Goal: Information Seeking & Learning: Learn about a topic

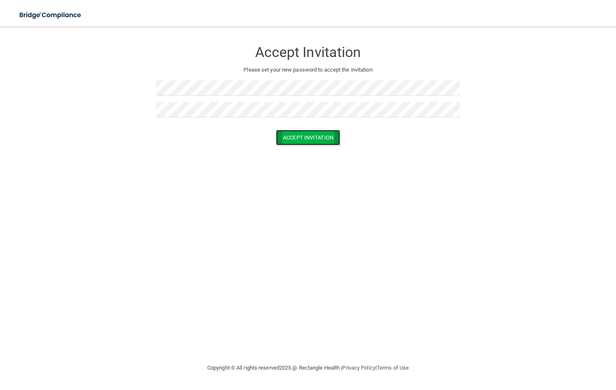
click at [287, 137] on button "Accept Invitation" at bounding box center [308, 137] width 64 height 15
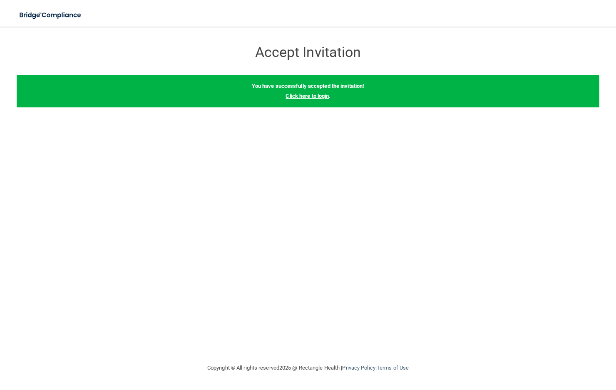
click at [294, 98] on link "Click here to login" at bounding box center [306, 96] width 43 height 6
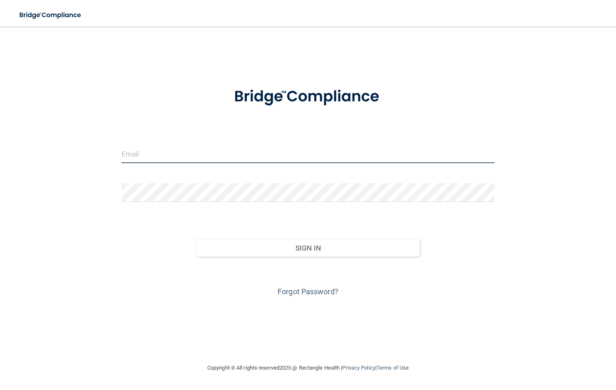
click at [220, 159] on input "email" at bounding box center [307, 153] width 373 height 19
type input "[EMAIL_ADDRESS][DOMAIN_NAME]"
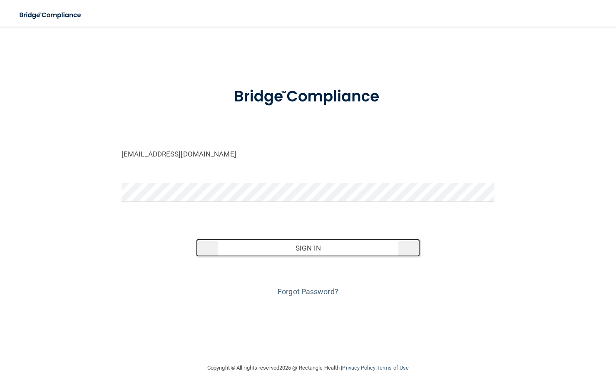
click at [255, 247] on button "Sign In" at bounding box center [308, 248] width 224 height 18
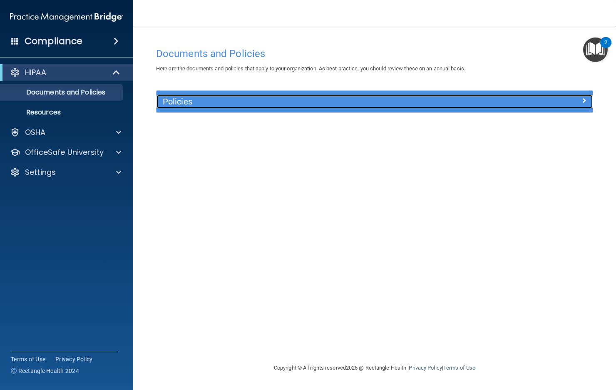
click at [581, 104] on span at bounding box center [583, 100] width 5 height 10
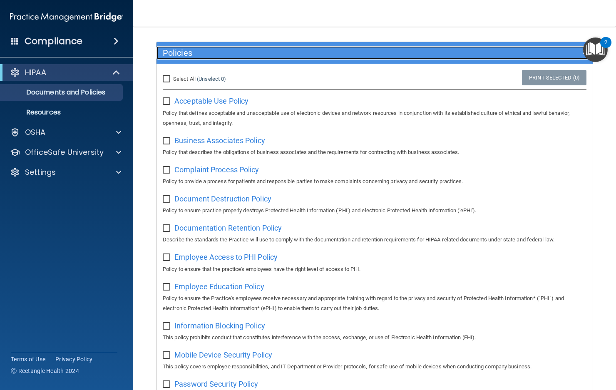
scroll to position [7, 0]
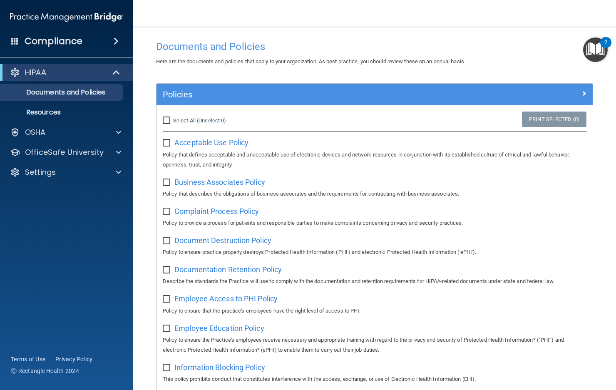
click at [169, 143] on input "checkbox" at bounding box center [168, 143] width 10 height 7
checkbox input "true"
click at [169, 119] on input "Select All (Unselect 1) Unselect All" at bounding box center [168, 120] width 10 height 7
checkbox input "true"
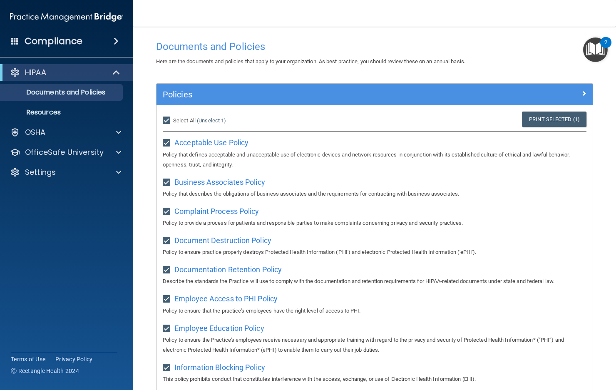
checkbox input "true"
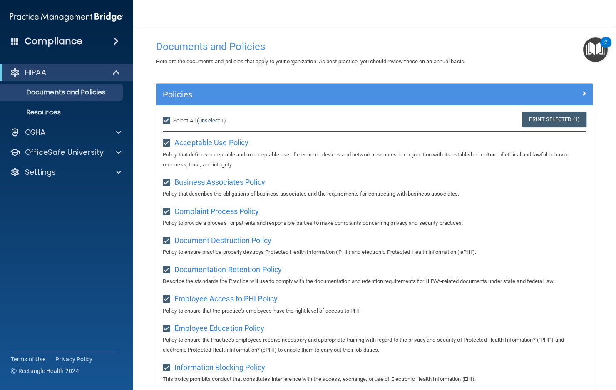
checkbox input "true"
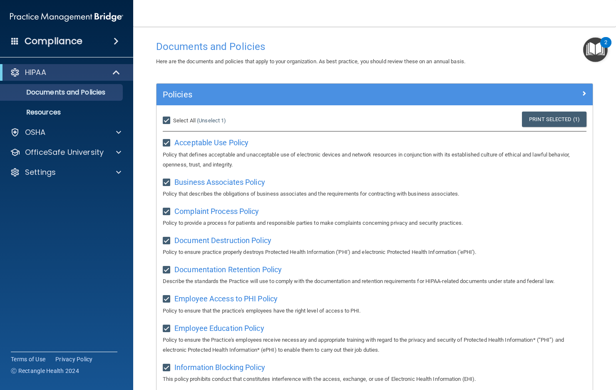
checkbox input "true"
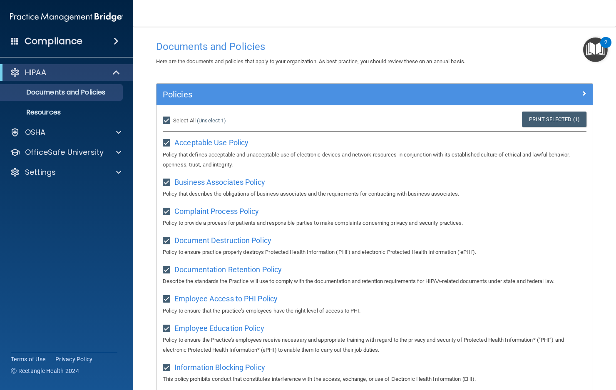
checkbox input "true"
click at [72, 149] on p "OfficeSafe University" at bounding box center [64, 152] width 79 height 10
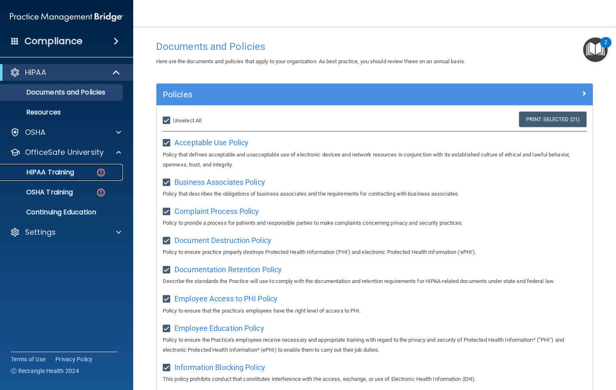
click at [70, 167] on link "HIPAA Training" at bounding box center [57, 172] width 131 height 17
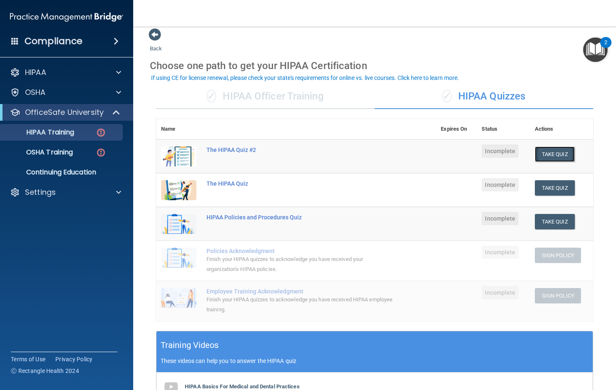
click at [551, 154] on button "Take Quiz" at bounding box center [555, 153] width 40 height 15
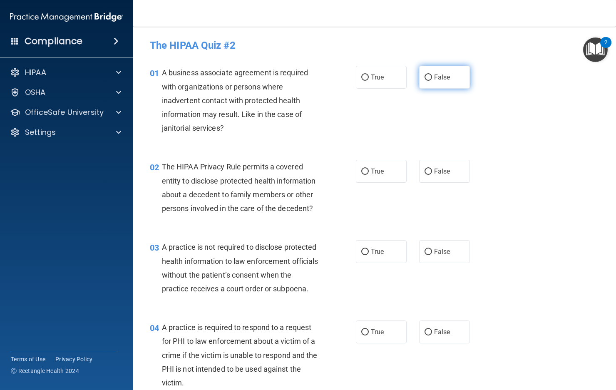
click at [424, 76] on input "False" at bounding box center [427, 77] width 7 height 6
radio input "true"
click at [424, 171] on input "False" at bounding box center [427, 172] width 7 height 6
radio input "true"
click at [428, 253] on input "False" at bounding box center [427, 252] width 7 height 6
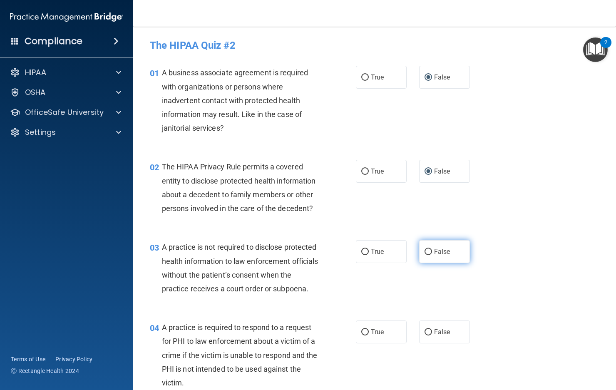
radio input "true"
click at [425, 335] on input "False" at bounding box center [427, 332] width 7 height 6
radio input "true"
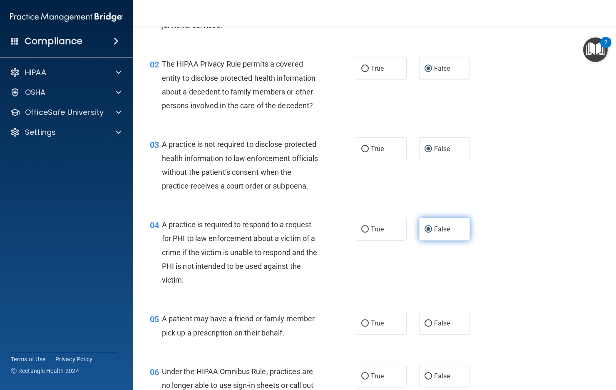
scroll to position [166, 0]
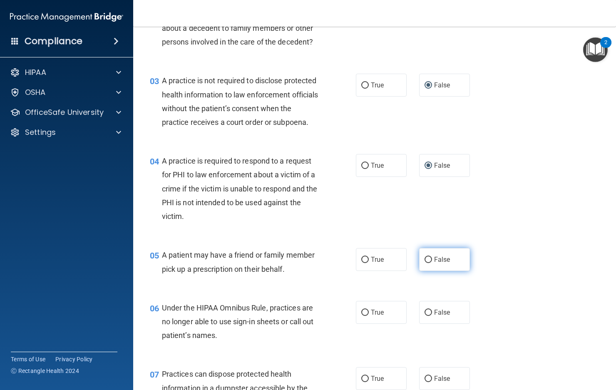
click at [434, 263] on span "False" at bounding box center [442, 259] width 16 height 8
click at [432, 263] on input "False" at bounding box center [427, 260] width 7 height 6
radio input "true"
click at [427, 316] on input "False" at bounding box center [427, 313] width 7 height 6
radio input "true"
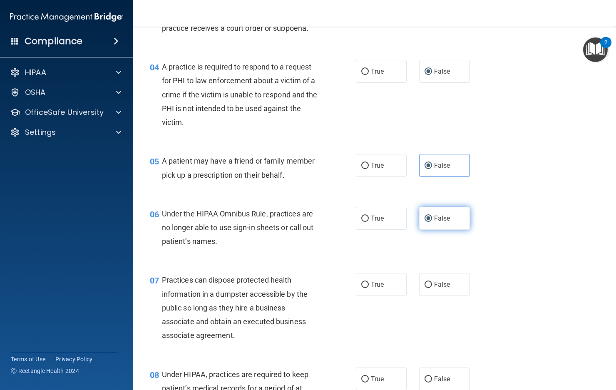
scroll to position [291, 0]
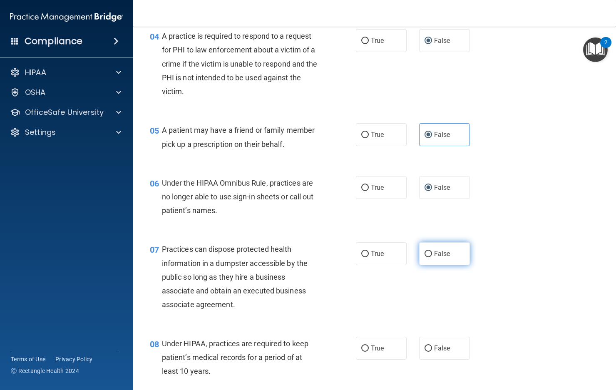
click at [425, 257] on input "False" at bounding box center [427, 254] width 7 height 6
radio input "true"
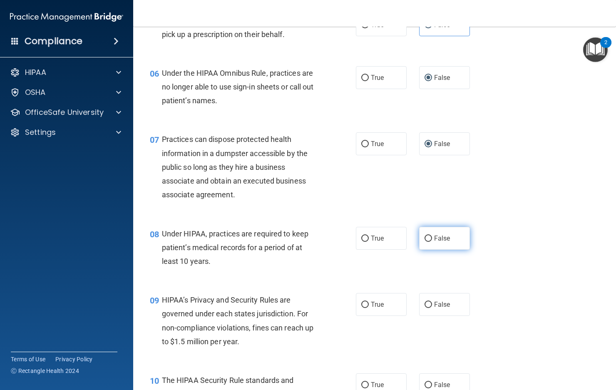
scroll to position [416, 0]
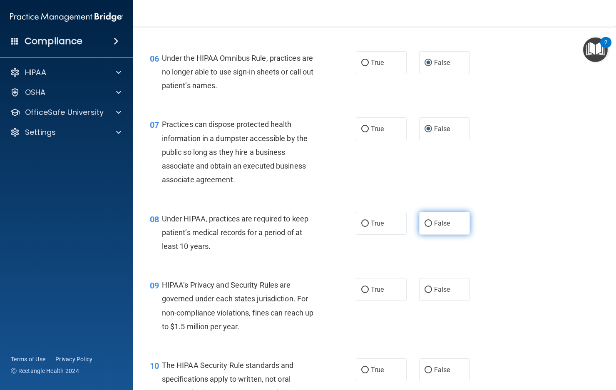
click at [426, 227] on input "False" at bounding box center [427, 224] width 7 height 6
radio input "true"
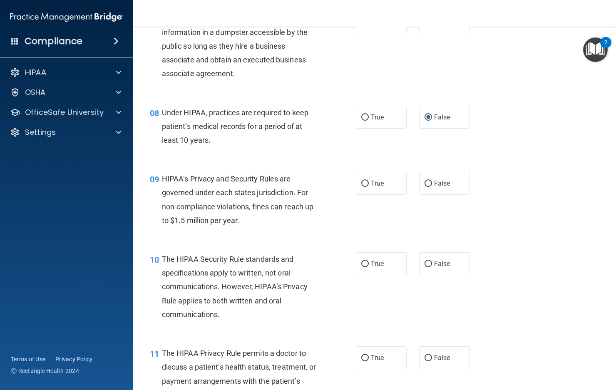
scroll to position [541, 0]
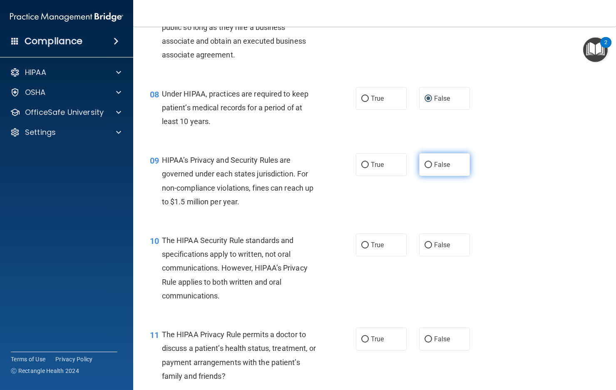
click at [424, 168] on input "False" at bounding box center [427, 165] width 7 height 6
radio input "true"
click at [428, 256] on label "False" at bounding box center [444, 244] width 51 height 23
click at [428, 248] on input "False" at bounding box center [427, 245] width 7 height 6
radio input "true"
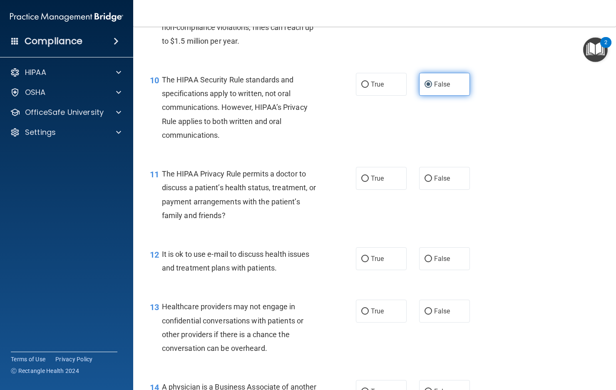
scroll to position [707, 0]
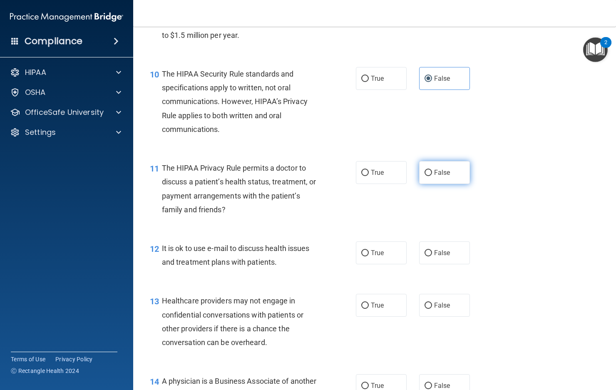
click at [424, 176] on input "False" at bounding box center [427, 173] width 7 height 6
radio input "true"
click at [427, 256] on input "False" at bounding box center [427, 253] width 7 height 6
radio input "true"
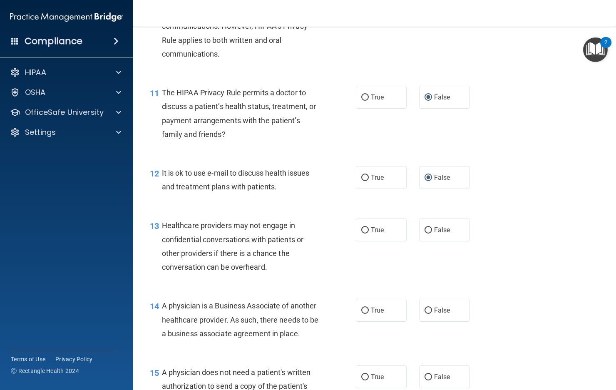
scroll to position [832, 0]
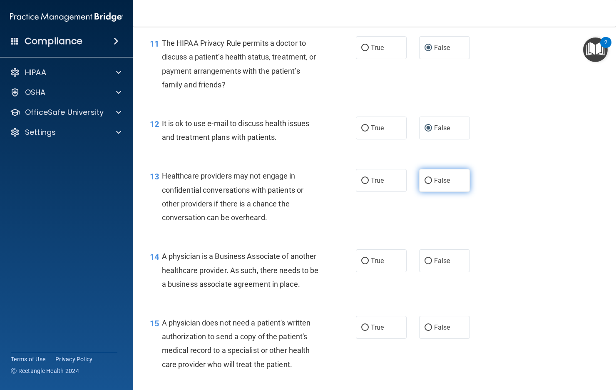
click at [435, 184] on span "False" at bounding box center [442, 180] width 16 height 8
click at [432, 184] on input "False" at bounding box center [427, 181] width 7 height 6
radio input "true"
click at [446, 265] on span "False" at bounding box center [442, 261] width 16 height 8
click at [432, 264] on input "False" at bounding box center [427, 261] width 7 height 6
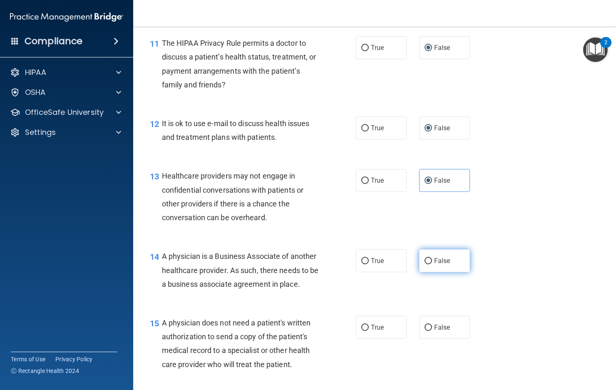
radio input "true"
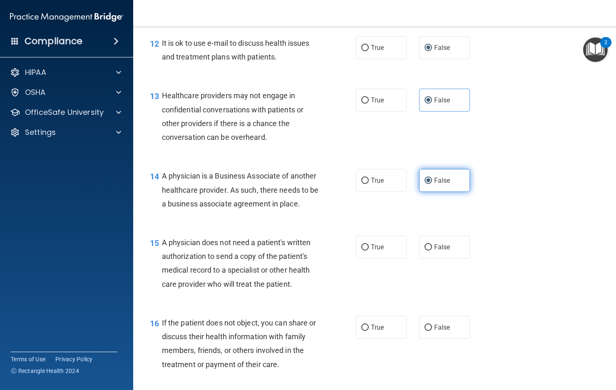
scroll to position [957, 0]
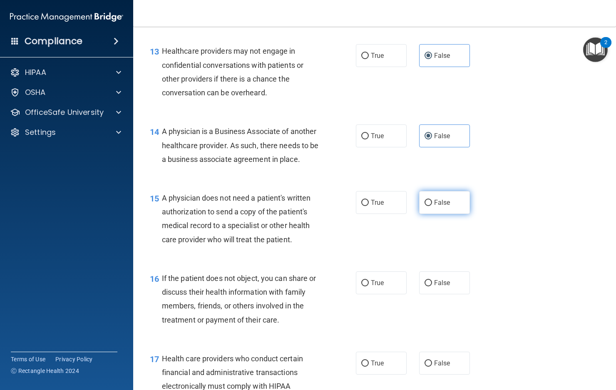
click at [428, 214] on label "False" at bounding box center [444, 202] width 51 height 23
click at [428, 206] on input "False" at bounding box center [427, 203] width 7 height 6
radio input "true"
click at [449, 294] on label "False" at bounding box center [444, 282] width 51 height 23
click at [432, 286] on input "False" at bounding box center [427, 283] width 7 height 6
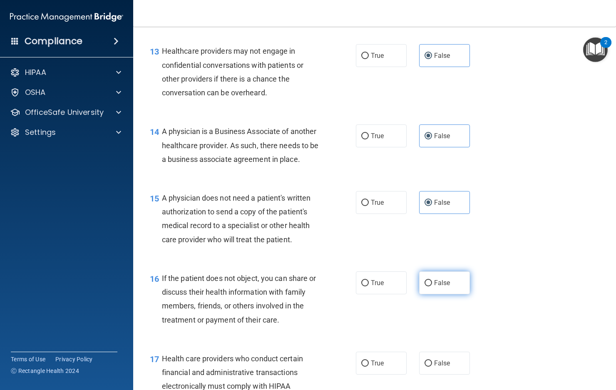
radio input "true"
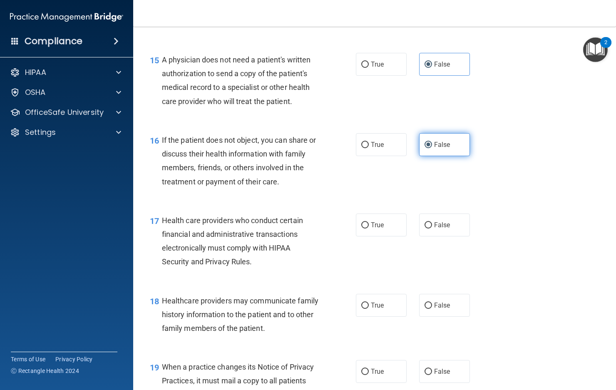
scroll to position [1123, 0]
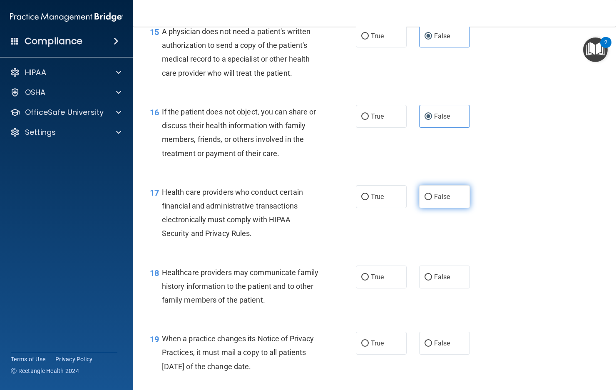
click at [424, 200] on input "False" at bounding box center [427, 197] width 7 height 6
radio input "true"
click at [436, 288] on label "False" at bounding box center [444, 276] width 51 height 23
click at [432, 280] on input "False" at bounding box center [427, 277] width 7 height 6
radio input "true"
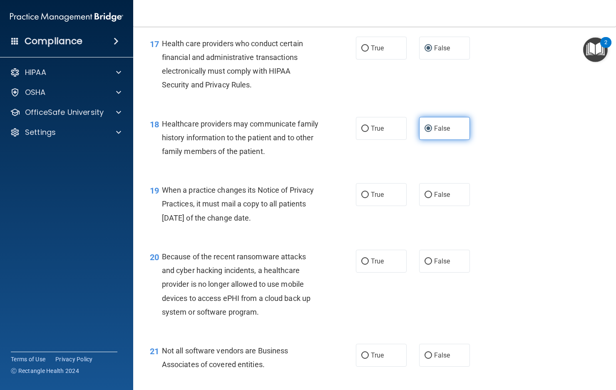
scroll to position [1290, 0]
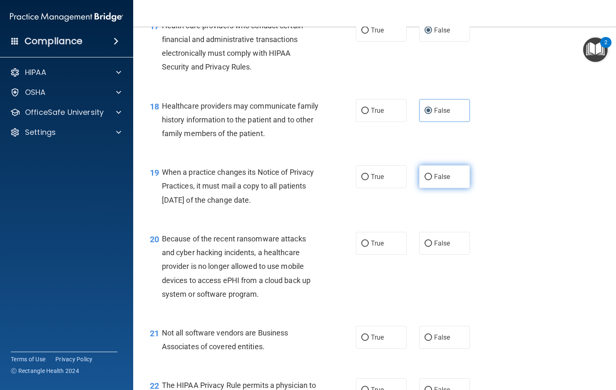
click at [430, 188] on label "False" at bounding box center [444, 176] width 51 height 23
click at [430, 180] on input "False" at bounding box center [427, 177] width 7 height 6
radio input "true"
click at [446, 255] on label "False" at bounding box center [444, 243] width 51 height 23
click at [432, 247] on input "False" at bounding box center [427, 243] width 7 height 6
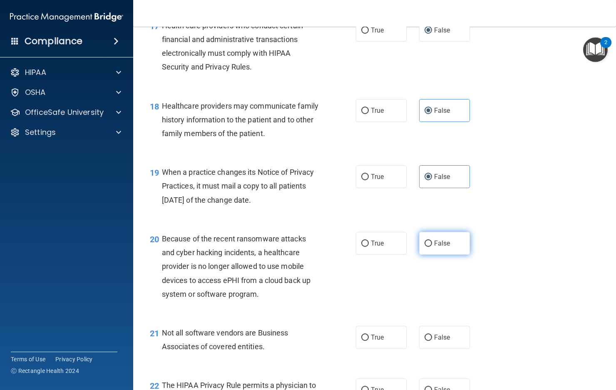
radio input "true"
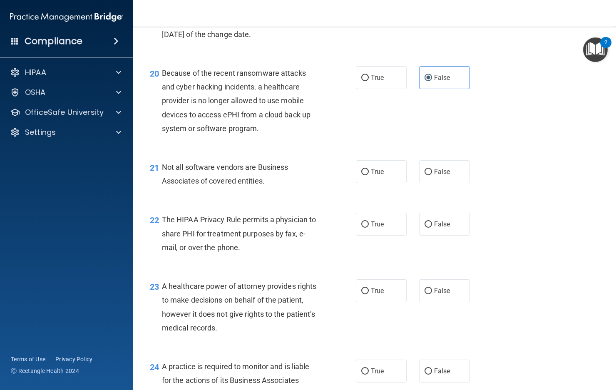
scroll to position [1456, 0]
click at [429, 182] on label "False" at bounding box center [444, 170] width 51 height 23
click at [429, 174] on input "False" at bounding box center [427, 171] width 7 height 6
radio input "true"
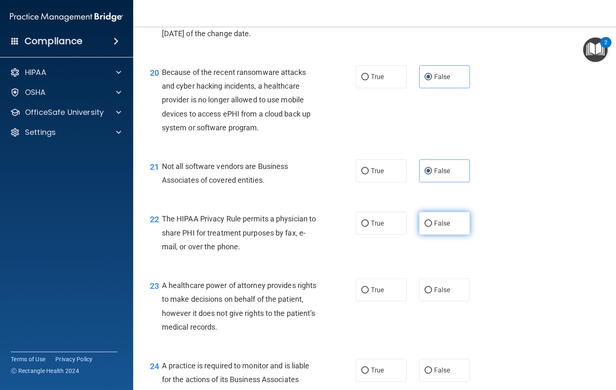
click at [444, 235] on label "False" at bounding box center [444, 223] width 51 height 23
click at [432, 227] on input "False" at bounding box center [427, 224] width 7 height 6
radio input "true"
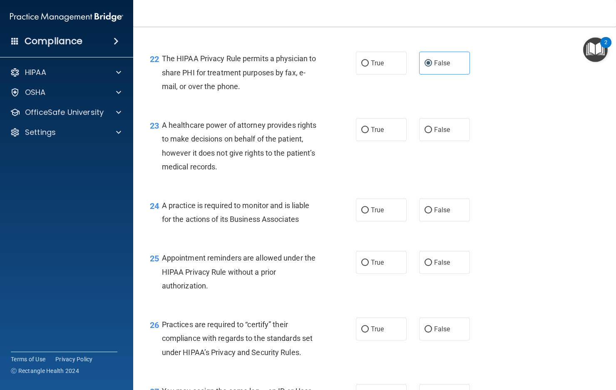
scroll to position [1623, 0]
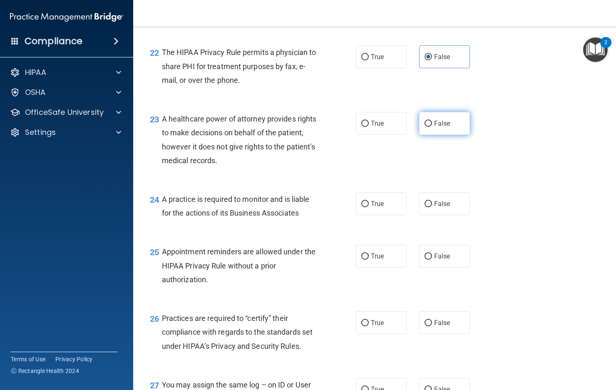
click at [425, 127] on input "False" at bounding box center [427, 124] width 7 height 6
radio input "true"
click at [428, 207] on input "False" at bounding box center [427, 204] width 7 height 6
radio input "true"
click at [436, 260] on span "False" at bounding box center [442, 256] width 16 height 8
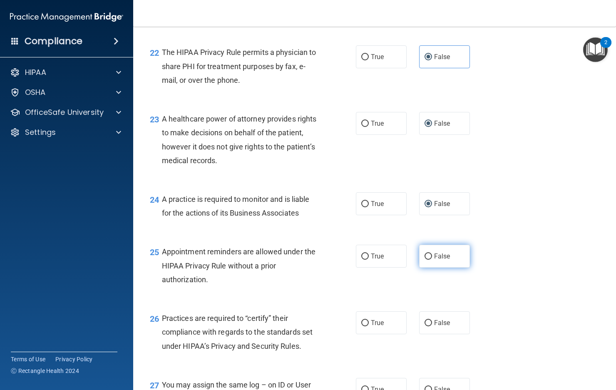
click at [432, 260] on input "False" at bounding box center [427, 256] width 7 height 6
radio input "true"
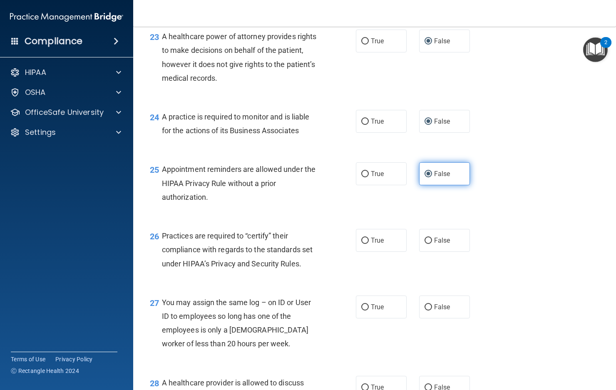
scroll to position [1747, 0]
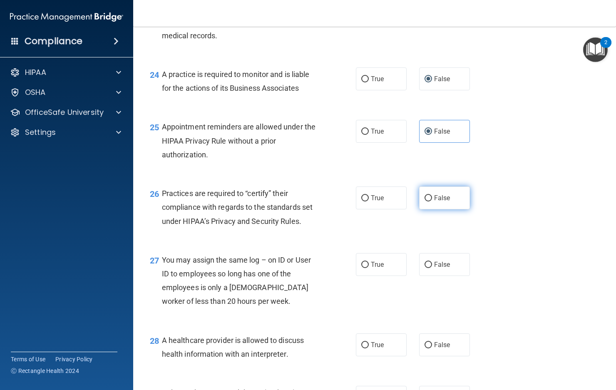
click at [434, 202] on span "False" at bounding box center [442, 198] width 16 height 8
click at [431, 201] on input "False" at bounding box center [427, 198] width 7 height 6
radio input "true"
click at [441, 268] on span "False" at bounding box center [442, 264] width 16 height 8
click at [432, 268] on input "False" at bounding box center [427, 265] width 7 height 6
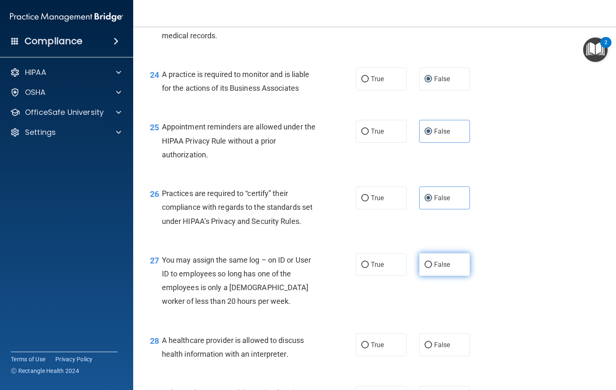
radio input "true"
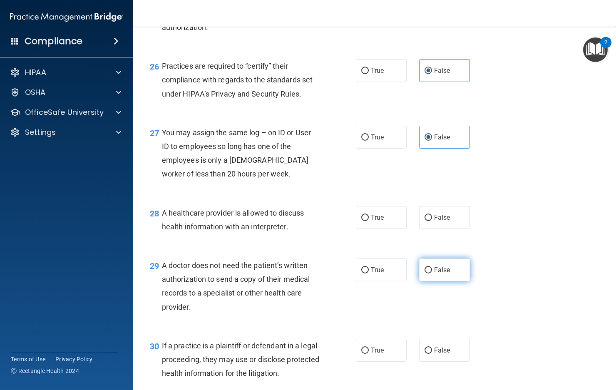
scroll to position [1914, 0]
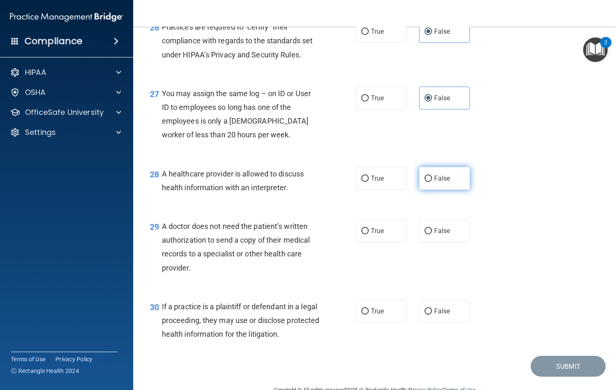
click at [424, 182] on input "False" at bounding box center [427, 179] width 7 height 6
radio input "true"
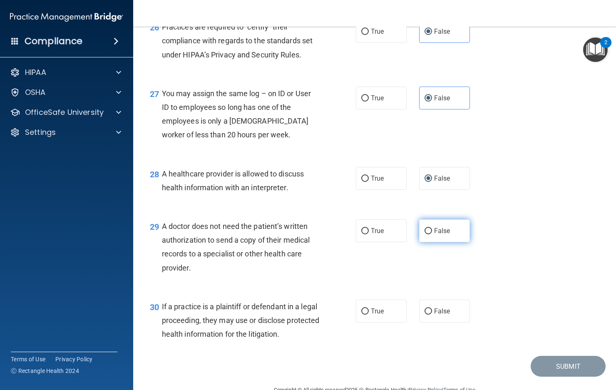
click at [434, 235] on span "False" at bounding box center [442, 231] width 16 height 8
click at [432, 234] on input "False" at bounding box center [427, 231] width 7 height 6
radio input "true"
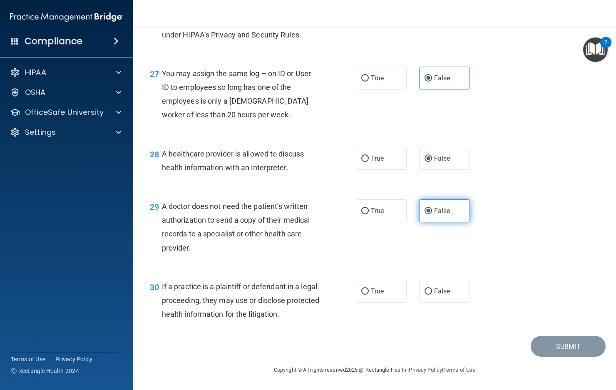
scroll to position [1962, 0]
click at [439, 285] on label "False" at bounding box center [444, 291] width 51 height 23
click at [432, 288] on input "False" at bounding box center [427, 291] width 7 height 6
radio input "true"
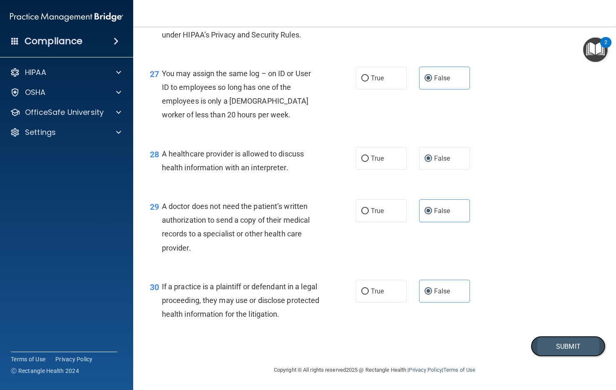
click at [556, 349] on button "Submit" at bounding box center [567, 346] width 75 height 21
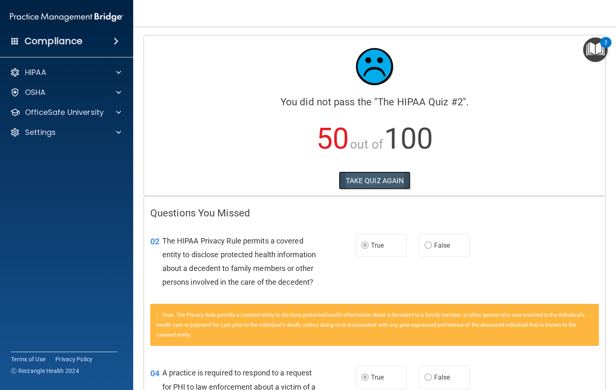
click at [373, 178] on button "TAKE QUIZ AGAIN" at bounding box center [375, 180] width 72 height 18
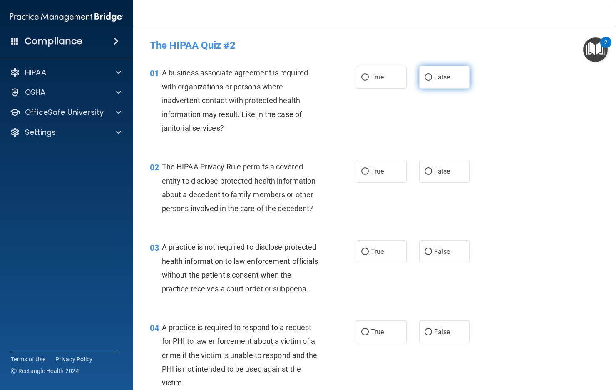
click at [436, 79] on span "False" at bounding box center [442, 77] width 16 height 8
click at [432, 79] on input "False" at bounding box center [427, 77] width 7 height 6
radio input "true"
click at [378, 174] on span "True" at bounding box center [377, 171] width 13 height 8
click at [369, 174] on input "True" at bounding box center [364, 172] width 7 height 6
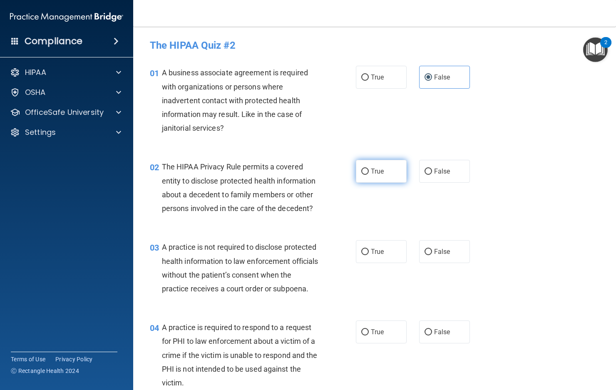
radio input "true"
click at [425, 254] on input "False" at bounding box center [427, 252] width 7 height 6
radio input "true"
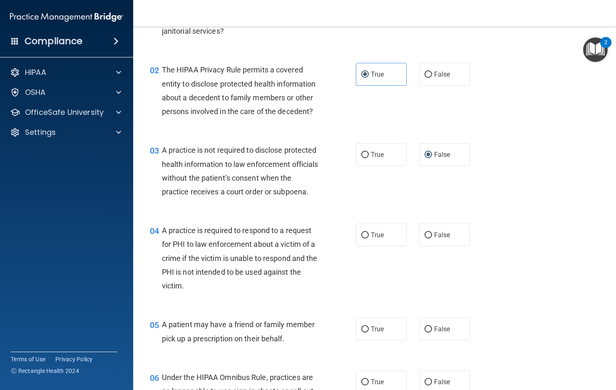
scroll to position [125, 0]
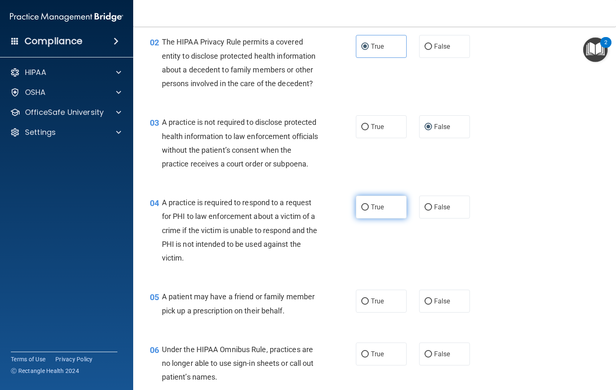
click at [375, 211] on span "True" at bounding box center [377, 207] width 13 height 8
click at [369, 211] on input "True" at bounding box center [364, 207] width 7 height 6
radio input "true"
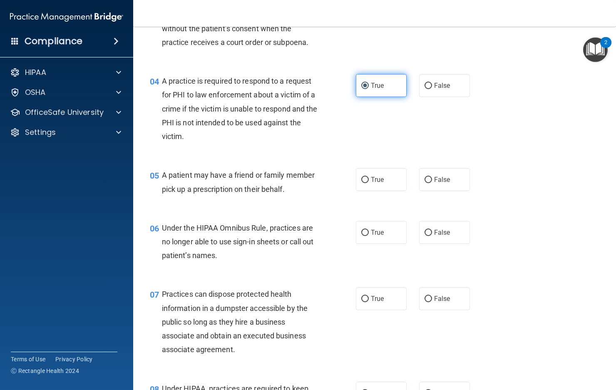
scroll to position [250, 0]
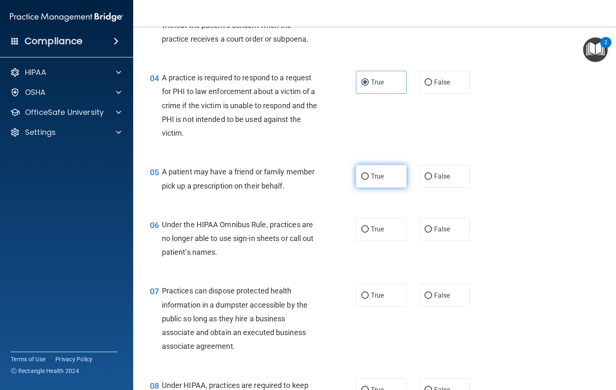
click at [365, 188] on label "True" at bounding box center [381, 176] width 51 height 23
click at [365, 180] on input "True" at bounding box center [364, 176] width 7 height 6
radio input "true"
click at [424, 238] on label "False" at bounding box center [444, 229] width 51 height 23
click at [424, 233] on input "False" at bounding box center [427, 229] width 7 height 6
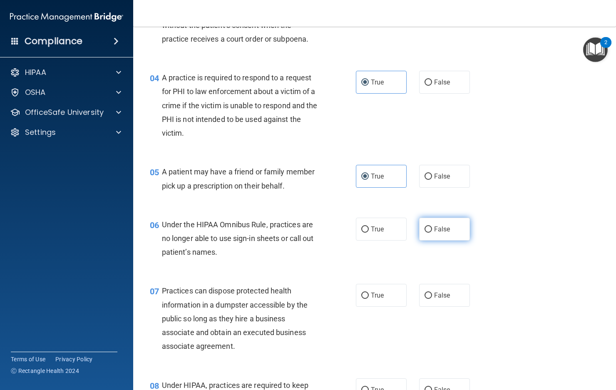
radio input "true"
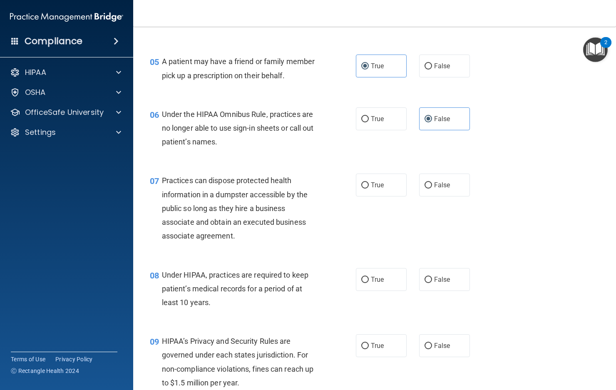
scroll to position [374, 0]
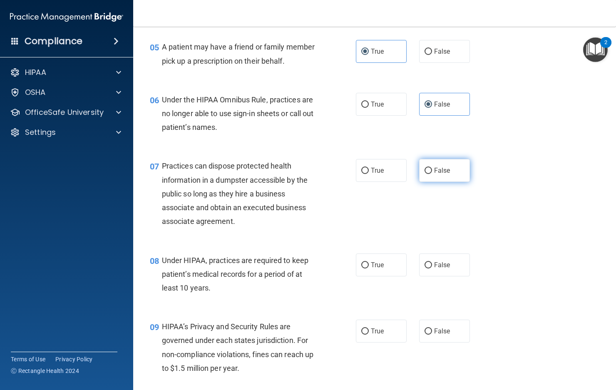
click at [434, 174] on span "False" at bounding box center [442, 170] width 16 height 8
click at [431, 174] on input "False" at bounding box center [427, 171] width 7 height 6
radio input "true"
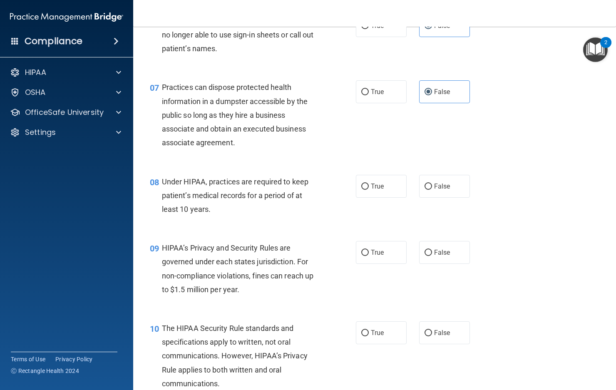
scroll to position [458, 0]
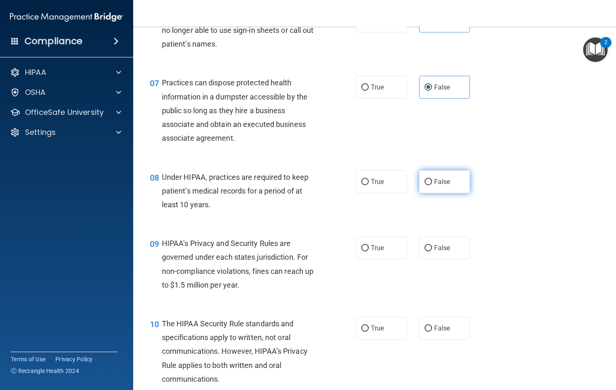
click at [434, 186] on span "False" at bounding box center [442, 182] width 16 height 8
click at [432, 185] on input "False" at bounding box center [427, 182] width 7 height 6
radio input "true"
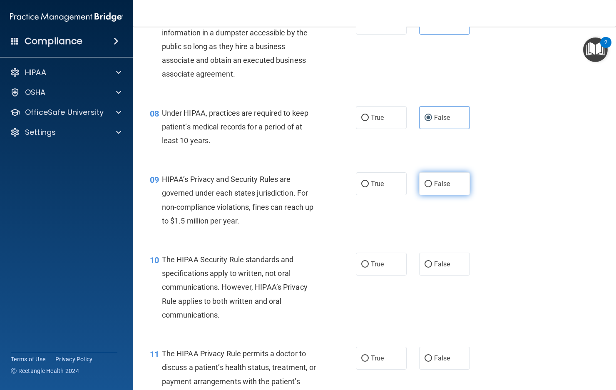
scroll to position [541, 0]
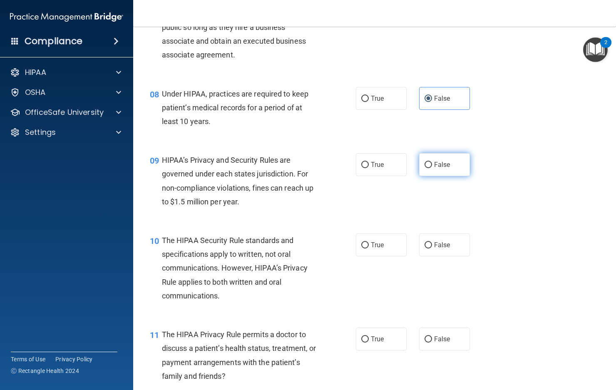
click at [435, 176] on label "False" at bounding box center [444, 164] width 51 height 23
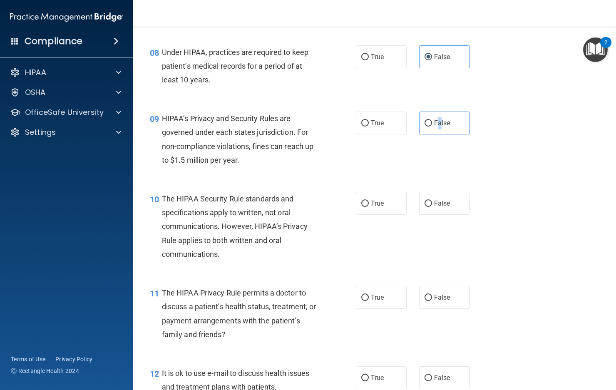
scroll to position [624, 0]
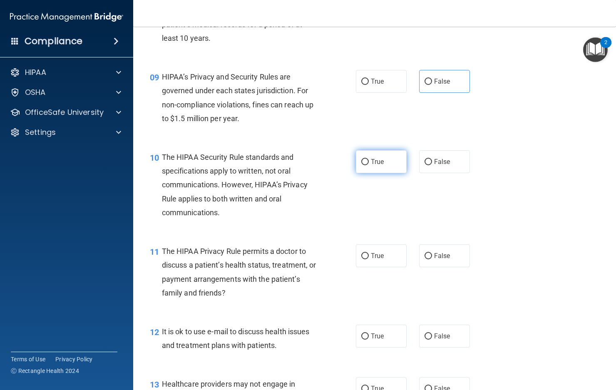
click at [371, 166] on span "True" at bounding box center [377, 162] width 13 height 8
click at [369, 165] on input "True" at bounding box center [364, 162] width 7 height 6
radio input "true"
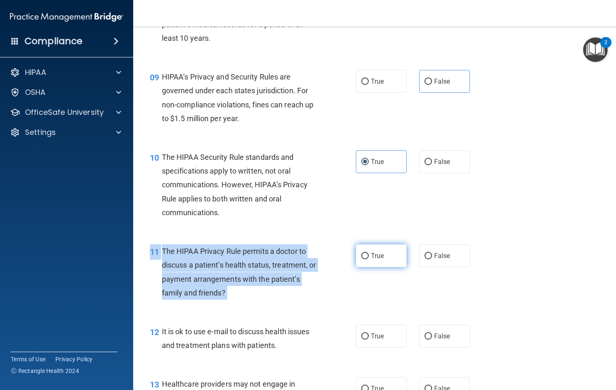
click at [365, 258] on div "11 The HIPAA Privacy Rule permits a doctor to discuss a patient’s health status…" at bounding box center [375, 274] width 462 height 80
click at [366, 267] on label "True" at bounding box center [381, 255] width 51 height 23
click at [366, 259] on input "True" at bounding box center [364, 256] width 7 height 6
radio input "true"
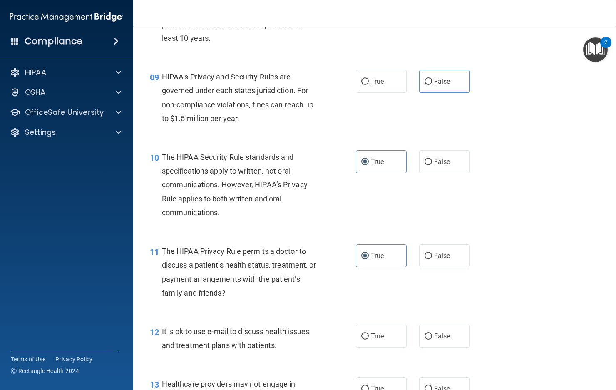
click at [318, 234] on div "10 The HIPAA Security Rule standards and specifications apply to written, not o…" at bounding box center [375, 187] width 462 height 94
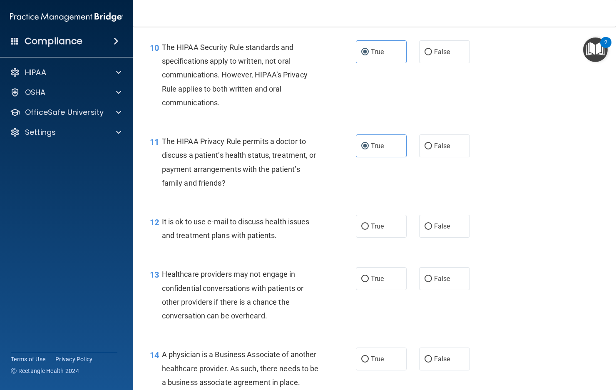
scroll to position [749, 0]
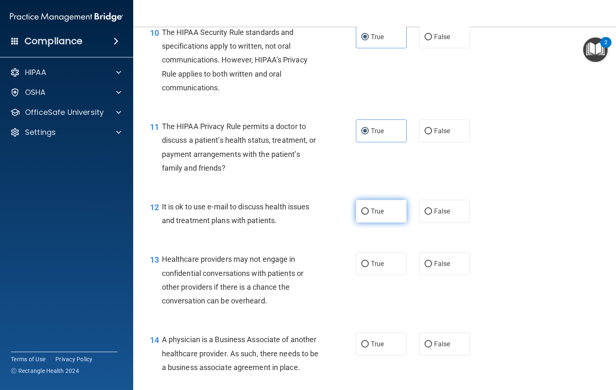
click at [361, 215] on input "True" at bounding box center [364, 211] width 7 height 6
radio input "true"
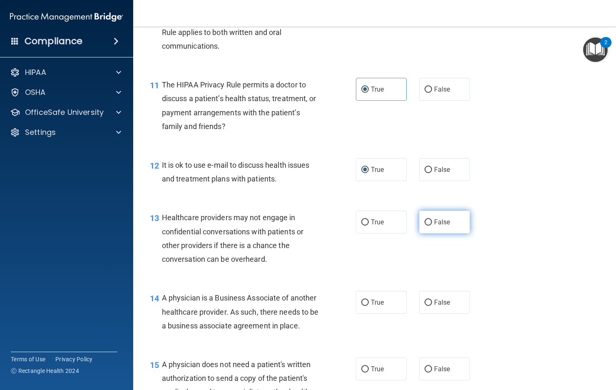
click at [421, 228] on label "False" at bounding box center [444, 222] width 51 height 23
click at [424, 226] on input "False" at bounding box center [427, 222] width 7 height 6
radio input "true"
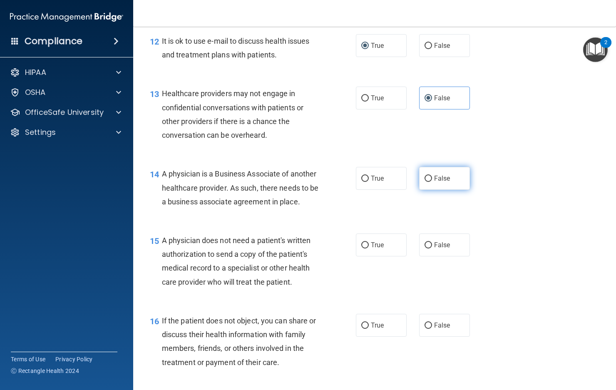
scroll to position [915, 0]
click at [458, 189] on label "False" at bounding box center [444, 177] width 51 height 23
click at [432, 181] on input "False" at bounding box center [427, 178] width 7 height 6
radio input "true"
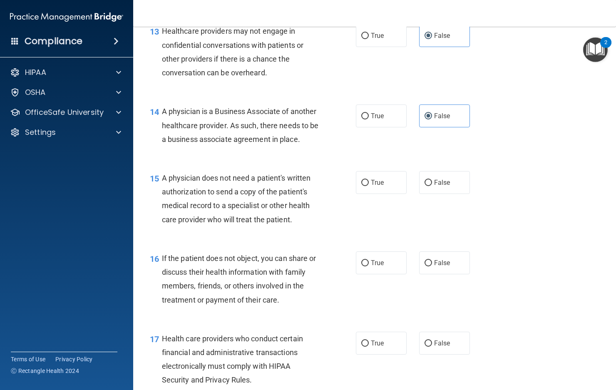
scroll to position [999, 0]
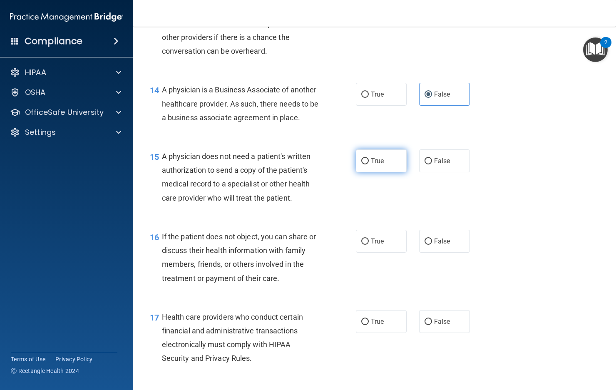
click at [392, 172] on label "True" at bounding box center [381, 160] width 51 height 23
click at [369, 164] on input "True" at bounding box center [364, 161] width 7 height 6
radio input "true"
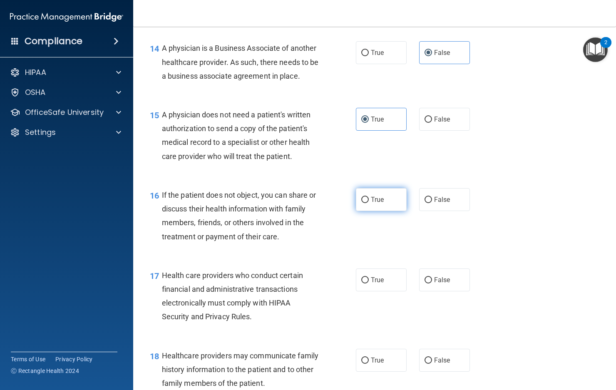
click at [376, 203] on span "True" at bounding box center [377, 200] width 13 height 8
click at [369, 203] on input "True" at bounding box center [364, 200] width 7 height 6
radio input "true"
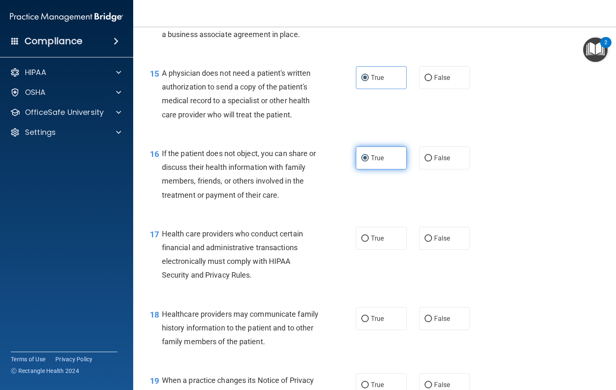
scroll to position [1123, 0]
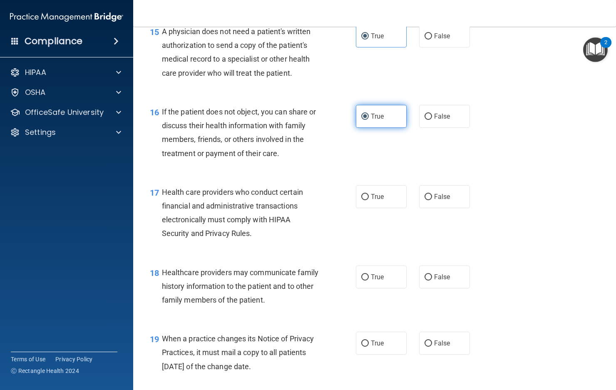
click at [376, 201] on span "True" at bounding box center [377, 197] width 13 height 8
click at [369, 200] on input "True" at bounding box center [364, 197] width 7 height 6
radio input "true"
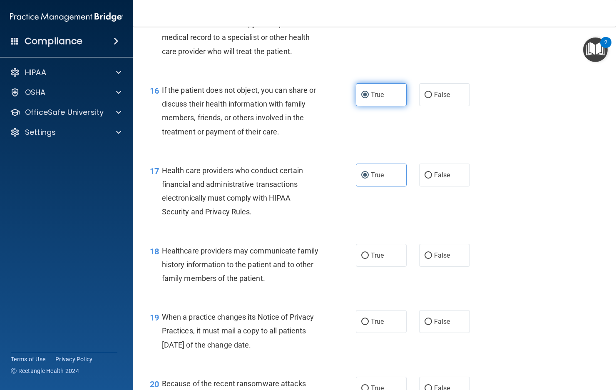
scroll to position [1165, 0]
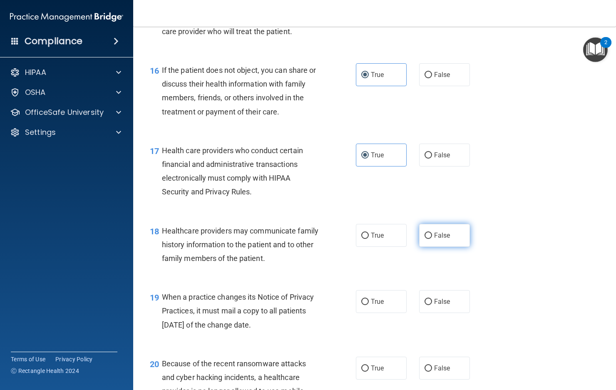
click at [429, 247] on label "False" at bounding box center [444, 235] width 51 height 23
click at [429, 239] on input "False" at bounding box center [427, 236] width 7 height 6
radio input "true"
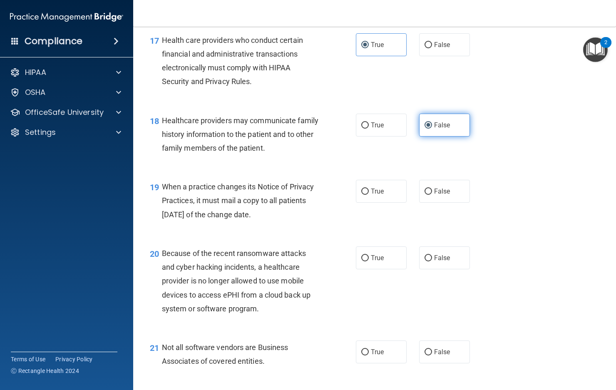
scroll to position [1290, 0]
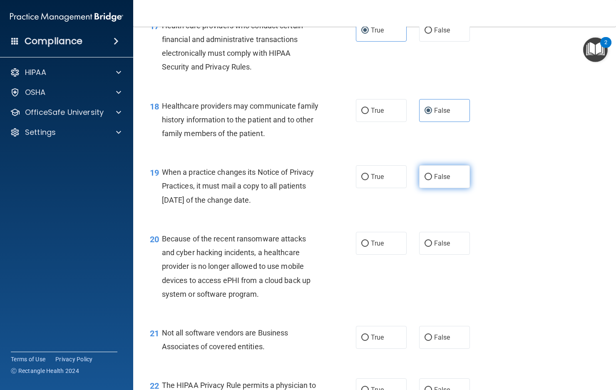
click at [433, 188] on label "False" at bounding box center [444, 176] width 51 height 23
click at [432, 180] on input "False" at bounding box center [427, 177] width 7 height 6
radio input "true"
click at [455, 255] on label "False" at bounding box center [444, 243] width 51 height 23
click at [432, 247] on input "False" at bounding box center [427, 243] width 7 height 6
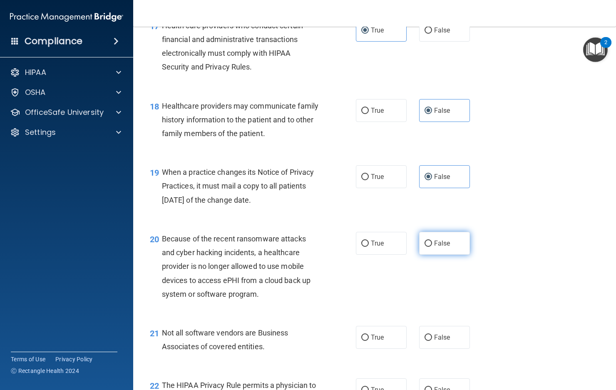
radio input "true"
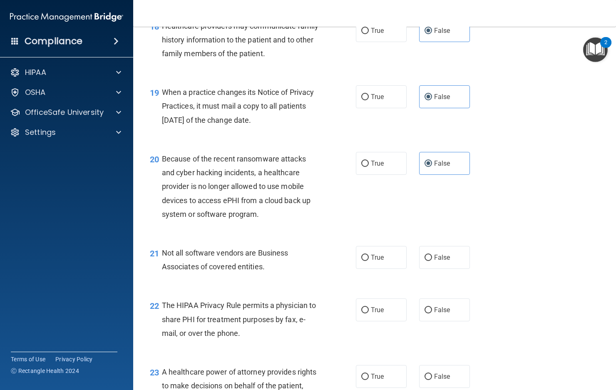
scroll to position [1373, 0]
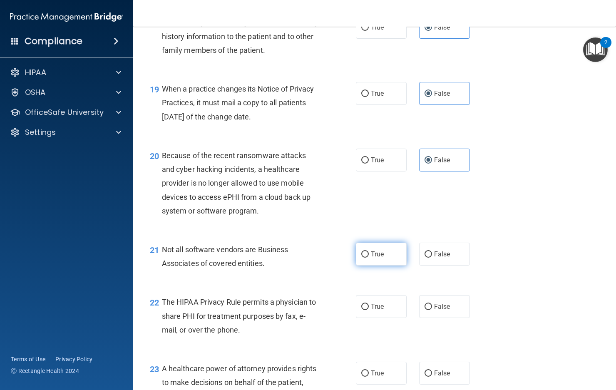
click at [386, 265] on label "True" at bounding box center [381, 254] width 51 height 23
click at [369, 258] on input "True" at bounding box center [364, 254] width 7 height 6
radio input "true"
click at [371, 310] on span "True" at bounding box center [377, 306] width 13 height 8
click at [369, 310] on input "True" at bounding box center [364, 307] width 7 height 6
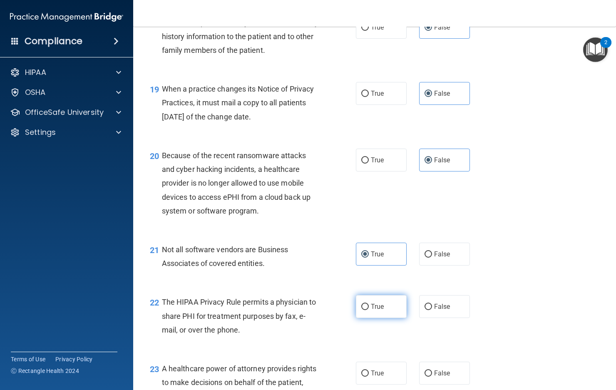
radio input "true"
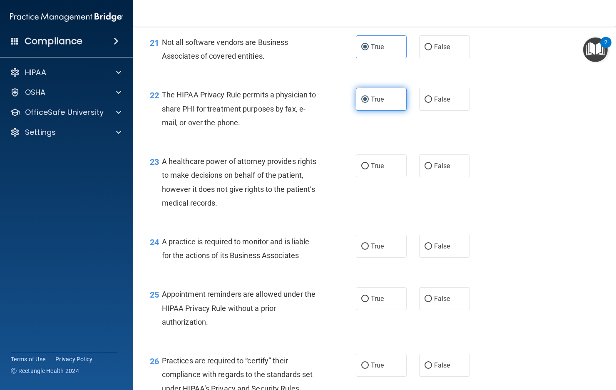
scroll to position [1581, 0]
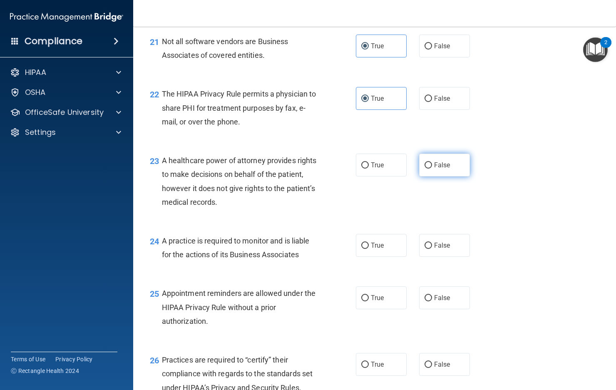
click at [436, 176] on label "False" at bounding box center [444, 165] width 51 height 23
click at [432, 169] on input "False" at bounding box center [427, 165] width 7 height 6
radio input "true"
click at [442, 257] on label "False" at bounding box center [444, 245] width 51 height 23
click at [432, 249] on input "False" at bounding box center [427, 246] width 7 height 6
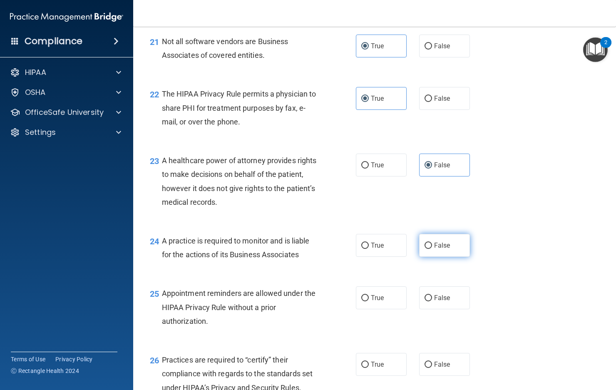
radio input "true"
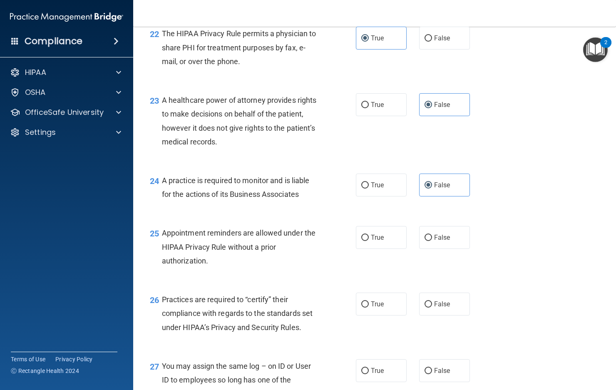
scroll to position [1664, 0]
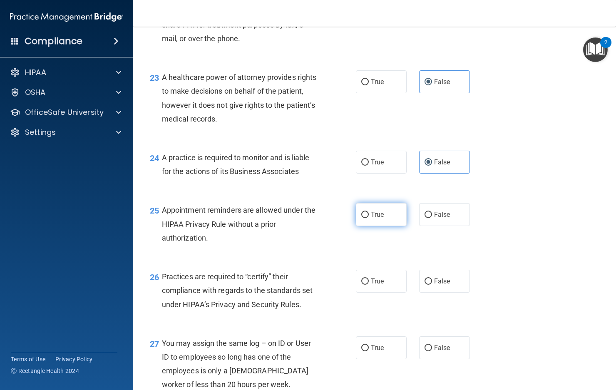
click at [385, 226] on label "True" at bounding box center [381, 214] width 51 height 23
click at [369, 218] on input "True" at bounding box center [364, 215] width 7 height 6
radio input "true"
click at [434, 285] on span "False" at bounding box center [442, 281] width 16 height 8
click at [432, 285] on input "False" at bounding box center [427, 281] width 7 height 6
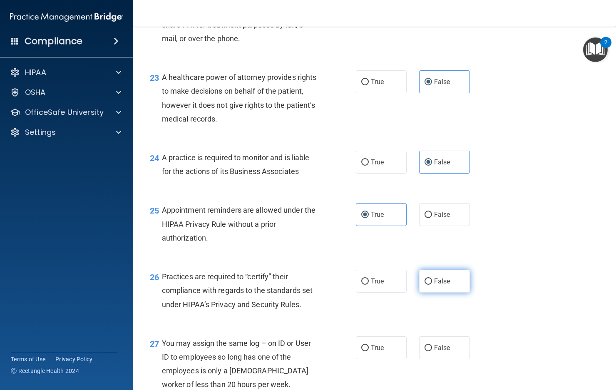
radio input "true"
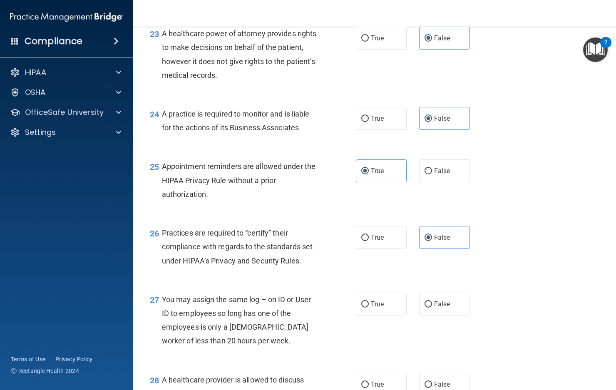
scroll to position [1789, 0]
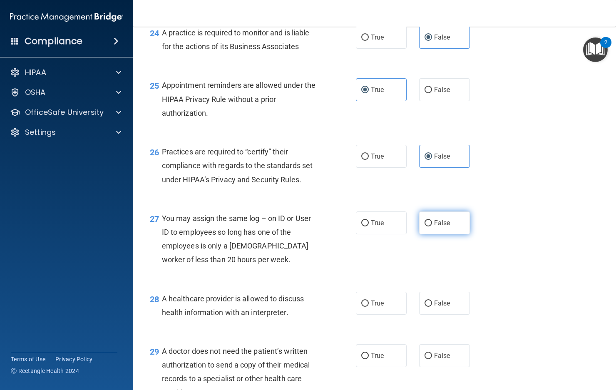
click at [434, 227] on span "False" at bounding box center [442, 223] width 16 height 8
click at [432, 226] on input "False" at bounding box center [427, 223] width 7 height 6
radio input "true"
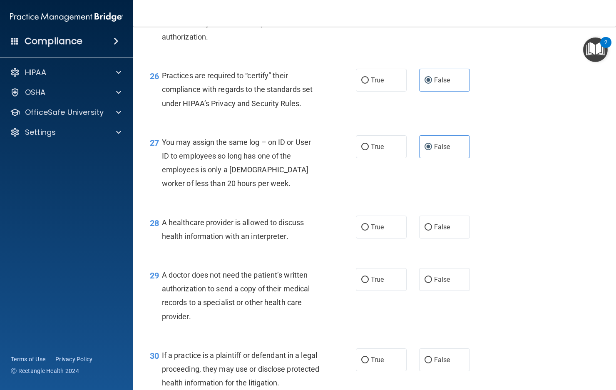
scroll to position [1872, 0]
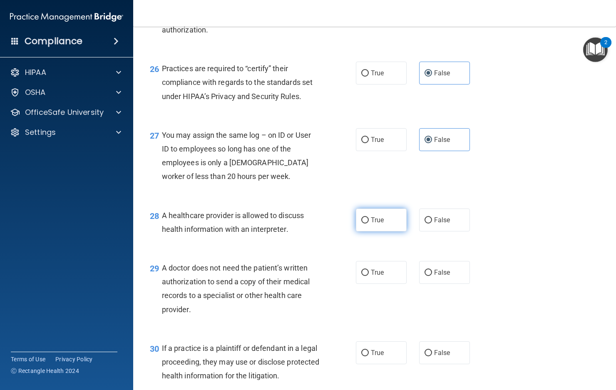
click at [373, 224] on span "True" at bounding box center [377, 220] width 13 height 8
click at [369, 223] on input "True" at bounding box center [364, 220] width 7 height 6
radio input "true"
click at [380, 276] on span "True" at bounding box center [377, 272] width 13 height 8
click at [369, 276] on input "True" at bounding box center [364, 273] width 7 height 6
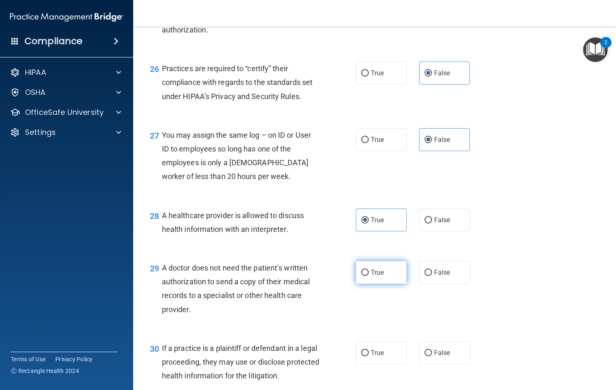
radio input "true"
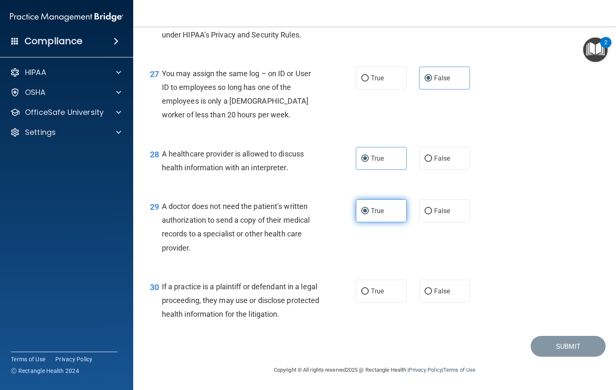
scroll to position [1962, 0]
click at [375, 294] on span "True" at bounding box center [377, 291] width 13 height 8
click at [369, 294] on input "True" at bounding box center [364, 291] width 7 height 6
radio input "true"
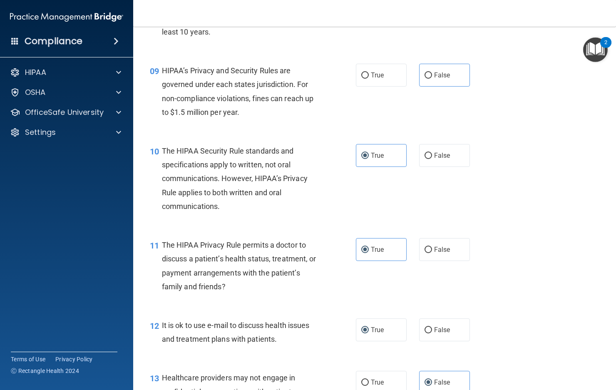
scroll to position [464, 0]
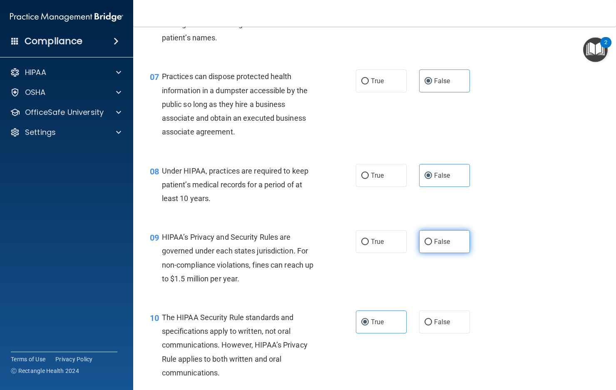
click at [431, 253] on label "False" at bounding box center [444, 241] width 51 height 23
click at [431, 245] on input "False" at bounding box center [427, 242] width 7 height 6
radio input "true"
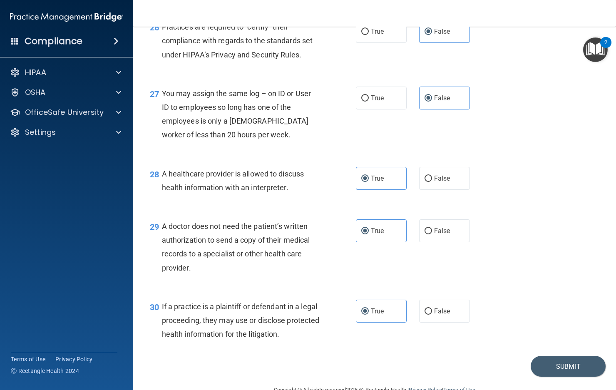
scroll to position [1962, 0]
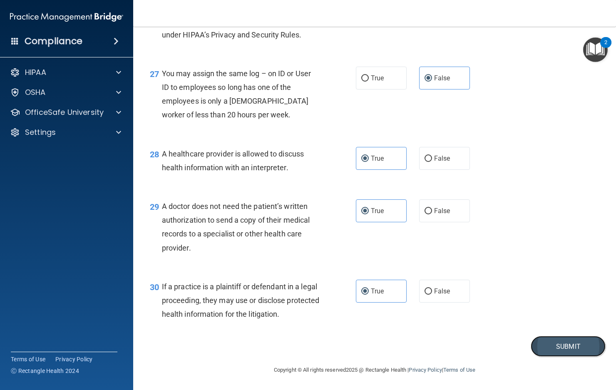
click at [557, 342] on button "Submit" at bounding box center [567, 346] width 75 height 21
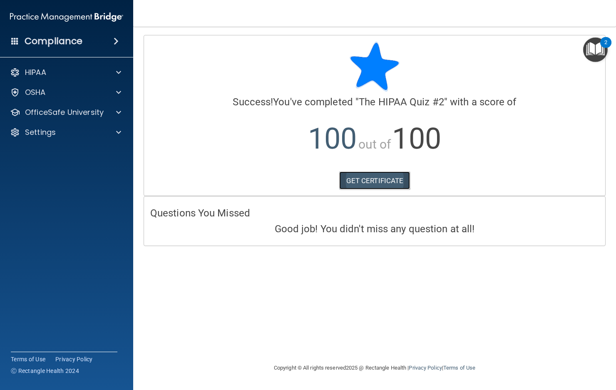
click at [386, 183] on link "GET CERTIFICATE" at bounding box center [374, 180] width 71 height 18
click at [67, 110] on p "OfficeSafe University" at bounding box center [64, 112] width 79 height 10
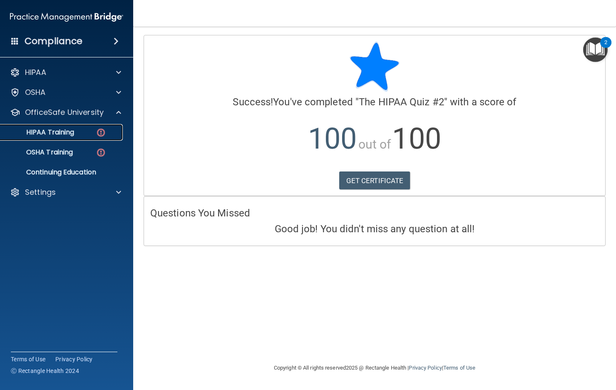
click at [75, 128] on div "HIPAA Training" at bounding box center [62, 132] width 114 height 8
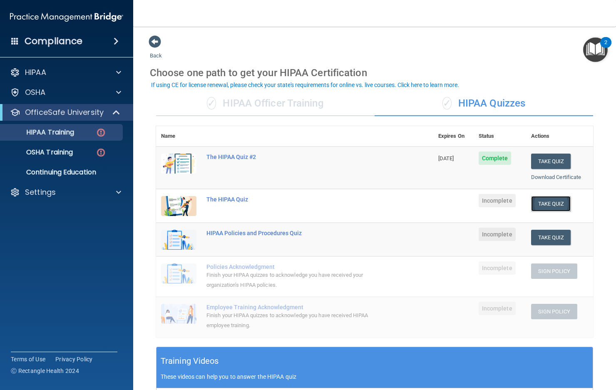
click at [553, 203] on button "Take Quiz" at bounding box center [551, 203] width 40 height 15
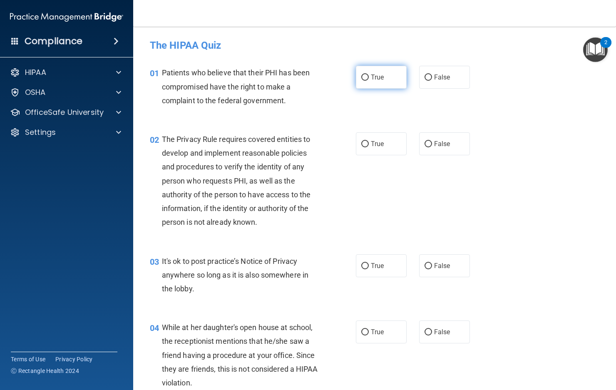
click at [363, 76] on input "True" at bounding box center [364, 77] width 7 height 6
radio input "true"
click at [367, 143] on label "True" at bounding box center [381, 143] width 51 height 23
click at [367, 143] on input "True" at bounding box center [364, 144] width 7 height 6
radio input "true"
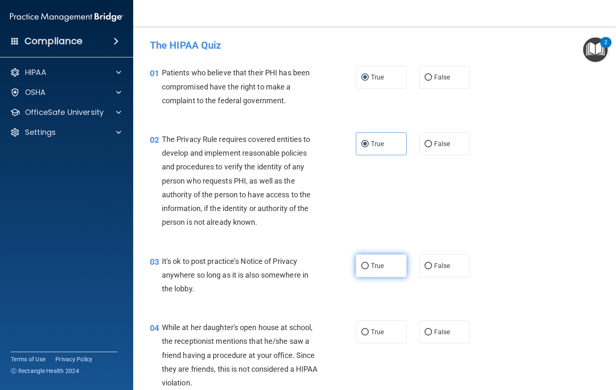
click at [386, 262] on label "True" at bounding box center [381, 265] width 51 height 23
click at [369, 263] on input "True" at bounding box center [364, 266] width 7 height 6
radio input "true"
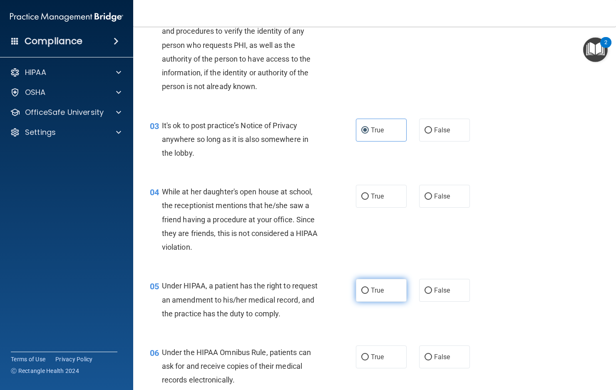
scroll to position [166, 0]
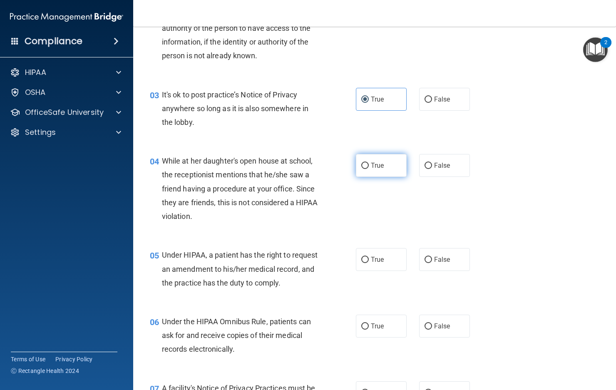
click at [372, 166] on span "True" at bounding box center [377, 165] width 13 height 8
click at [369, 166] on input "True" at bounding box center [364, 166] width 7 height 6
radio input "true"
click at [371, 266] on label "True" at bounding box center [381, 259] width 51 height 23
click at [369, 263] on input "True" at bounding box center [364, 260] width 7 height 6
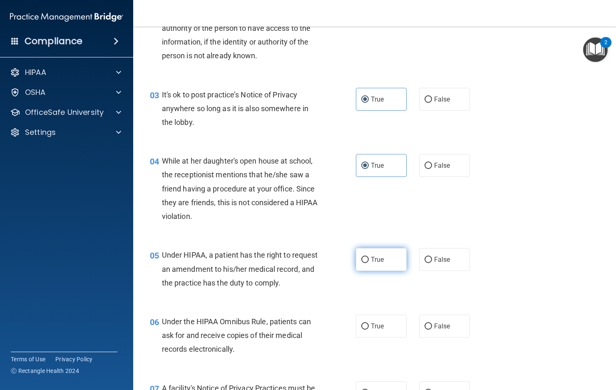
radio input "true"
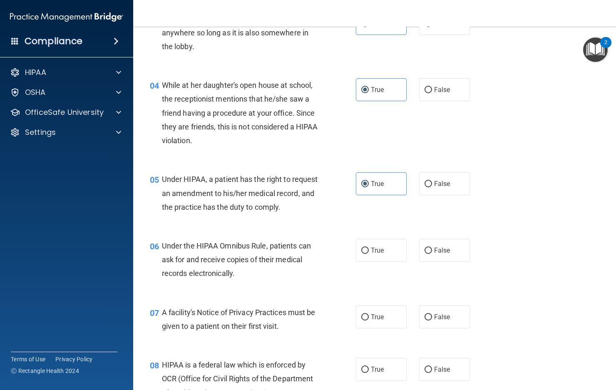
scroll to position [250, 0]
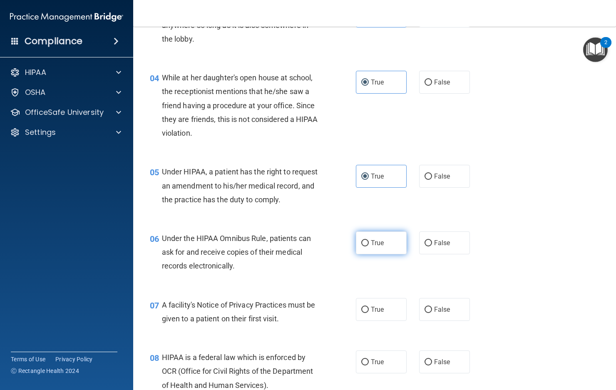
click at [367, 254] on label "True" at bounding box center [381, 242] width 51 height 23
click at [367, 246] on input "True" at bounding box center [364, 243] width 7 height 6
radio input "true"
click at [367, 320] on label "True" at bounding box center [381, 309] width 51 height 23
click at [367, 313] on input "True" at bounding box center [364, 310] width 7 height 6
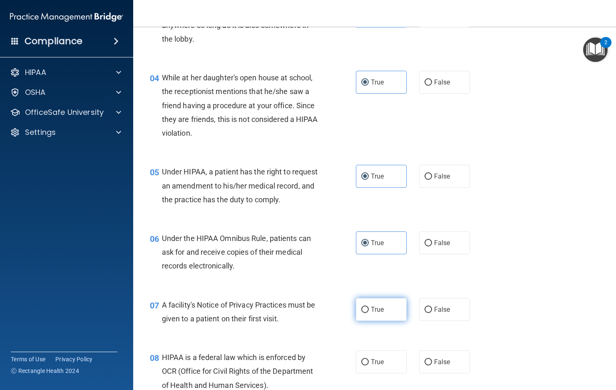
radio input "true"
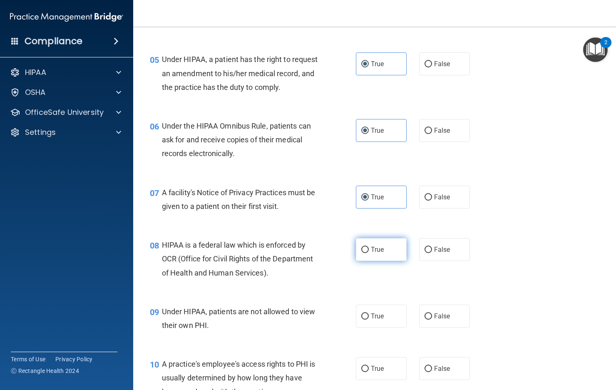
scroll to position [374, 0]
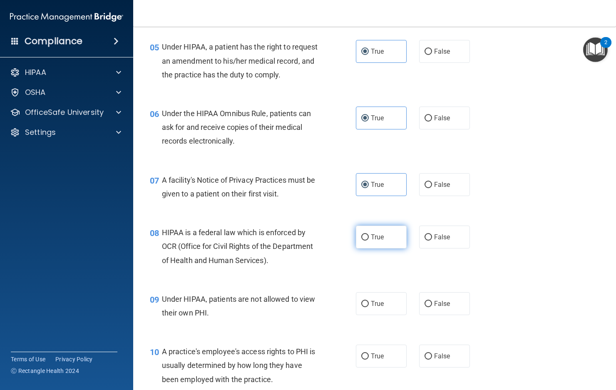
click at [368, 248] on label "True" at bounding box center [381, 237] width 51 height 23
click at [368, 240] on input "True" at bounding box center [364, 237] width 7 height 6
radio input "true"
click at [387, 315] on label "True" at bounding box center [381, 303] width 51 height 23
click at [369, 307] on input "True" at bounding box center [364, 304] width 7 height 6
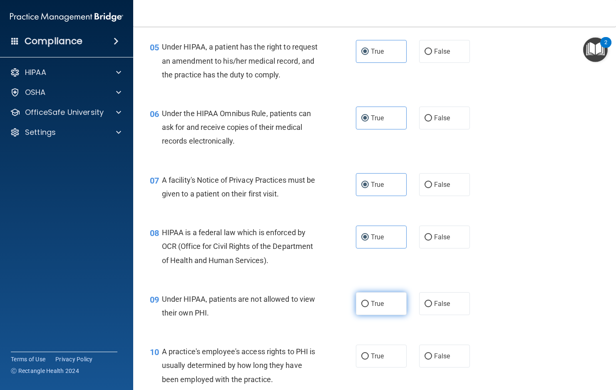
radio input "true"
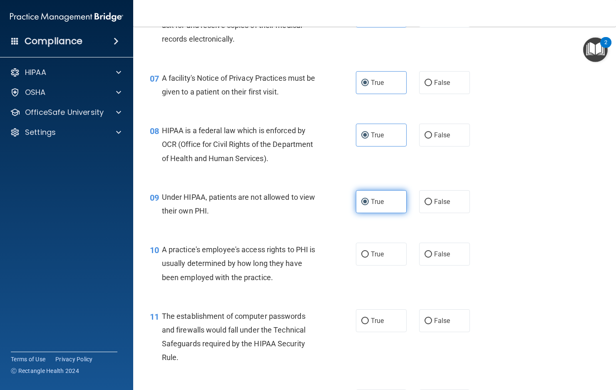
scroll to position [499, 0]
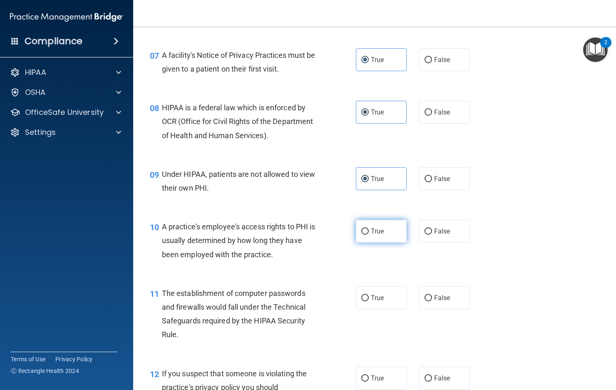
click at [371, 235] on span "True" at bounding box center [377, 231] width 13 height 8
click at [368, 235] on input "True" at bounding box center [364, 231] width 7 height 6
radio input "true"
click at [385, 309] on label "True" at bounding box center [381, 297] width 51 height 23
click at [369, 301] on input "True" at bounding box center [364, 298] width 7 height 6
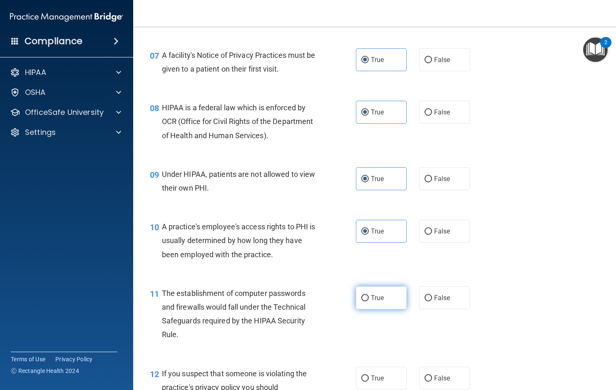
radio input "true"
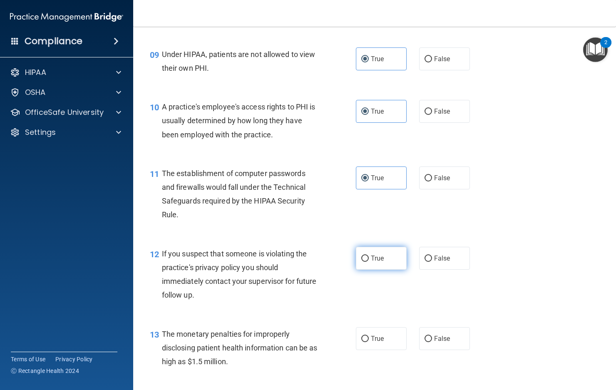
scroll to position [666, 0]
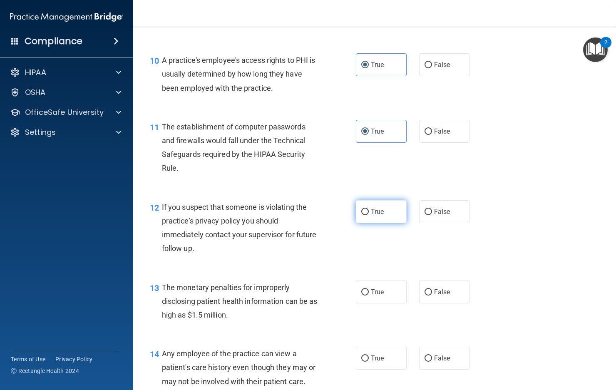
click at [376, 216] on span "True" at bounding box center [377, 212] width 13 height 8
click at [369, 215] on input "True" at bounding box center [364, 212] width 7 height 6
radio input "true"
click at [383, 303] on label "True" at bounding box center [381, 291] width 51 height 23
click at [369, 295] on input "True" at bounding box center [364, 292] width 7 height 6
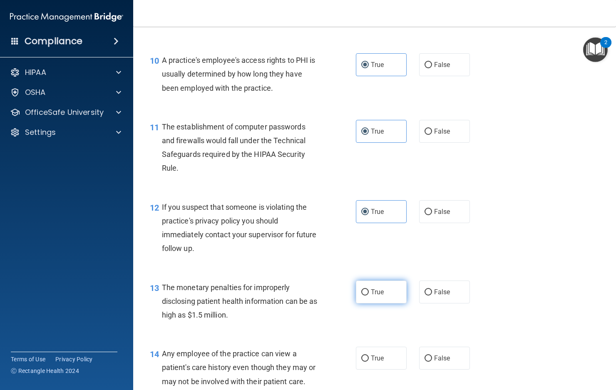
radio input "true"
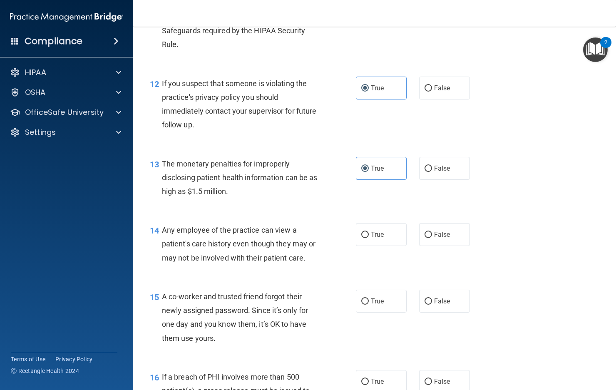
scroll to position [791, 0]
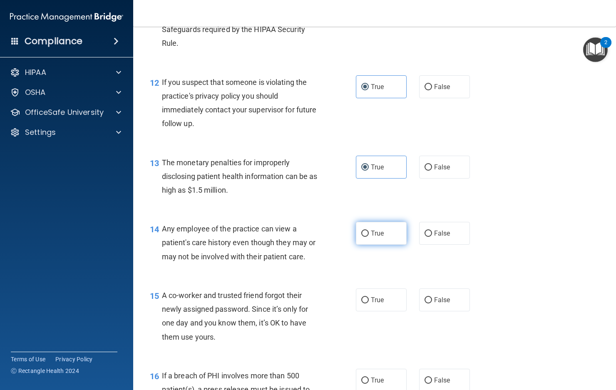
click at [367, 245] on label "True" at bounding box center [381, 233] width 51 height 23
click at [367, 237] on input "True" at bounding box center [364, 233] width 7 height 6
radio input "true"
click at [367, 311] on label "True" at bounding box center [381, 299] width 51 height 23
click at [367, 303] on input "True" at bounding box center [364, 300] width 7 height 6
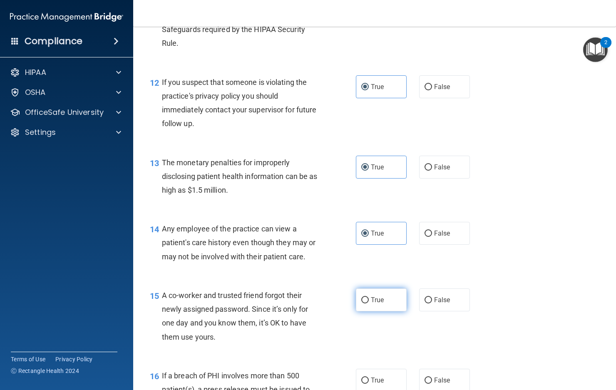
radio input "true"
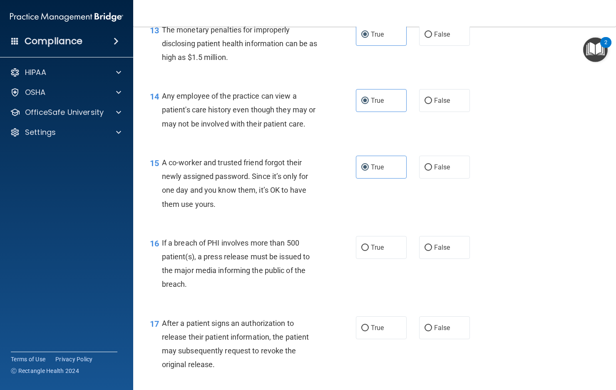
scroll to position [957, 0]
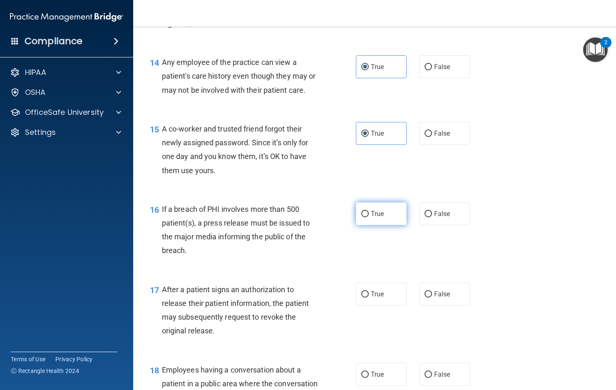
click at [367, 221] on label "True" at bounding box center [381, 213] width 51 height 23
click at [367, 217] on input "True" at bounding box center [364, 214] width 7 height 6
radio input "true"
click at [364, 305] on label "True" at bounding box center [381, 294] width 51 height 23
click at [364, 297] on input "True" at bounding box center [364, 294] width 7 height 6
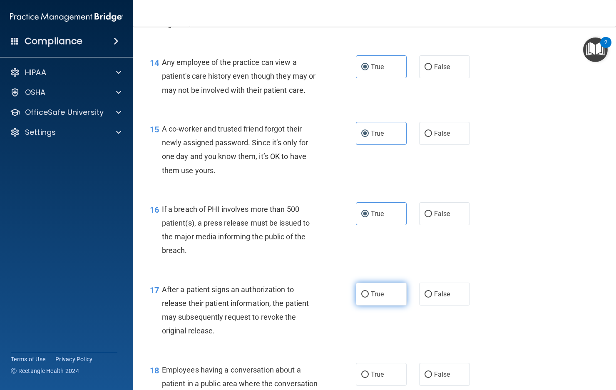
radio input "true"
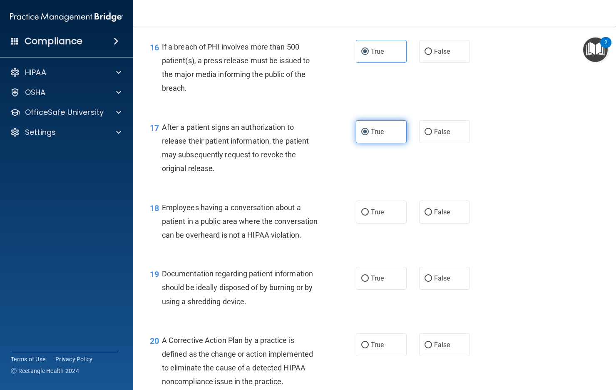
scroll to position [1123, 0]
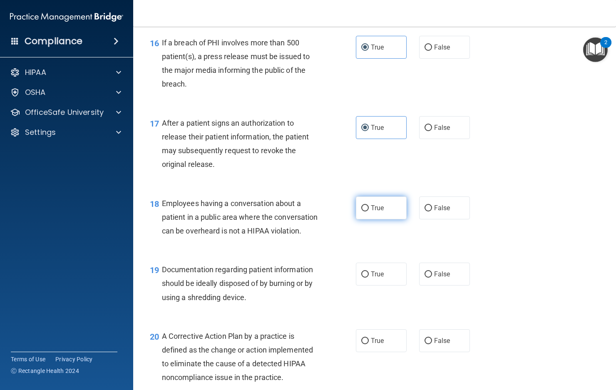
click at [366, 219] on label "True" at bounding box center [381, 207] width 51 height 23
click at [366, 211] on input "True" at bounding box center [364, 208] width 7 height 6
radio input "true"
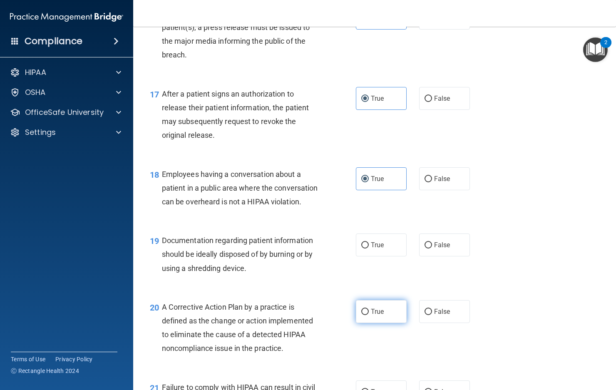
scroll to position [1248, 0]
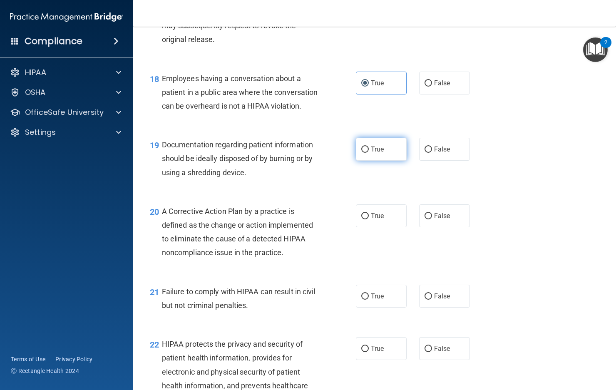
click at [360, 161] on label "True" at bounding box center [381, 149] width 51 height 23
click at [361, 153] on input "True" at bounding box center [364, 149] width 7 height 6
radio input "true"
click at [374, 220] on span "True" at bounding box center [377, 216] width 13 height 8
click at [369, 219] on input "True" at bounding box center [364, 216] width 7 height 6
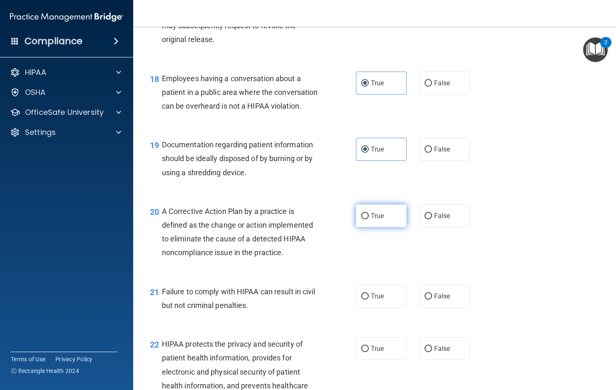
radio input "true"
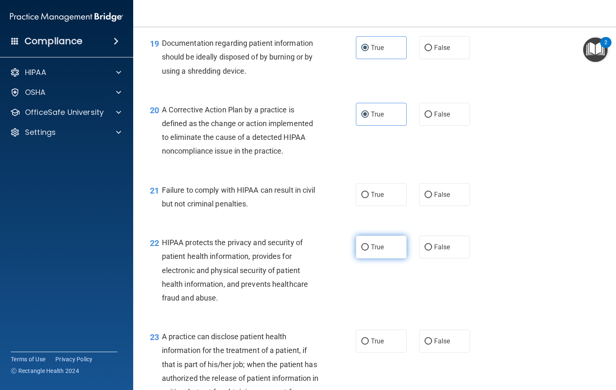
scroll to position [1373, 0]
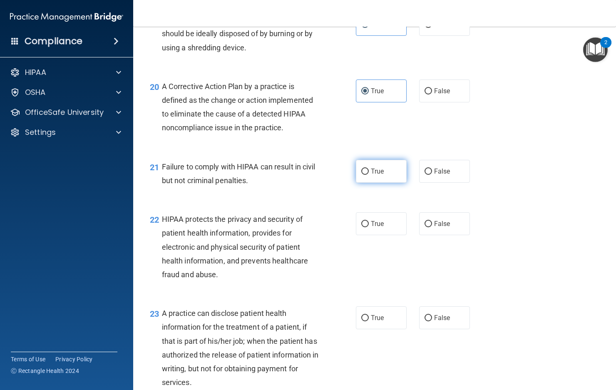
click at [377, 175] on span "True" at bounding box center [377, 171] width 13 height 8
click at [369, 175] on input "True" at bounding box center [364, 172] width 7 height 6
radio input "true"
click at [374, 228] on span "True" at bounding box center [377, 224] width 13 height 8
click at [369, 227] on input "True" at bounding box center [364, 224] width 7 height 6
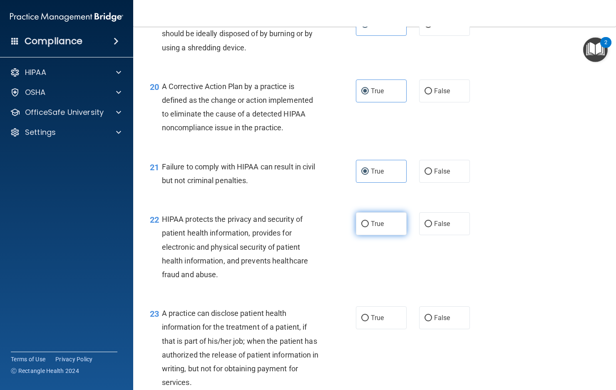
radio input "true"
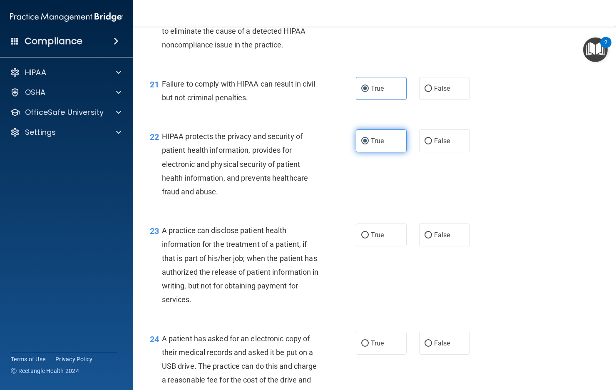
scroll to position [1456, 0]
click at [374, 238] on span "True" at bounding box center [377, 234] width 13 height 8
click at [369, 238] on input "True" at bounding box center [364, 235] width 7 height 6
radio input "true"
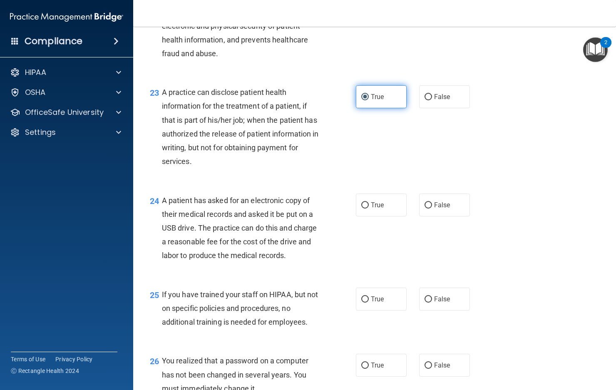
scroll to position [1623, 0]
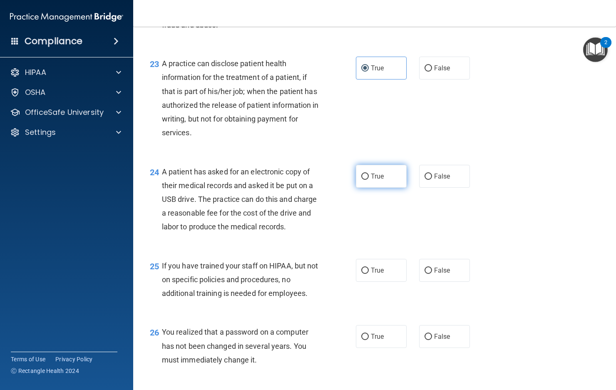
click at [364, 180] on input "True" at bounding box center [364, 176] width 7 height 6
radio input "true"
click at [387, 282] on label "True" at bounding box center [381, 270] width 51 height 23
click at [369, 274] on input "True" at bounding box center [364, 271] width 7 height 6
radio input "true"
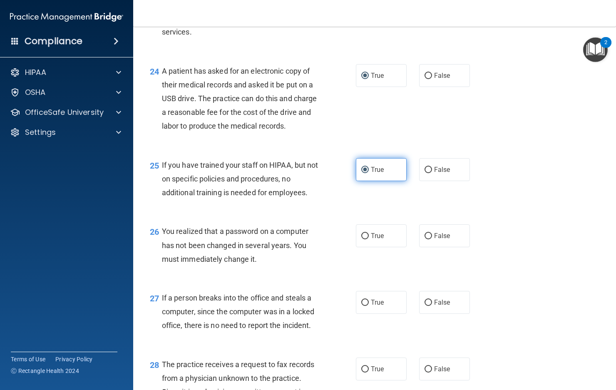
scroll to position [1747, 0]
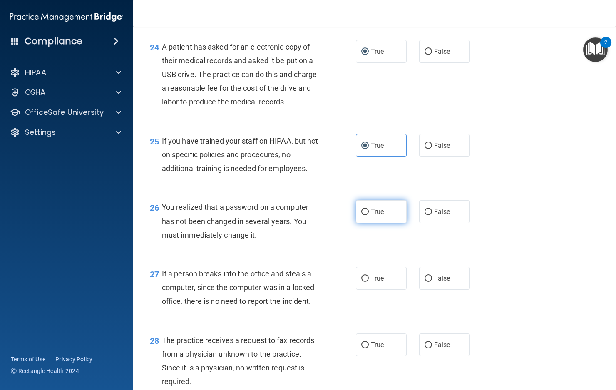
click at [382, 223] on label "True" at bounding box center [381, 211] width 51 height 23
click at [369, 215] on input "True" at bounding box center [364, 212] width 7 height 6
radio input "true"
click at [378, 282] on span "True" at bounding box center [377, 278] width 13 height 8
click at [369, 282] on input "True" at bounding box center [364, 278] width 7 height 6
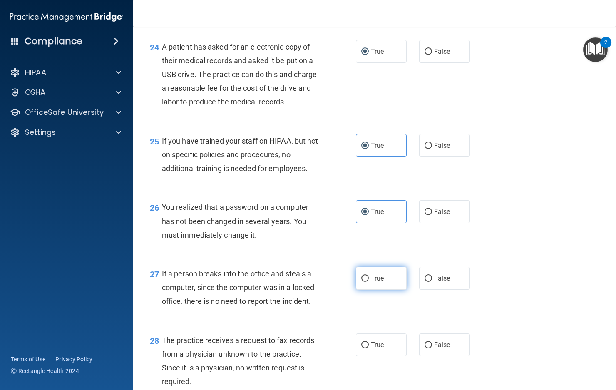
radio input "true"
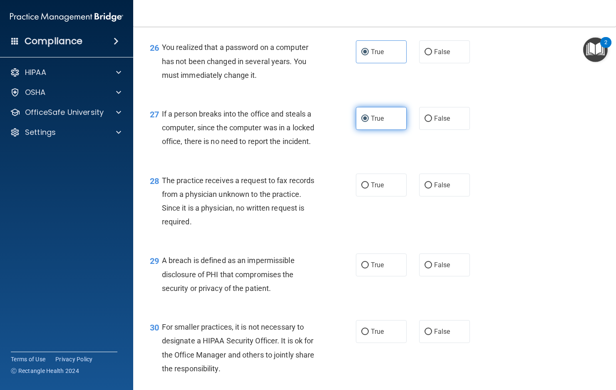
scroll to position [1914, 0]
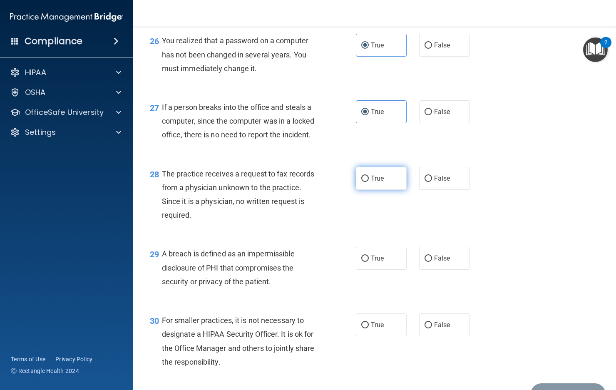
click at [357, 190] on label "True" at bounding box center [381, 178] width 51 height 23
click at [361, 182] on input "True" at bounding box center [364, 179] width 7 height 6
radio input "true"
click at [383, 270] on label "True" at bounding box center [381, 258] width 51 height 23
click at [369, 262] on input "True" at bounding box center [364, 258] width 7 height 6
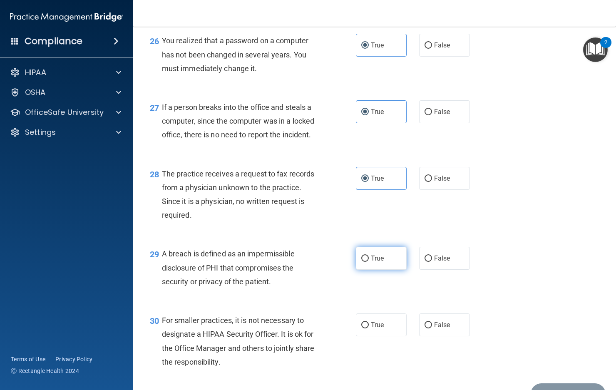
radio input "true"
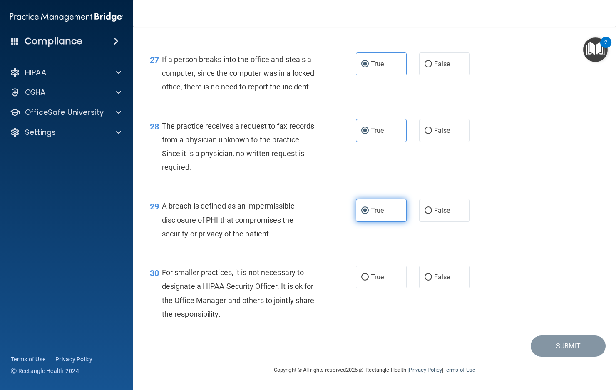
scroll to position [2003, 0]
click at [380, 278] on span "True" at bounding box center [377, 277] width 13 height 8
click at [369, 278] on input "True" at bounding box center [364, 277] width 7 height 6
radio input "true"
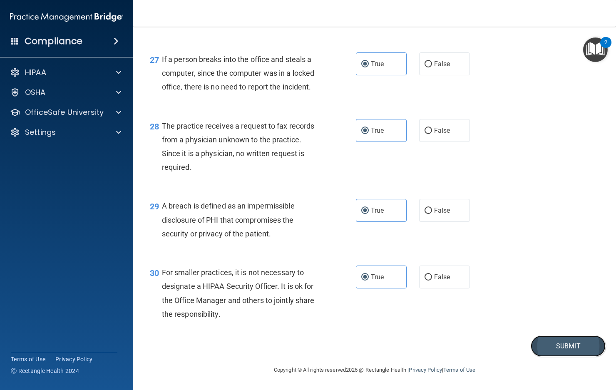
click at [572, 346] on button "Submit" at bounding box center [567, 345] width 75 height 21
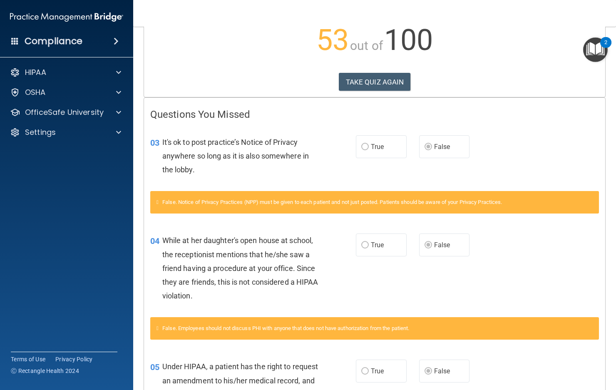
scroll to position [72, 0]
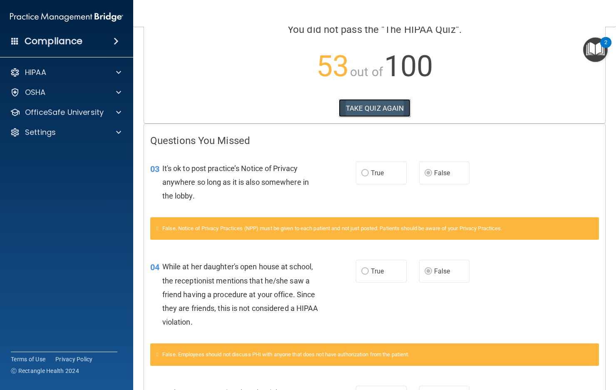
click at [395, 107] on button "TAKE QUIZ AGAIN" at bounding box center [375, 108] width 72 height 18
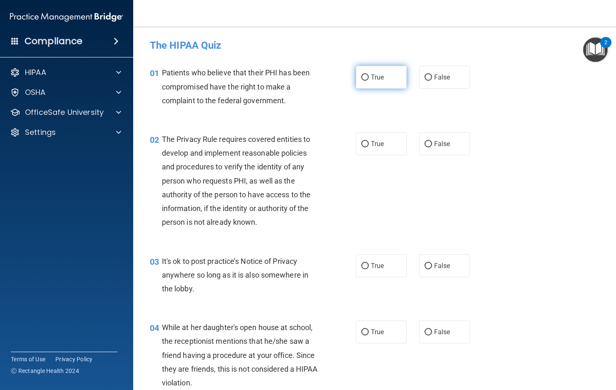
click at [374, 78] on span "True" at bounding box center [377, 77] width 13 height 8
click at [369, 78] on input "True" at bounding box center [364, 77] width 7 height 6
radio input "true"
click at [381, 147] on span "True" at bounding box center [377, 144] width 13 height 8
click at [369, 147] on input "True" at bounding box center [364, 144] width 7 height 6
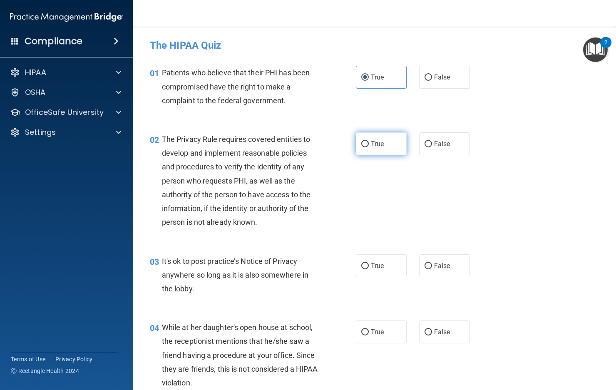
radio input "true"
click at [429, 264] on label "False" at bounding box center [444, 265] width 51 height 23
click at [429, 264] on input "False" at bounding box center [427, 266] width 7 height 6
radio input "true"
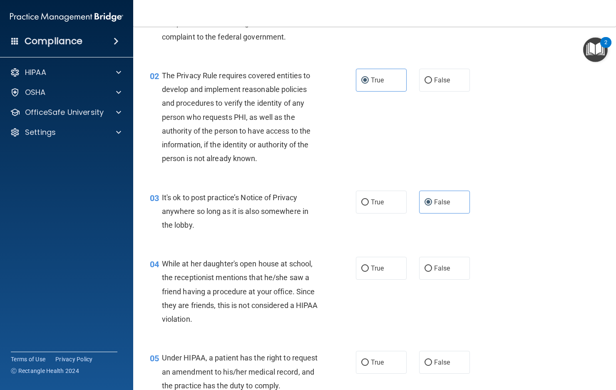
scroll to position [83, 0]
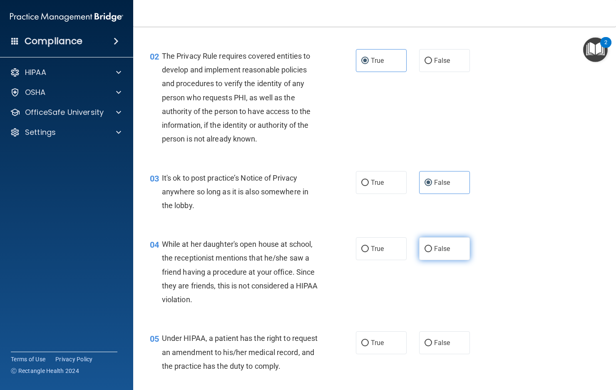
click at [454, 250] on label "False" at bounding box center [444, 248] width 51 height 23
click at [432, 250] on input "False" at bounding box center [427, 249] width 7 height 6
radio input "true"
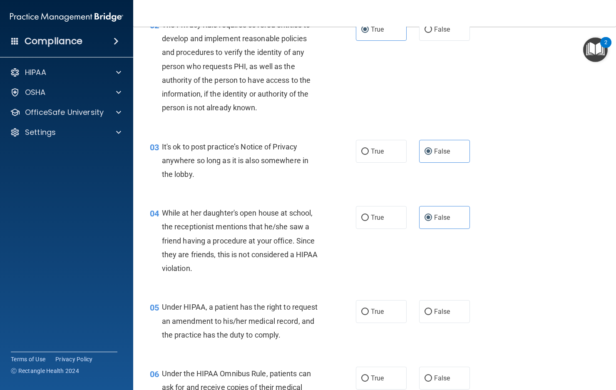
scroll to position [208, 0]
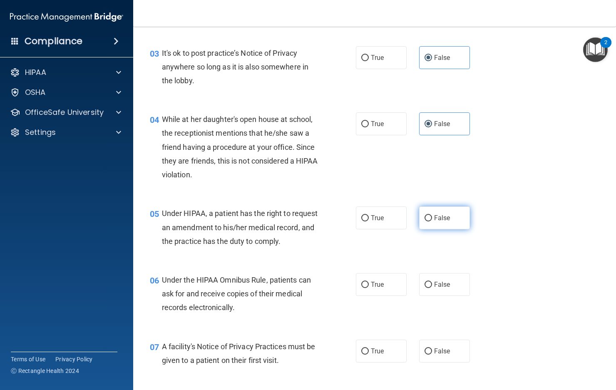
click at [452, 216] on label "False" at bounding box center [444, 217] width 51 height 23
click at [432, 216] on input "False" at bounding box center [427, 218] width 7 height 6
radio input "true"
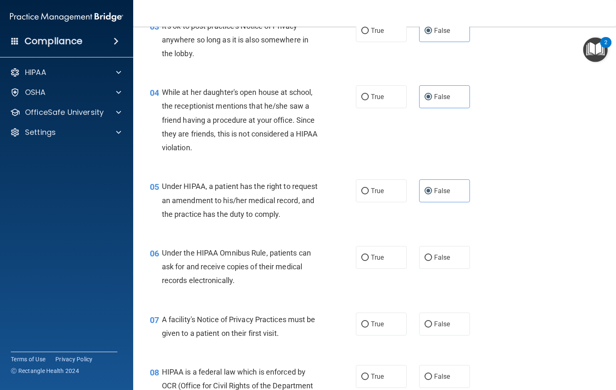
scroll to position [250, 0]
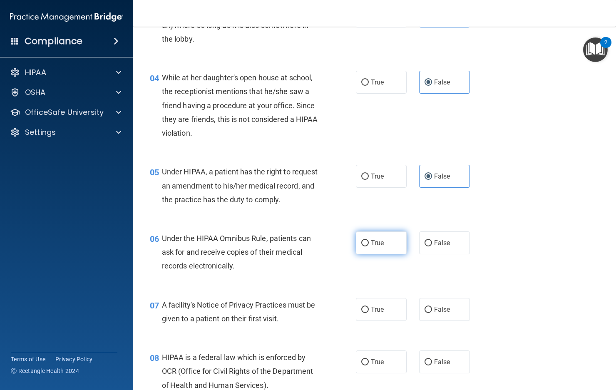
click at [371, 247] on span "True" at bounding box center [377, 243] width 13 height 8
click at [369, 246] on input "True" at bounding box center [364, 243] width 7 height 6
radio input "true"
click at [374, 318] on label "True" at bounding box center [381, 309] width 51 height 23
click at [369, 313] on input "True" at bounding box center [364, 310] width 7 height 6
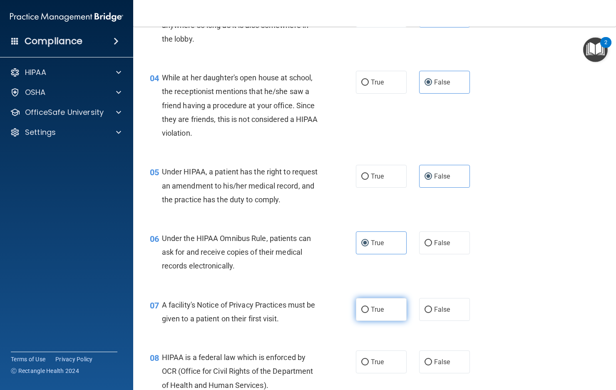
radio input "true"
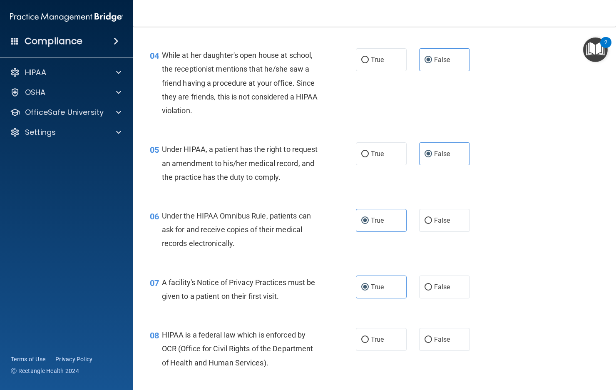
scroll to position [333, 0]
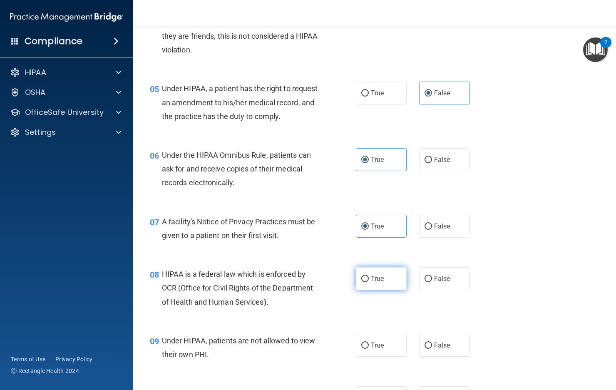
click at [366, 290] on label "True" at bounding box center [381, 278] width 51 height 23
click at [366, 282] on input "True" at bounding box center [364, 279] width 7 height 6
radio input "true"
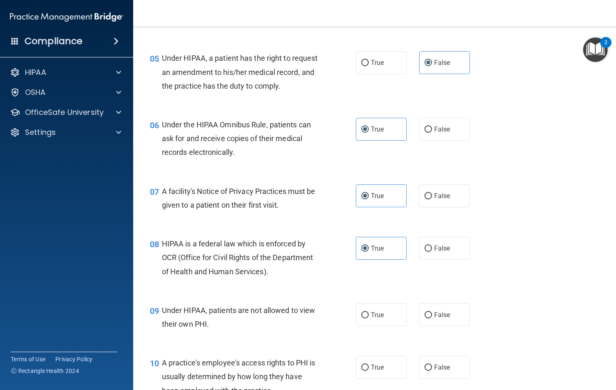
scroll to position [416, 0]
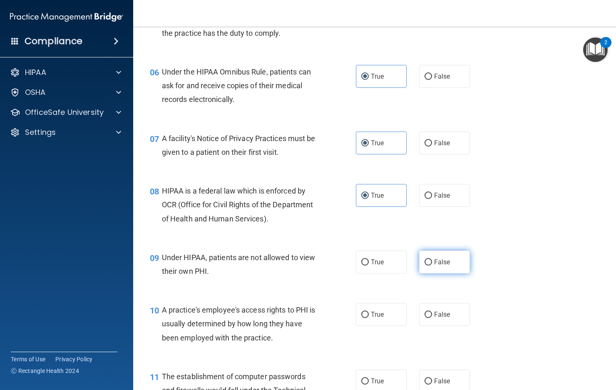
click at [444, 266] on span "False" at bounding box center [442, 262] width 16 height 8
click at [432, 265] on input "False" at bounding box center [427, 262] width 7 height 6
radio input "true"
click at [442, 318] on span "False" at bounding box center [442, 314] width 16 height 8
click at [432, 318] on input "False" at bounding box center [427, 315] width 7 height 6
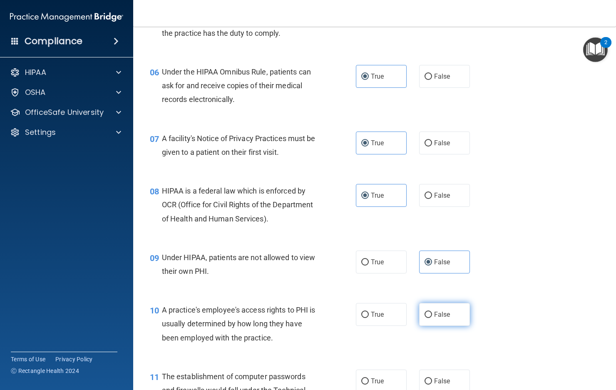
radio input "true"
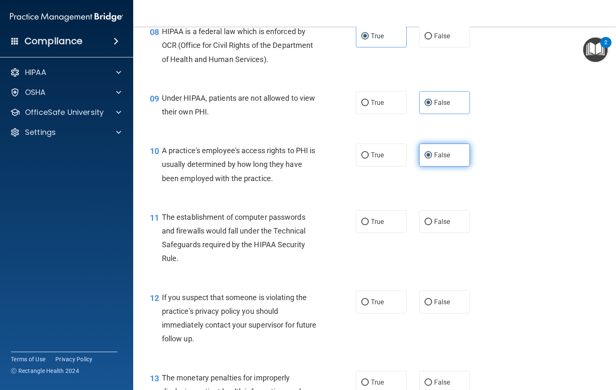
scroll to position [582, 0]
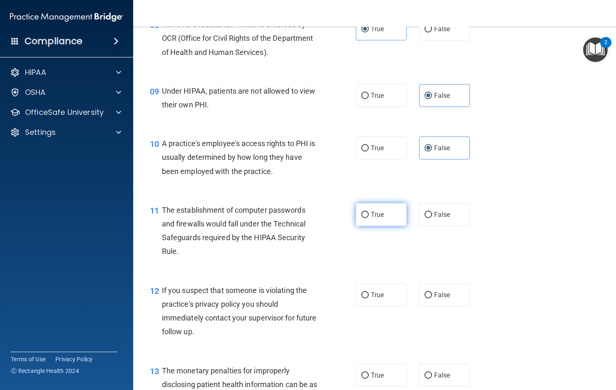
click at [384, 226] on label "True" at bounding box center [381, 214] width 51 height 23
click at [369, 218] on input "True" at bounding box center [364, 215] width 7 height 6
radio input "true"
click at [380, 306] on label "True" at bounding box center [381, 294] width 51 height 23
click at [369, 298] on input "True" at bounding box center [364, 295] width 7 height 6
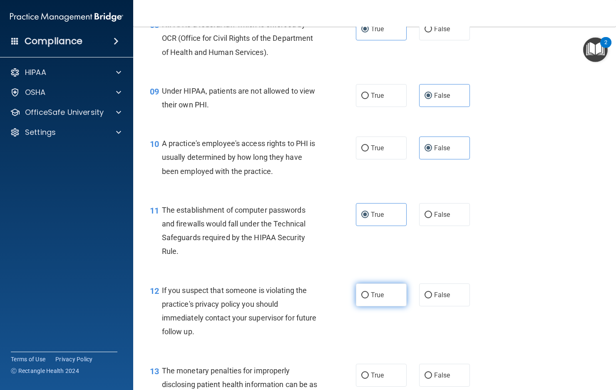
radio input "true"
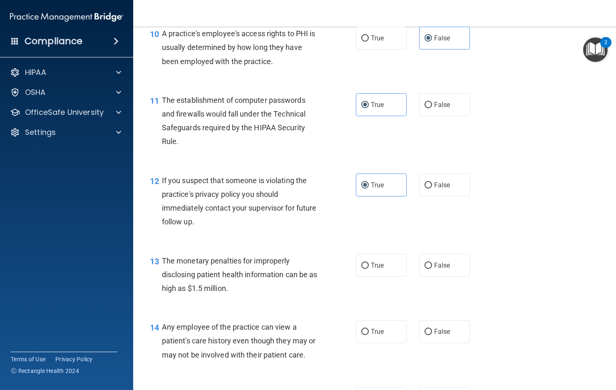
scroll to position [707, 0]
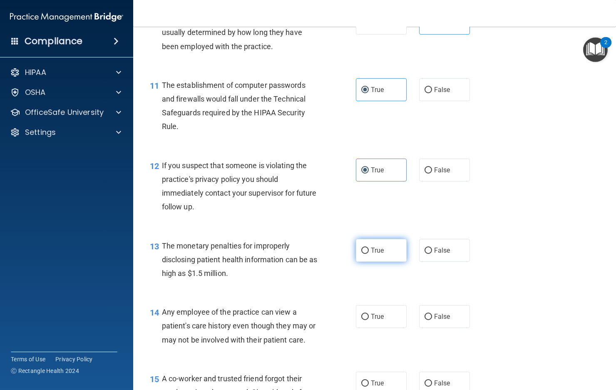
click at [369, 262] on label "True" at bounding box center [381, 250] width 51 height 23
click at [369, 254] on input "True" at bounding box center [364, 251] width 7 height 6
radio input "true"
click at [458, 328] on label "False" at bounding box center [444, 316] width 51 height 23
click at [432, 320] on input "False" at bounding box center [427, 317] width 7 height 6
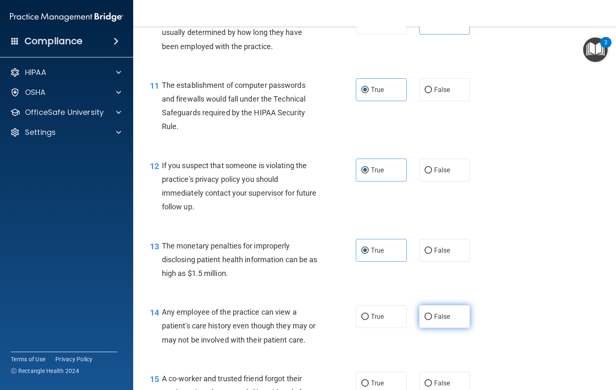
radio input "true"
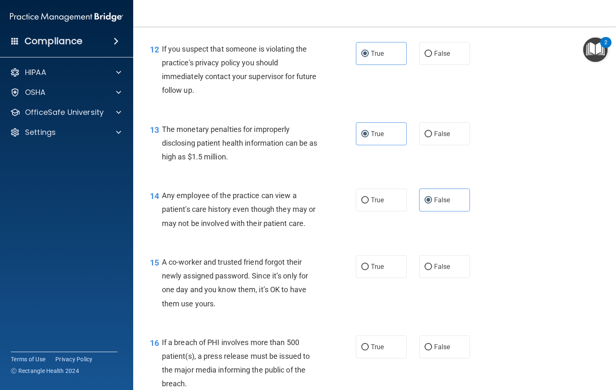
scroll to position [832, 0]
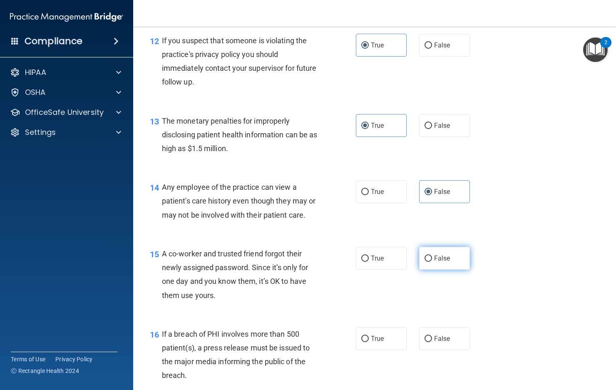
click at [434, 262] on span "False" at bounding box center [442, 258] width 16 height 8
click at [432, 262] on input "False" at bounding box center [427, 258] width 7 height 6
radio input "true"
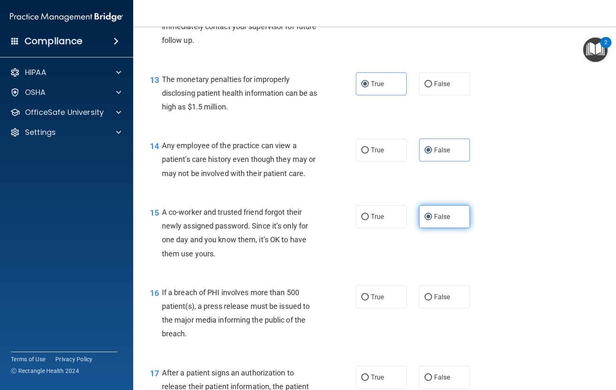
scroll to position [915, 0]
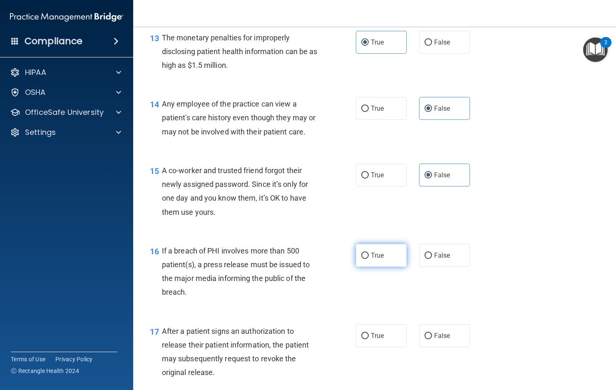
click at [371, 259] on span "True" at bounding box center [377, 255] width 13 height 8
click at [369, 259] on input "True" at bounding box center [364, 256] width 7 height 6
radio input "true"
click at [375, 340] on span "True" at bounding box center [377, 336] width 13 height 8
click at [369, 339] on input "True" at bounding box center [364, 336] width 7 height 6
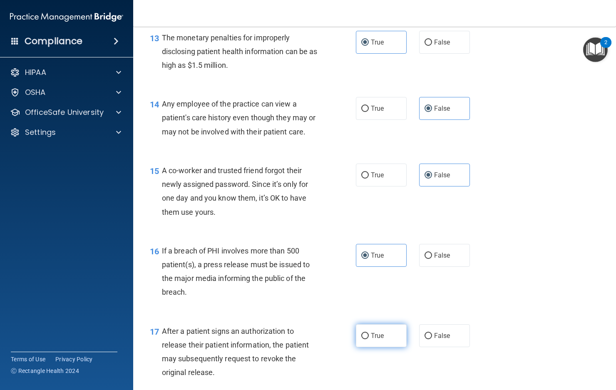
radio input "true"
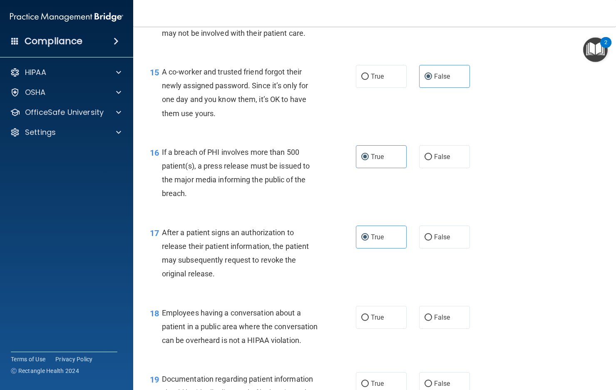
scroll to position [1040, 0]
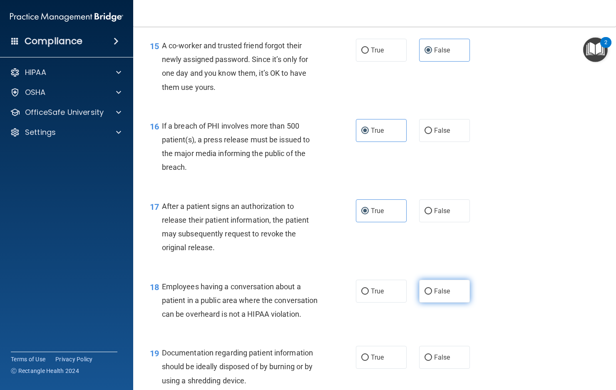
click at [431, 296] on label "False" at bounding box center [444, 291] width 51 height 23
click at [431, 295] on input "False" at bounding box center [427, 291] width 7 height 6
radio input "true"
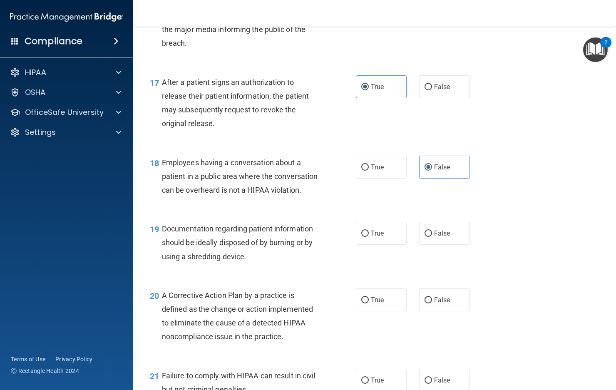
scroll to position [1165, 0]
click at [371, 244] on label "True" at bounding box center [381, 232] width 51 height 23
click at [369, 236] on input "True" at bounding box center [364, 233] width 7 height 6
radio input "true"
click at [381, 310] on label "True" at bounding box center [381, 298] width 51 height 23
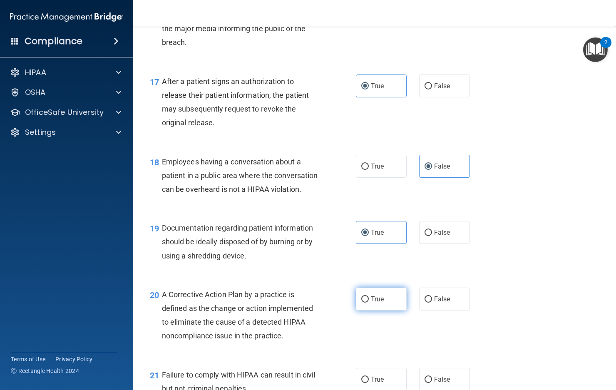
click at [369, 302] on input "True" at bounding box center [364, 299] width 7 height 6
radio input "true"
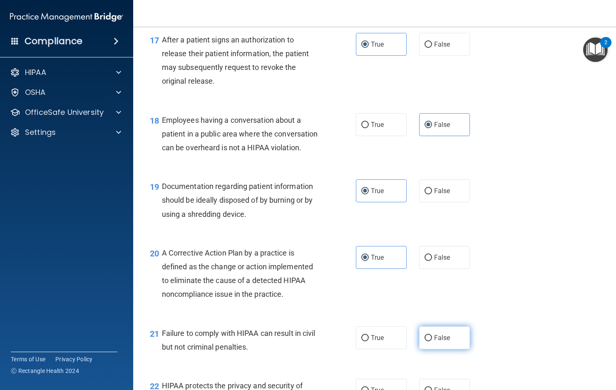
click at [440, 349] on label "False" at bounding box center [444, 337] width 51 height 23
click at [432, 341] on input "False" at bounding box center [427, 338] width 7 height 6
radio input "true"
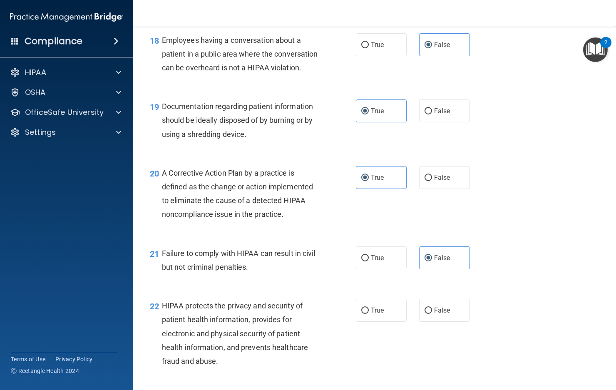
scroll to position [1331, 0]
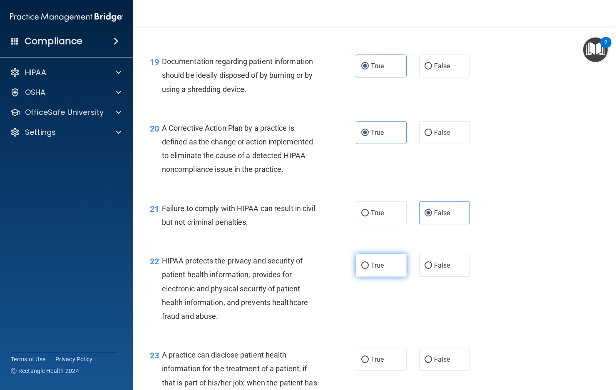
click at [380, 269] on span "True" at bounding box center [377, 265] width 13 height 8
click at [369, 269] on input "True" at bounding box center [364, 266] width 7 height 6
radio input "true"
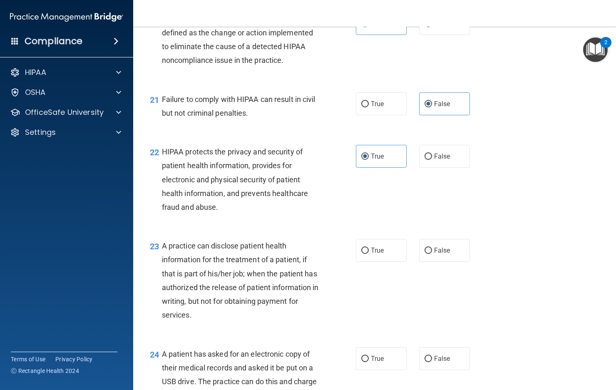
scroll to position [1498, 0]
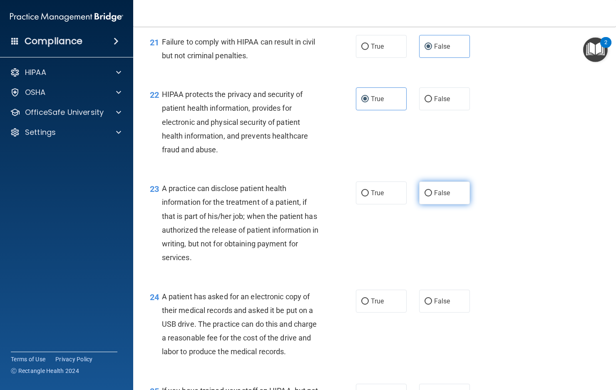
click at [431, 204] on label "False" at bounding box center [444, 192] width 51 height 23
click at [431, 196] on input "False" at bounding box center [427, 193] width 7 height 6
radio input "true"
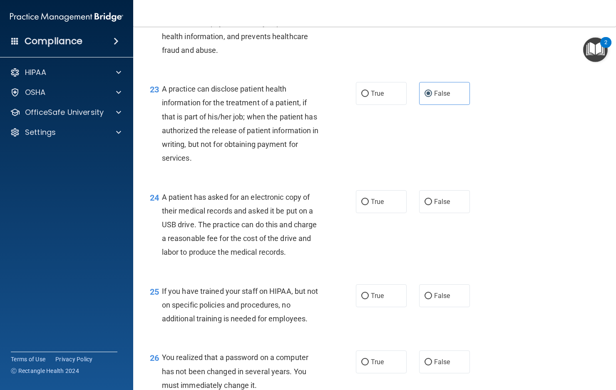
scroll to position [1623, 0]
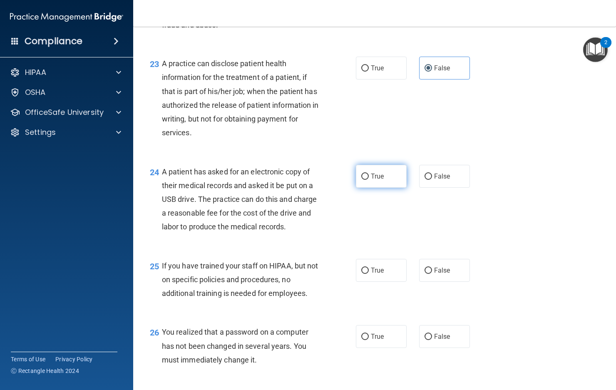
click at [366, 188] on label "True" at bounding box center [381, 176] width 51 height 23
click at [366, 180] on input "True" at bounding box center [364, 176] width 7 height 6
radio input "true"
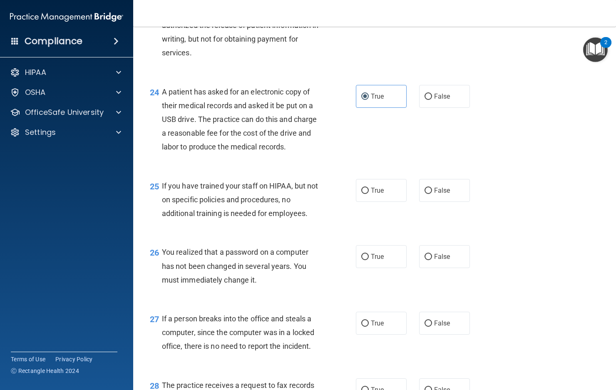
scroll to position [1706, 0]
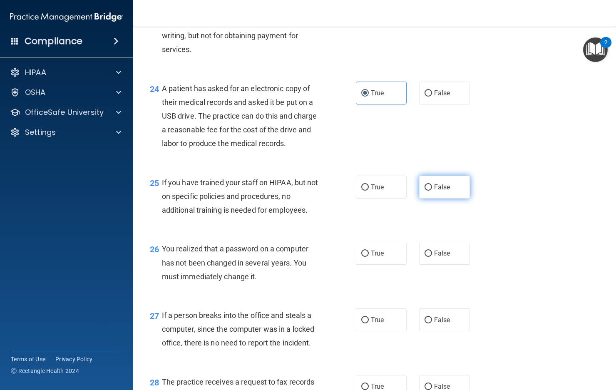
click at [434, 191] on span "False" at bounding box center [442, 187] width 16 height 8
click at [432, 191] on input "False" at bounding box center [427, 187] width 7 height 6
radio input "true"
click at [387, 265] on label "True" at bounding box center [381, 253] width 51 height 23
click at [369, 257] on input "True" at bounding box center [364, 253] width 7 height 6
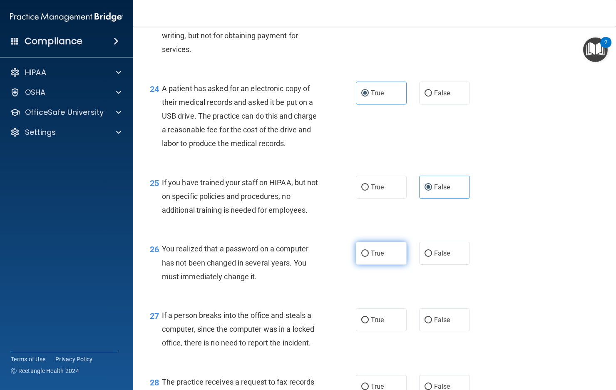
radio input "true"
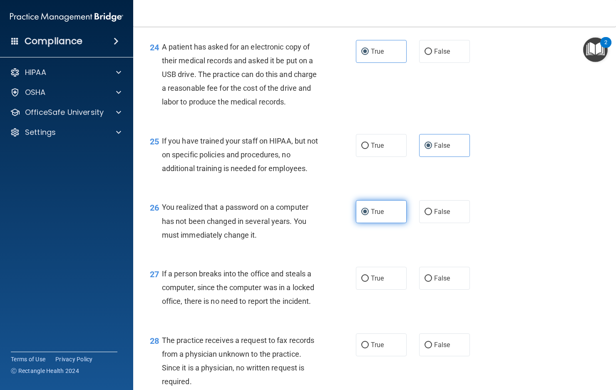
scroll to position [1789, 0]
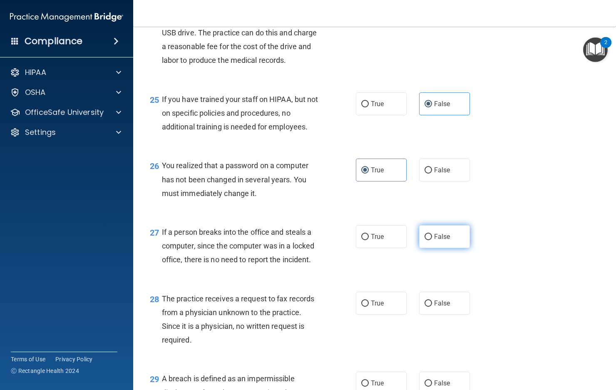
click at [429, 248] on label "False" at bounding box center [444, 236] width 51 height 23
click at [429, 240] on input "False" at bounding box center [427, 237] width 7 height 6
radio input "true"
click at [434, 307] on span "False" at bounding box center [442, 303] width 16 height 8
click at [432, 307] on input "False" at bounding box center [427, 303] width 7 height 6
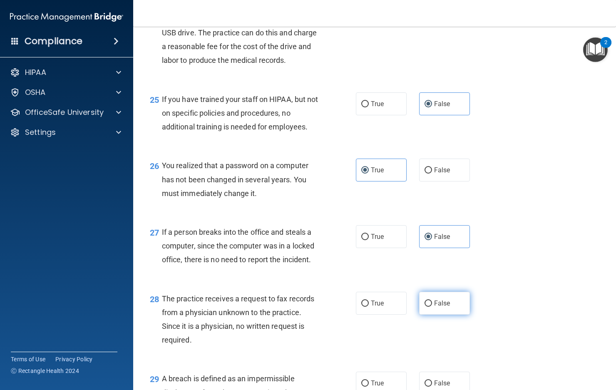
radio input "true"
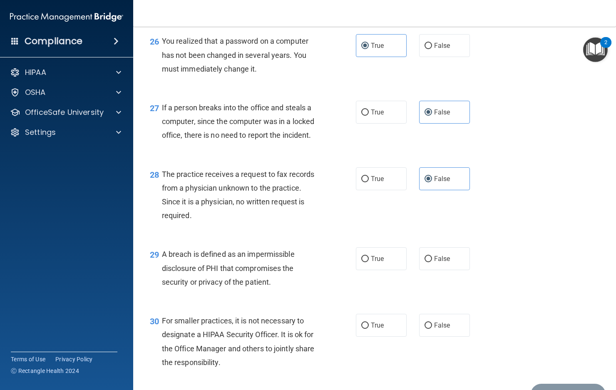
scroll to position [1914, 0]
click at [375, 270] on label "True" at bounding box center [381, 258] width 51 height 23
click at [369, 262] on input "True" at bounding box center [364, 258] width 7 height 6
radio input "true"
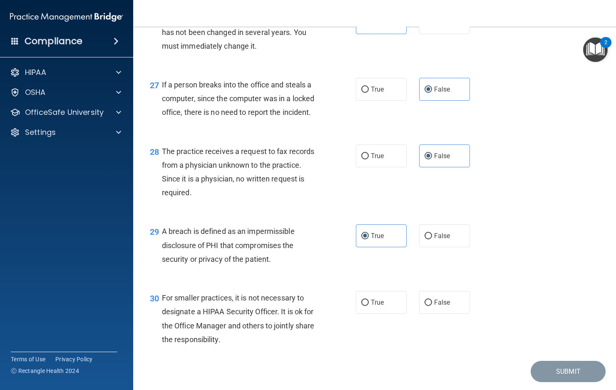
scroll to position [1997, 0]
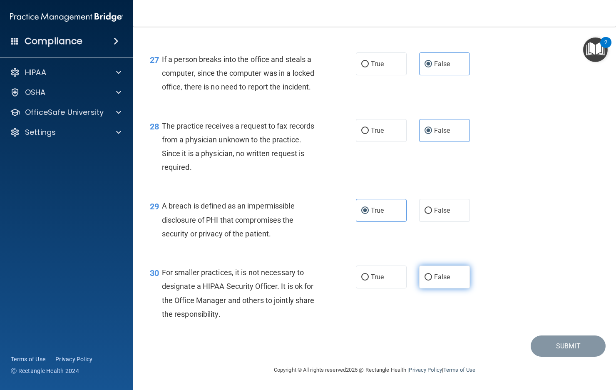
click at [447, 284] on label "False" at bounding box center [444, 276] width 51 height 23
click at [432, 280] on input "False" at bounding box center [427, 277] width 7 height 6
radio input "true"
click at [551, 352] on button "Submit" at bounding box center [567, 345] width 75 height 21
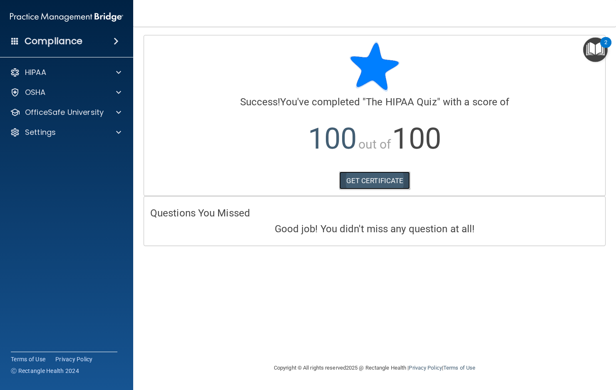
click at [394, 178] on link "GET CERTIFICATE" at bounding box center [374, 180] width 71 height 18
click at [107, 114] on div at bounding box center [117, 112] width 21 height 10
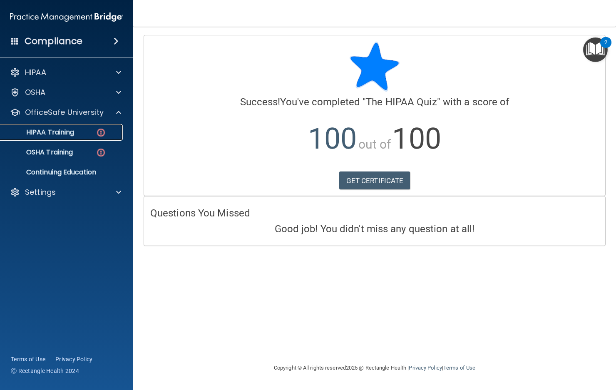
click at [103, 132] on img at bounding box center [101, 132] width 10 height 10
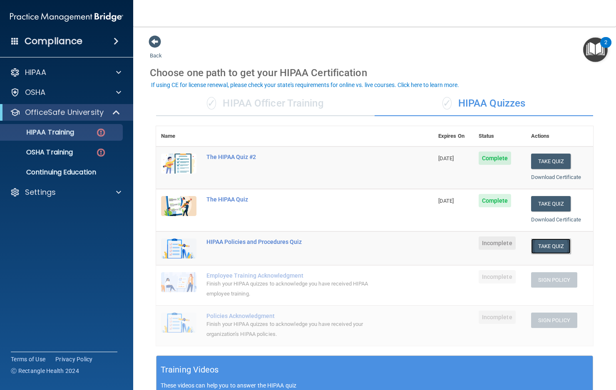
click at [542, 250] on button "Take Quiz" at bounding box center [551, 245] width 40 height 15
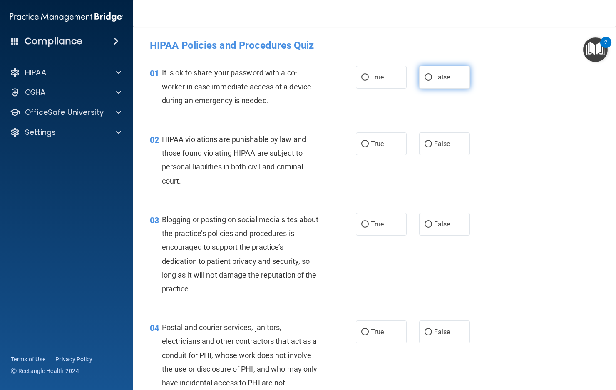
click at [434, 75] on span "False" at bounding box center [442, 77] width 16 height 8
click at [431, 75] on input "False" at bounding box center [427, 77] width 7 height 6
radio input "true"
click at [371, 144] on span "True" at bounding box center [377, 144] width 13 height 8
click at [369, 144] on input "True" at bounding box center [364, 144] width 7 height 6
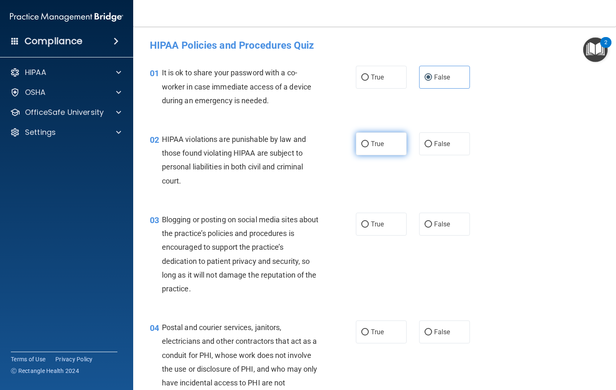
radio input "true"
click at [437, 226] on span "False" at bounding box center [442, 224] width 16 height 8
click at [432, 226] on input "False" at bounding box center [427, 224] width 7 height 6
radio input "true"
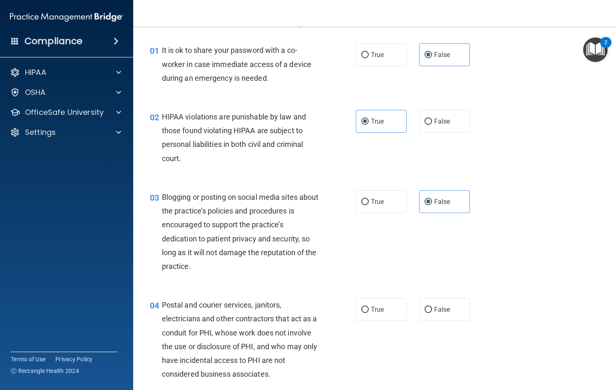
scroll to position [42, 0]
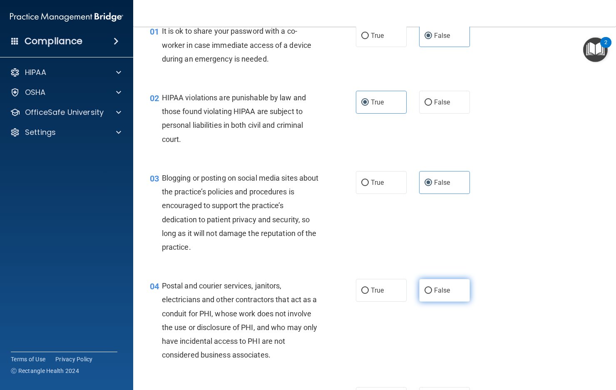
click at [452, 290] on label "False" at bounding box center [444, 290] width 51 height 23
click at [432, 290] on input "False" at bounding box center [427, 290] width 7 height 6
radio input "true"
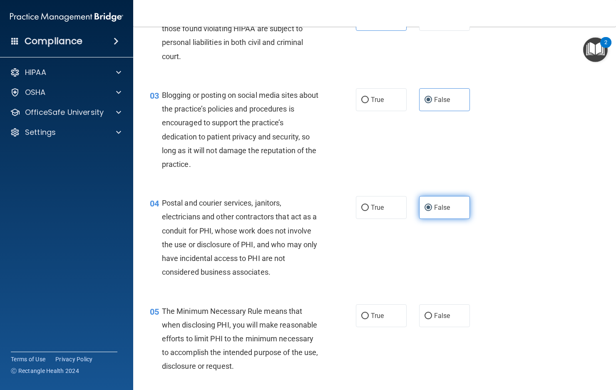
scroll to position [125, 0]
click at [437, 323] on label "False" at bounding box center [444, 315] width 51 height 23
click at [432, 319] on input "False" at bounding box center [427, 315] width 7 height 6
radio input "true"
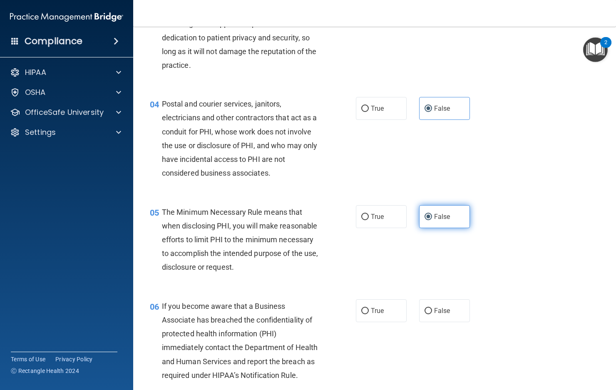
scroll to position [250, 0]
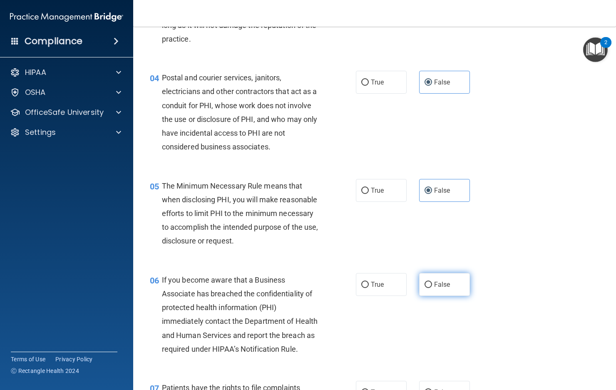
click at [433, 296] on label "False" at bounding box center [444, 284] width 51 height 23
click at [432, 288] on input "False" at bounding box center [427, 285] width 7 height 6
radio input "true"
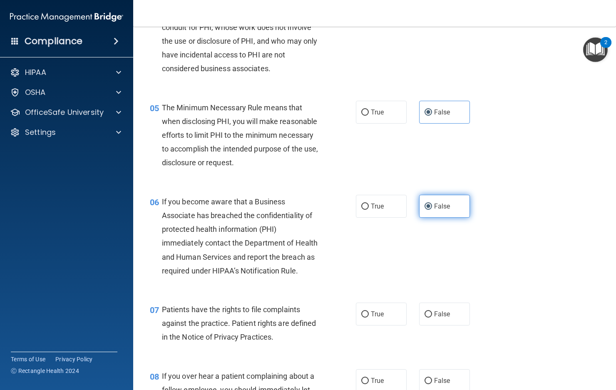
scroll to position [374, 0]
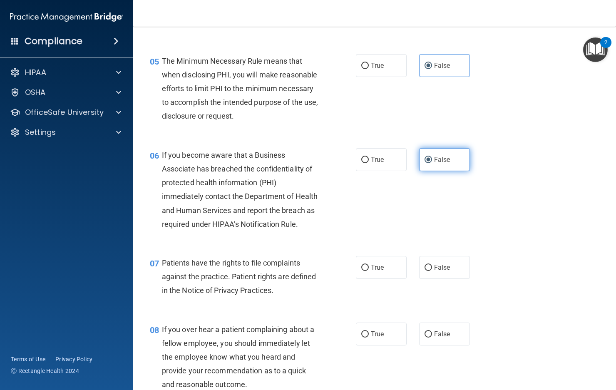
click at [433, 279] on label "False" at bounding box center [444, 267] width 51 height 23
click at [432, 271] on input "False" at bounding box center [427, 268] width 7 height 6
radio input "true"
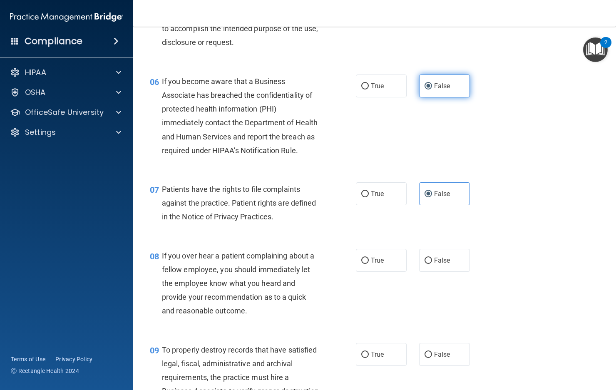
scroll to position [458, 0]
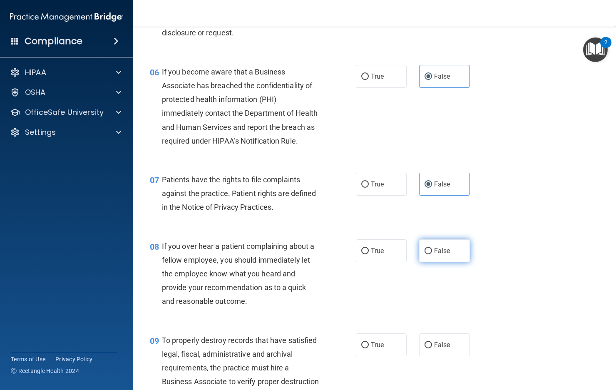
click at [426, 262] on label "False" at bounding box center [444, 250] width 51 height 23
click at [426, 254] on input "False" at bounding box center [427, 251] width 7 height 6
radio input "true"
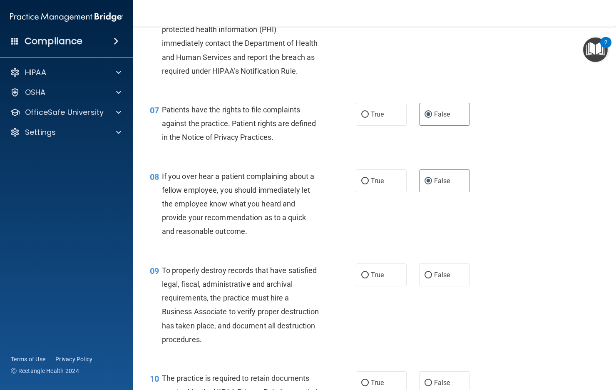
scroll to position [541, 0]
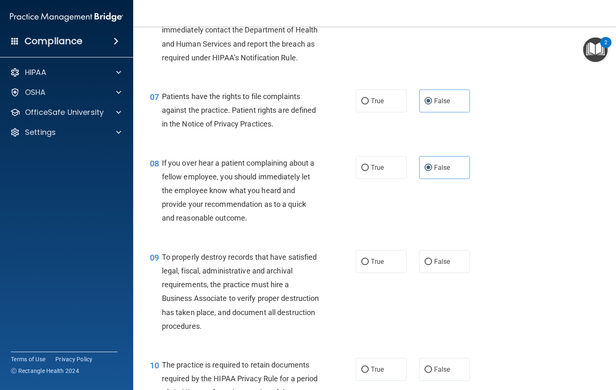
click at [426, 265] on input "False" at bounding box center [427, 262] width 7 height 6
radio input "true"
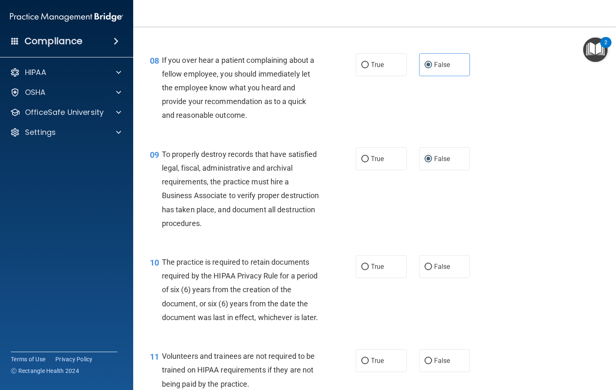
scroll to position [666, 0]
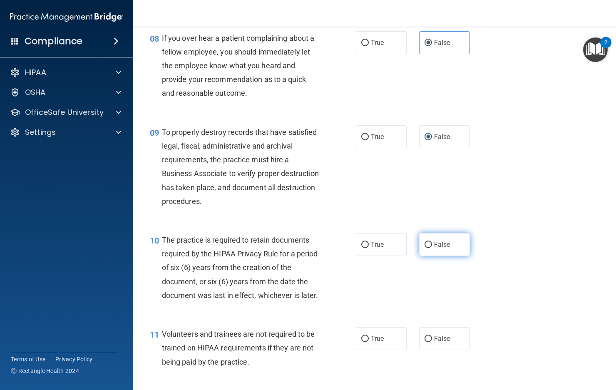
click at [422, 256] on label "False" at bounding box center [444, 244] width 51 height 23
click at [424, 248] on input "False" at bounding box center [427, 245] width 7 height 6
radio input "true"
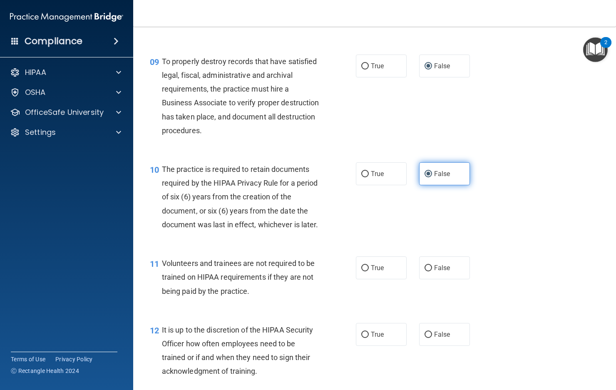
scroll to position [749, 0]
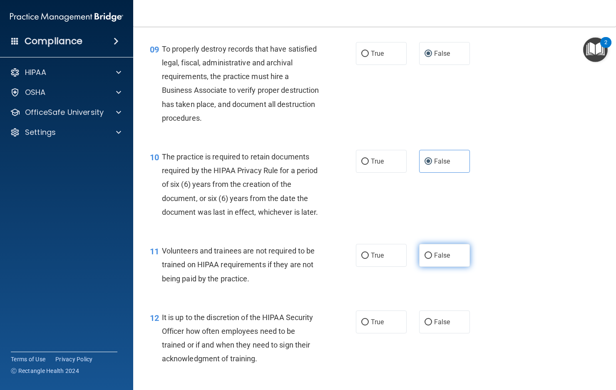
click at [429, 267] on label "False" at bounding box center [444, 255] width 51 height 23
click at [429, 259] on input "False" at bounding box center [427, 256] width 7 height 6
radio input "true"
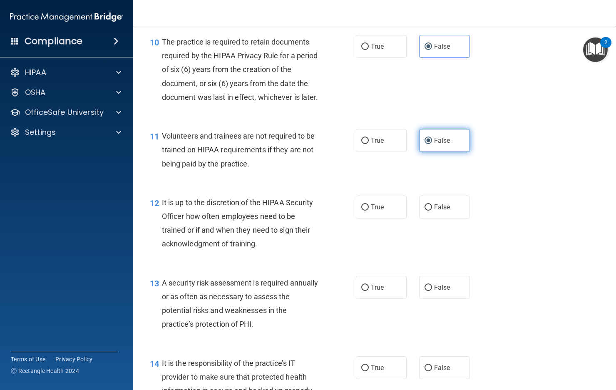
scroll to position [874, 0]
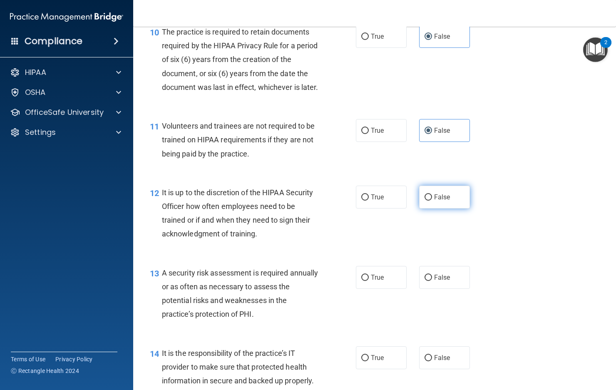
click at [433, 208] on label "False" at bounding box center [444, 197] width 51 height 23
click at [432, 201] on input "False" at bounding box center [427, 197] width 7 height 6
radio input "true"
click at [456, 289] on label "False" at bounding box center [444, 277] width 51 height 23
click at [432, 281] on input "False" at bounding box center [427, 278] width 7 height 6
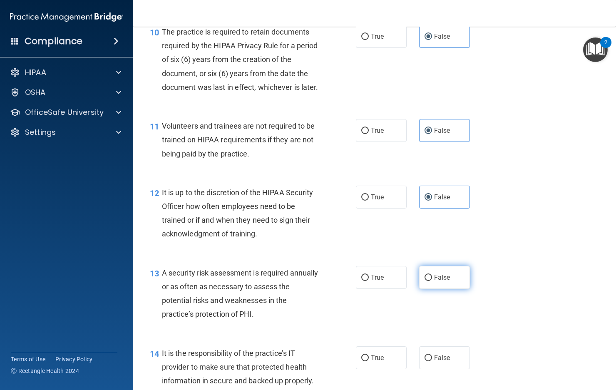
radio input "true"
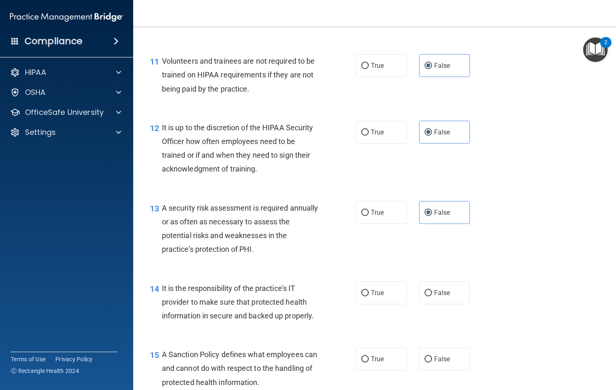
scroll to position [957, 0]
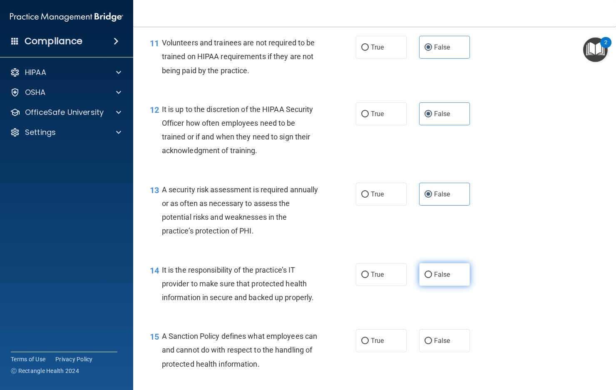
click at [440, 278] on span "False" at bounding box center [442, 274] width 16 height 8
click at [432, 278] on input "False" at bounding box center [427, 275] width 7 height 6
radio input "true"
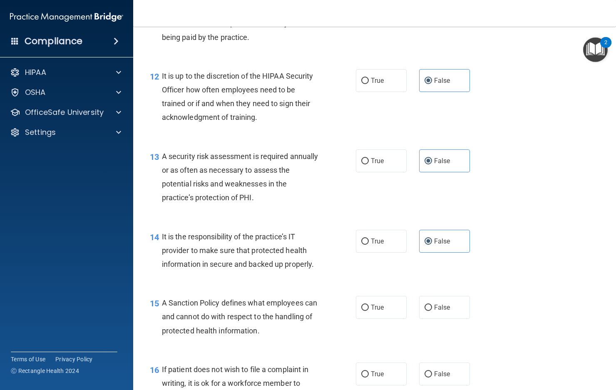
scroll to position [1040, 0]
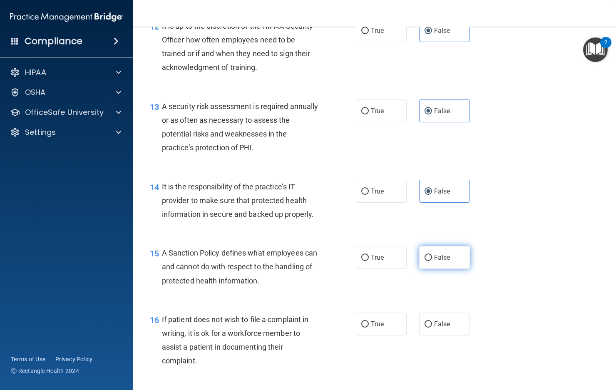
click at [456, 269] on label "False" at bounding box center [444, 257] width 51 height 23
click at [432, 261] on input "False" at bounding box center [427, 258] width 7 height 6
radio input "true"
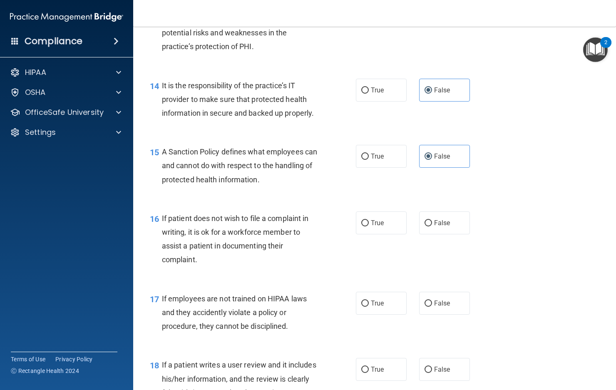
scroll to position [1165, 0]
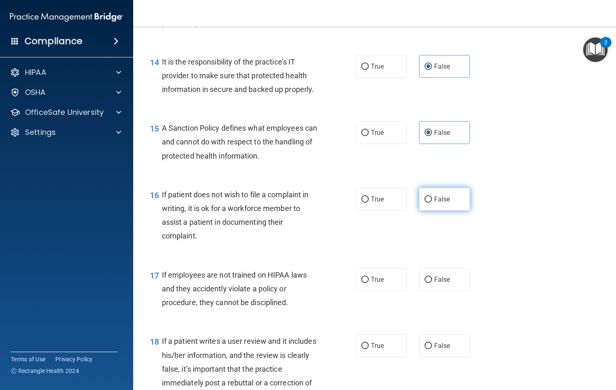
click at [438, 211] on label "False" at bounding box center [444, 199] width 51 height 23
click at [432, 203] on input "False" at bounding box center [427, 199] width 7 height 6
radio input "true"
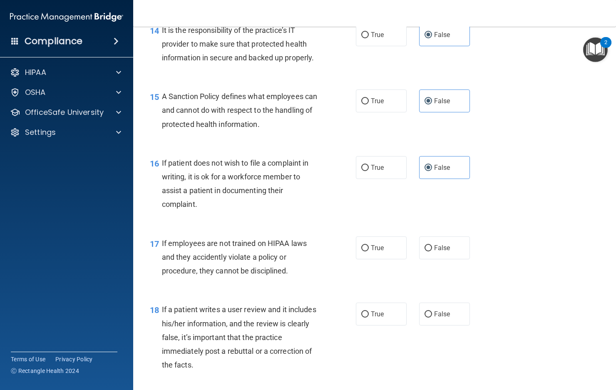
scroll to position [1248, 0]
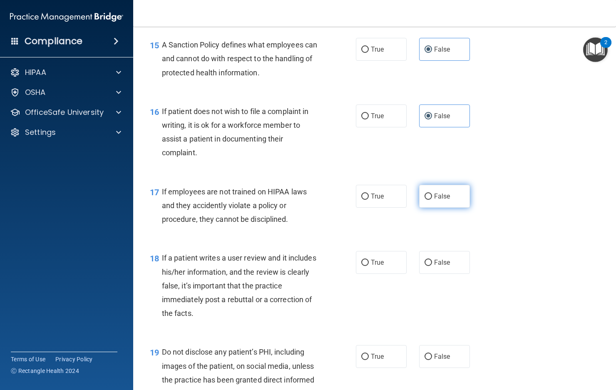
click at [443, 208] on label "False" at bounding box center [444, 196] width 51 height 23
click at [432, 200] on input "False" at bounding box center [427, 196] width 7 height 6
radio input "true"
click at [444, 274] on label "False" at bounding box center [444, 262] width 51 height 23
click at [432, 266] on input "False" at bounding box center [427, 263] width 7 height 6
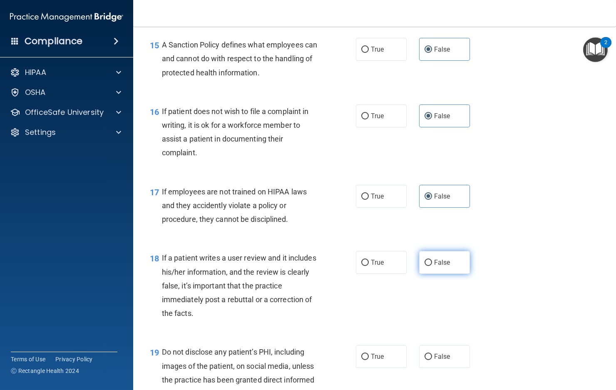
radio input "true"
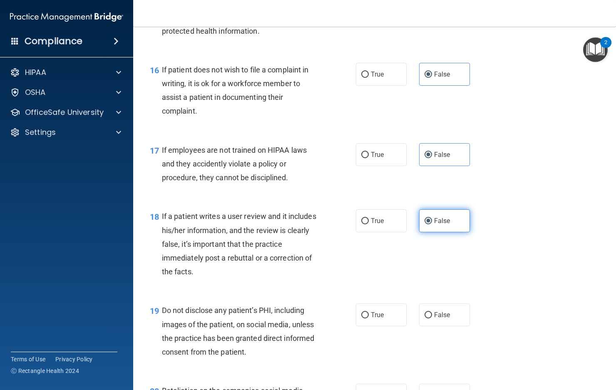
scroll to position [1331, 0]
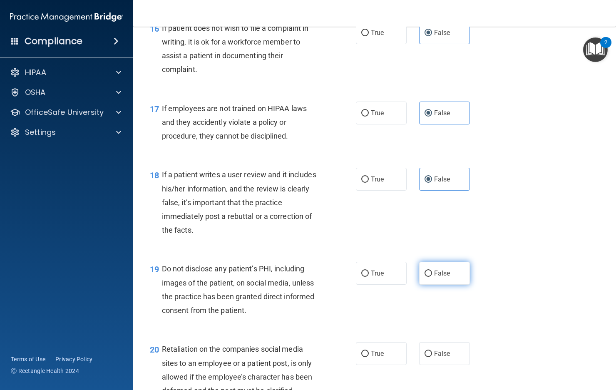
click at [444, 277] on span "False" at bounding box center [442, 273] width 16 height 8
click at [432, 277] on input "False" at bounding box center [427, 273] width 7 height 6
radio input "true"
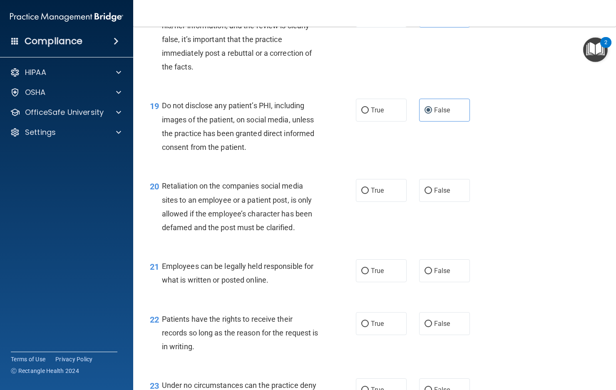
scroll to position [1498, 0]
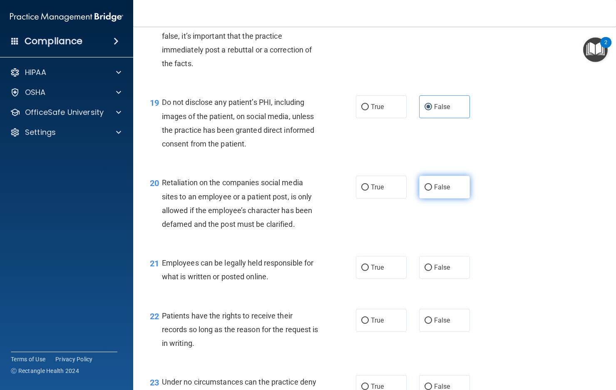
click at [428, 198] on label "False" at bounding box center [444, 187] width 51 height 23
click at [428, 191] on input "False" at bounding box center [427, 187] width 7 height 6
radio input "true"
click at [447, 279] on label "False" at bounding box center [444, 267] width 51 height 23
click at [432, 271] on input "False" at bounding box center [427, 268] width 7 height 6
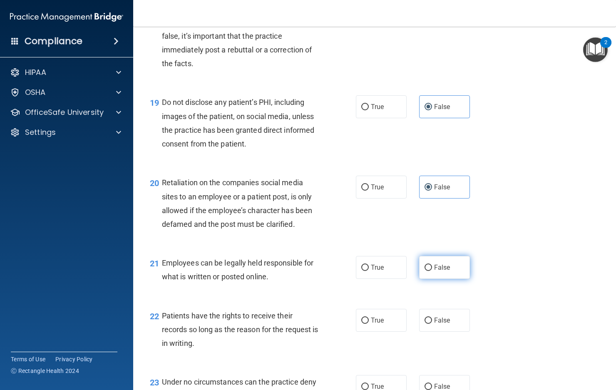
radio input "true"
click at [448, 332] on label "False" at bounding box center [444, 320] width 51 height 23
click at [432, 324] on input "False" at bounding box center [427, 320] width 7 height 6
radio input "true"
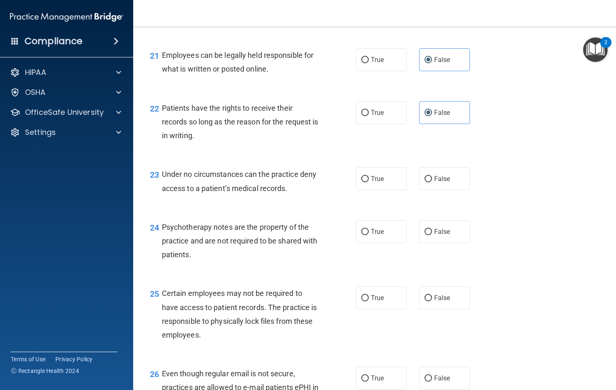
scroll to position [1706, 0]
click at [425, 190] on label "False" at bounding box center [444, 178] width 51 height 23
click at [425, 182] on input "False" at bounding box center [427, 179] width 7 height 6
radio input "true"
click at [434, 235] on span "False" at bounding box center [442, 231] width 16 height 8
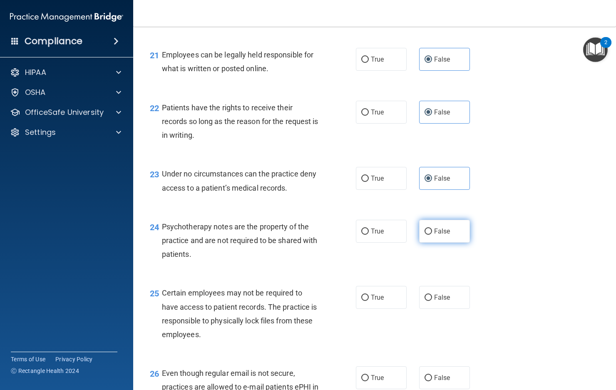
click at [432, 235] on input "False" at bounding box center [427, 231] width 7 height 6
radio input "true"
click at [444, 301] on span "False" at bounding box center [442, 297] width 16 height 8
click at [432, 301] on input "False" at bounding box center [427, 298] width 7 height 6
radio input "true"
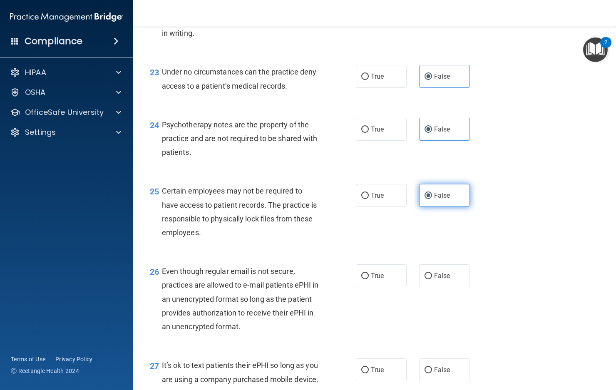
scroll to position [1831, 0]
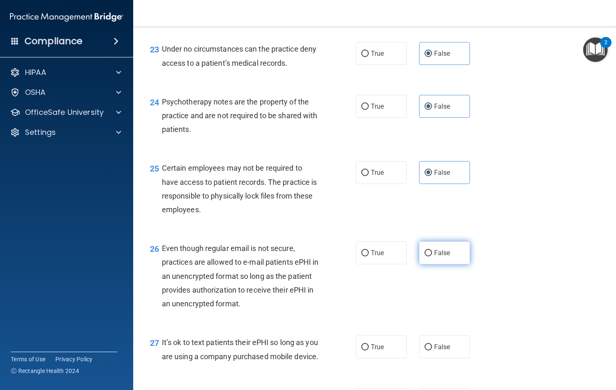
click at [434, 257] on span "False" at bounding box center [442, 253] width 16 height 8
click at [432, 256] on input "False" at bounding box center [427, 253] width 7 height 6
radio input "true"
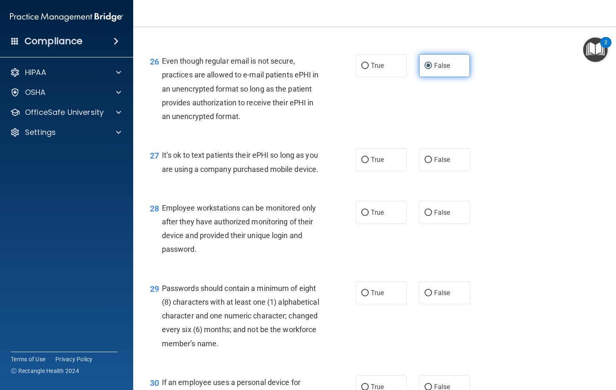
scroll to position [2039, 0]
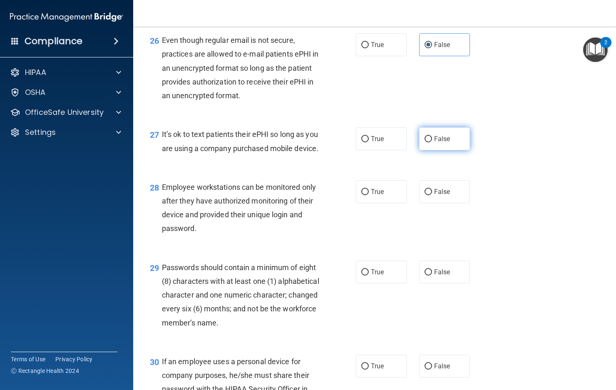
click at [434, 143] on span "False" at bounding box center [442, 139] width 16 height 8
click at [432, 142] on input "False" at bounding box center [427, 139] width 7 height 6
radio input "true"
click at [434, 196] on span "False" at bounding box center [442, 192] width 16 height 8
click at [431, 195] on input "False" at bounding box center [427, 192] width 7 height 6
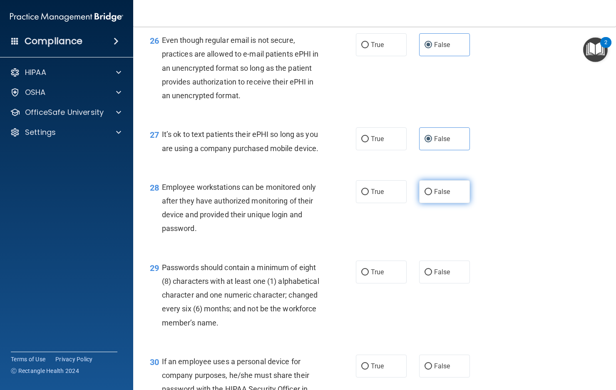
radio input "true"
click at [451, 283] on label "False" at bounding box center [444, 271] width 51 height 23
click at [432, 275] on input "False" at bounding box center [427, 272] width 7 height 6
radio input "true"
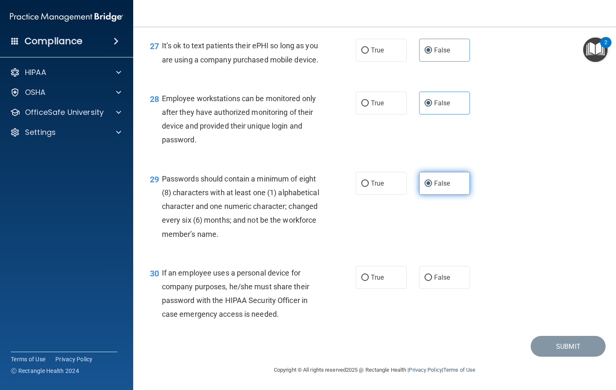
scroll to position [2183, 0]
click at [446, 281] on label "False" at bounding box center [444, 277] width 51 height 23
click at [432, 281] on input "False" at bounding box center [427, 278] width 7 height 6
radio input "true"
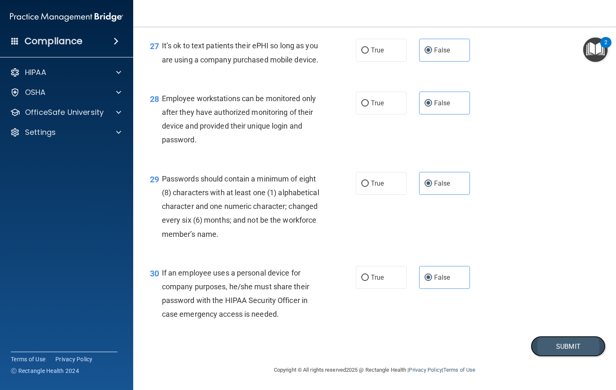
click at [567, 344] on button "Submit" at bounding box center [567, 346] width 75 height 21
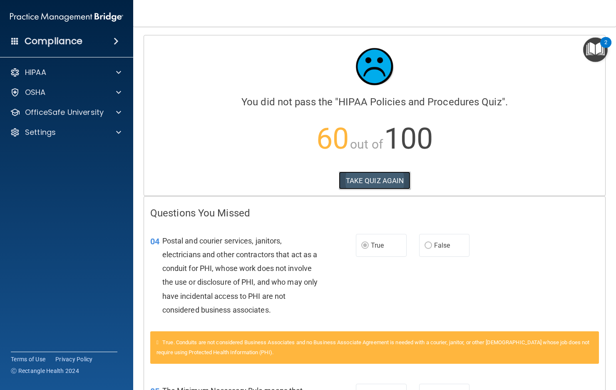
click at [370, 178] on button "TAKE QUIZ AGAIN" at bounding box center [375, 180] width 72 height 18
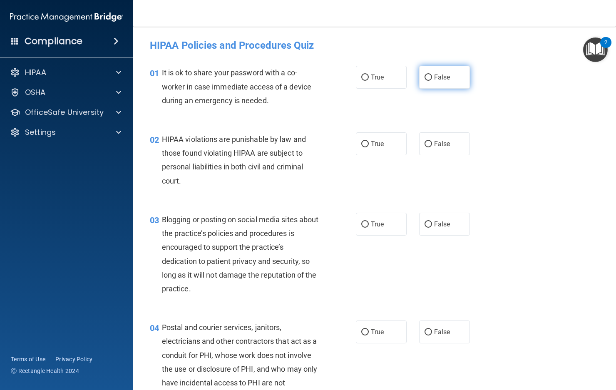
click at [431, 84] on label "False" at bounding box center [444, 77] width 51 height 23
click at [431, 81] on input "False" at bounding box center [427, 77] width 7 height 6
radio input "true"
click at [450, 150] on label "False" at bounding box center [444, 143] width 51 height 23
click at [432, 147] on input "False" at bounding box center [427, 144] width 7 height 6
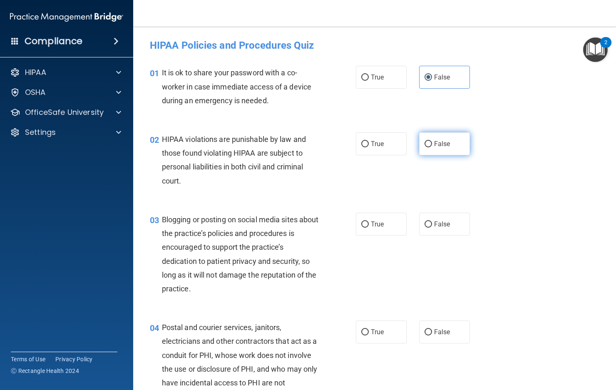
radio input "true"
click at [441, 228] on label "False" at bounding box center [444, 224] width 51 height 23
click at [432, 228] on input "False" at bounding box center [427, 224] width 7 height 6
radio input "true"
click at [379, 330] on span "True" at bounding box center [377, 332] width 13 height 8
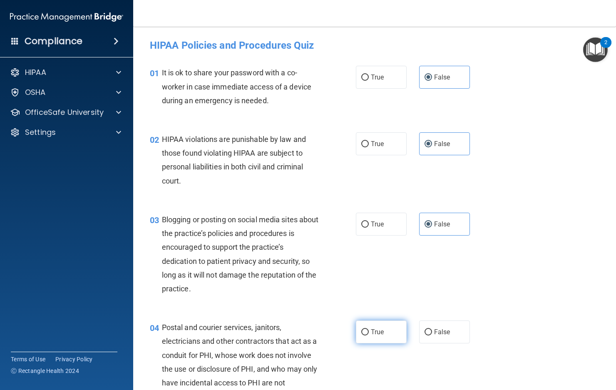
click at [369, 330] on input "True" at bounding box center [364, 332] width 7 height 6
radio input "true"
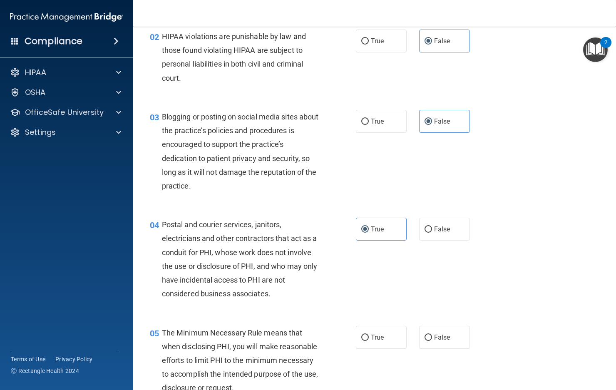
scroll to position [125, 0]
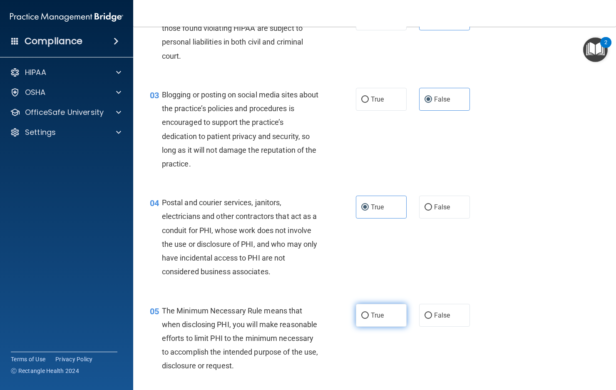
click at [368, 320] on label "True" at bounding box center [381, 315] width 51 height 23
click at [368, 319] on input "True" at bounding box center [364, 315] width 7 height 6
radio input "true"
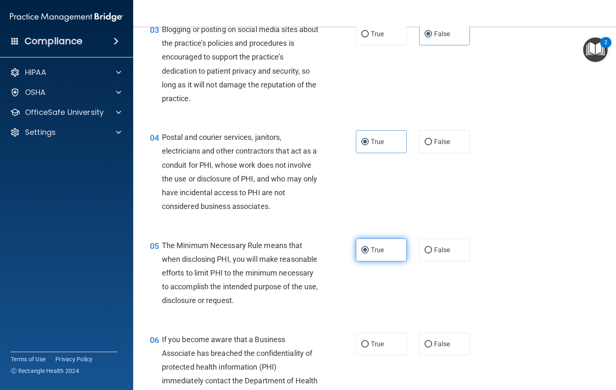
scroll to position [208, 0]
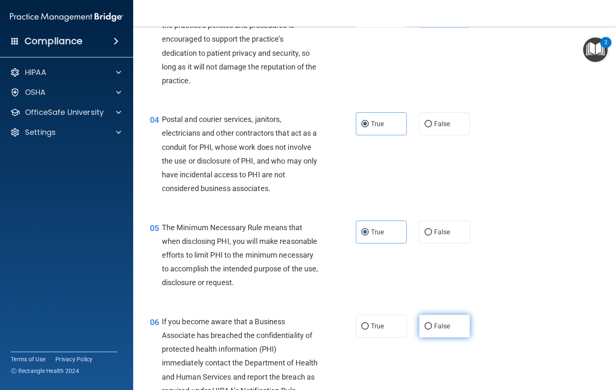
click at [441, 335] on label "False" at bounding box center [444, 326] width 51 height 23
click at [432, 330] on input "False" at bounding box center [427, 326] width 7 height 6
radio input "true"
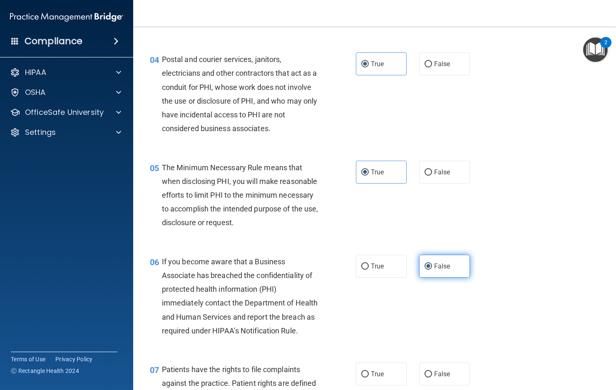
scroll to position [333, 0]
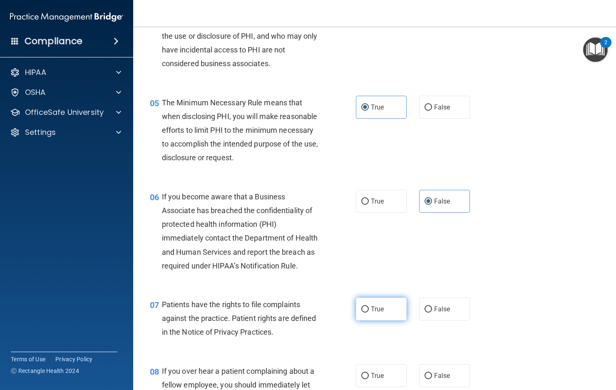
click at [363, 320] on label "True" at bounding box center [381, 308] width 51 height 23
click at [363, 312] on input "True" at bounding box center [364, 309] width 7 height 6
radio input "true"
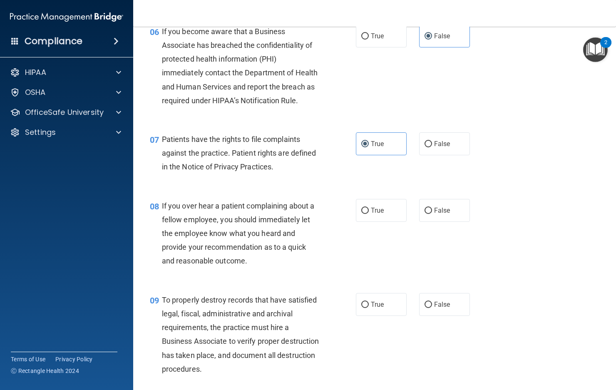
scroll to position [499, 0]
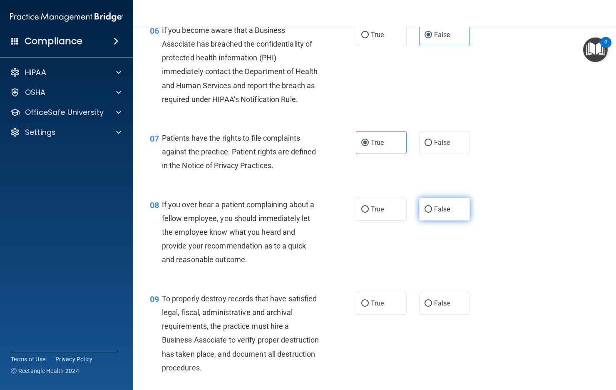
click at [436, 221] on label "False" at bounding box center [444, 209] width 51 height 23
click at [432, 213] on input "False" at bounding box center [427, 209] width 7 height 6
radio input "true"
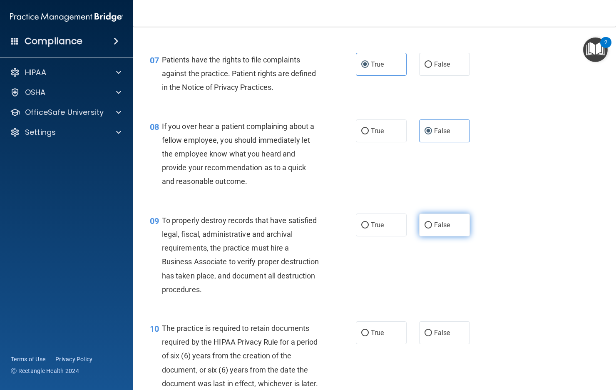
scroll to position [582, 0]
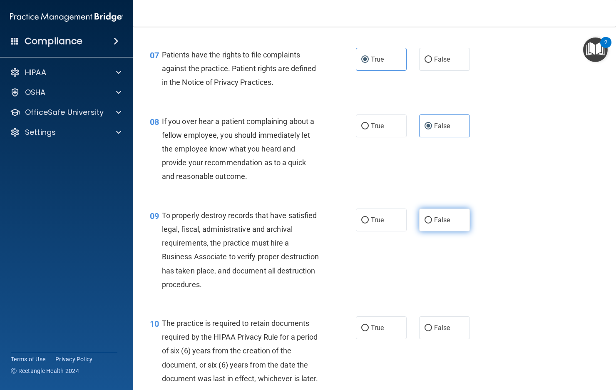
click at [441, 224] on span "False" at bounding box center [442, 220] width 16 height 8
click at [432, 223] on input "False" at bounding box center [427, 220] width 7 height 6
radio input "true"
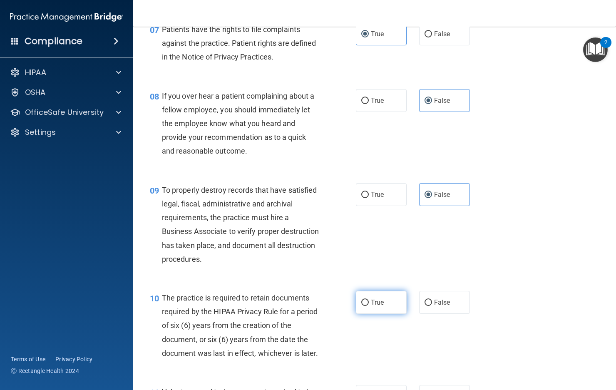
scroll to position [666, 0]
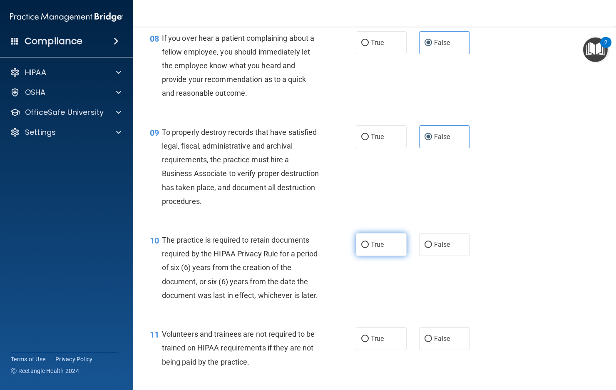
click at [367, 256] on label "True" at bounding box center [381, 244] width 51 height 23
click at [367, 248] on input "True" at bounding box center [364, 245] width 7 height 6
radio input "true"
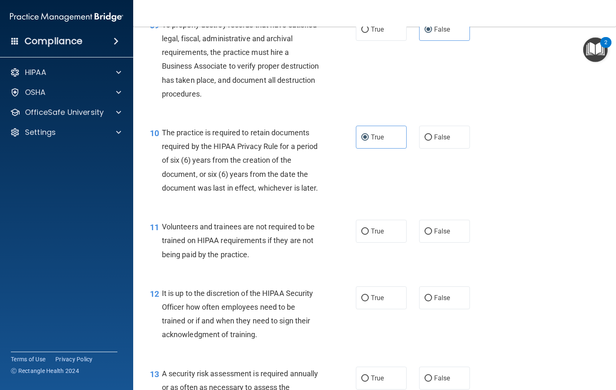
scroll to position [791, 0]
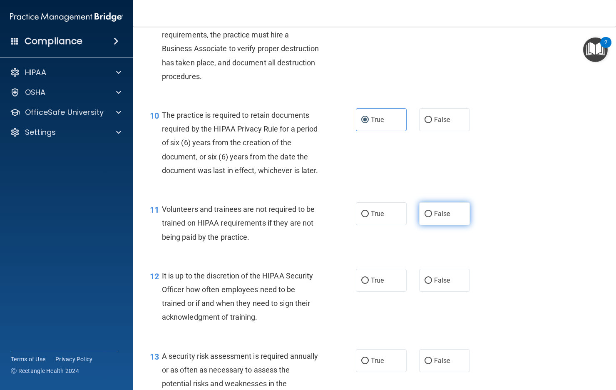
click at [441, 225] on label "False" at bounding box center [444, 213] width 51 height 23
click at [432, 217] on input "False" at bounding box center [427, 214] width 7 height 6
radio input "true"
click at [452, 292] on label "False" at bounding box center [444, 280] width 51 height 23
click at [432, 284] on input "False" at bounding box center [427, 281] width 7 height 6
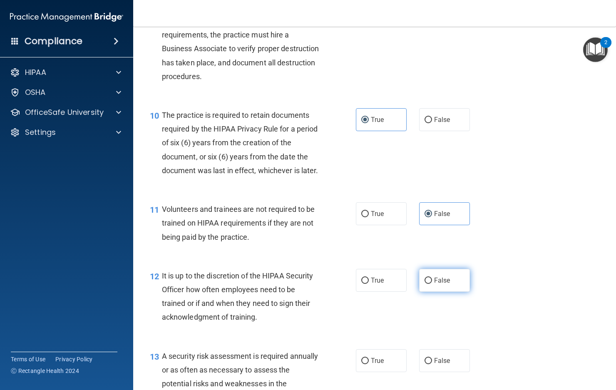
radio input "true"
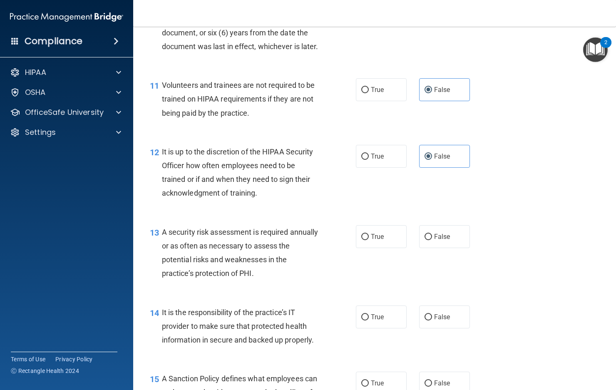
scroll to position [915, 0]
click at [382, 247] on label "True" at bounding box center [381, 235] width 51 height 23
click at [369, 239] on input "True" at bounding box center [364, 236] width 7 height 6
radio input "true"
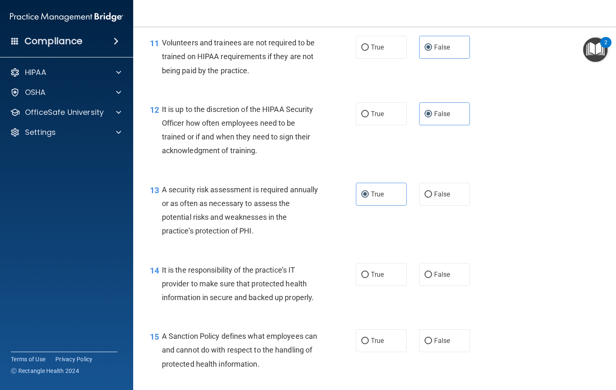
scroll to position [999, 0]
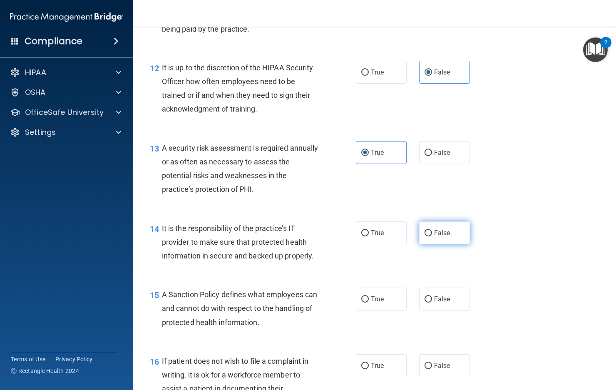
click at [425, 244] on label "False" at bounding box center [444, 232] width 51 height 23
click at [425, 236] on input "False" at bounding box center [427, 233] width 7 height 6
radio input "true"
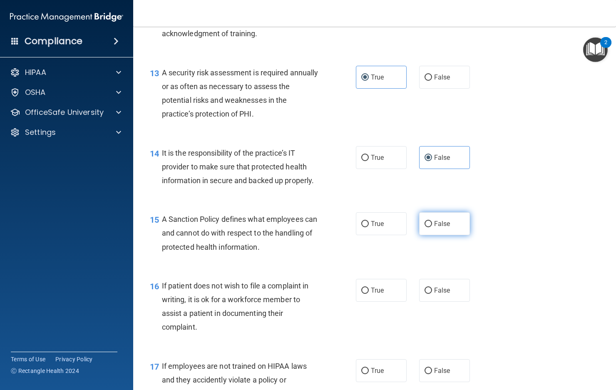
scroll to position [1082, 0]
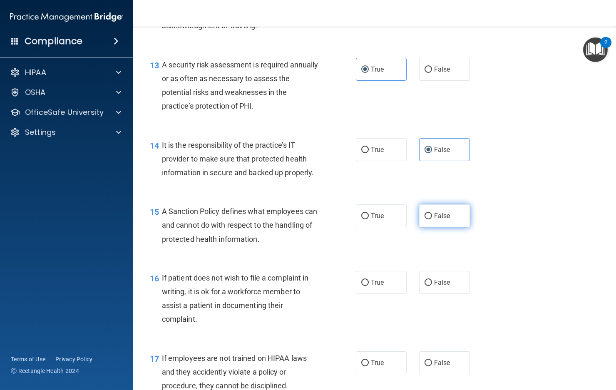
click at [446, 227] on label "False" at bounding box center [444, 215] width 51 height 23
click at [432, 219] on input "False" at bounding box center [427, 216] width 7 height 6
radio input "true"
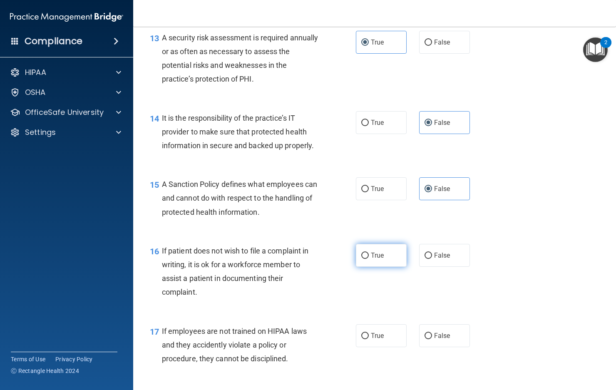
scroll to position [1123, 0]
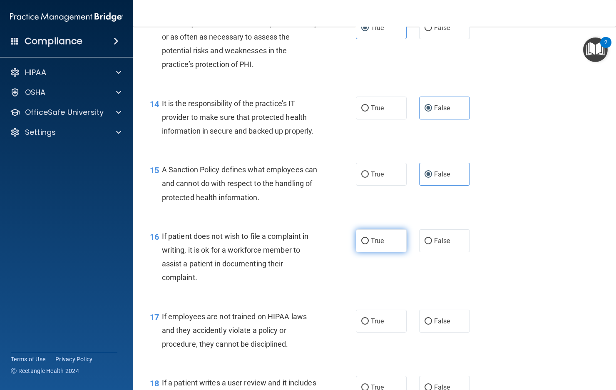
click at [367, 252] on label "True" at bounding box center [381, 240] width 51 height 23
click at [367, 244] on input "True" at bounding box center [364, 241] width 7 height 6
radio input "true"
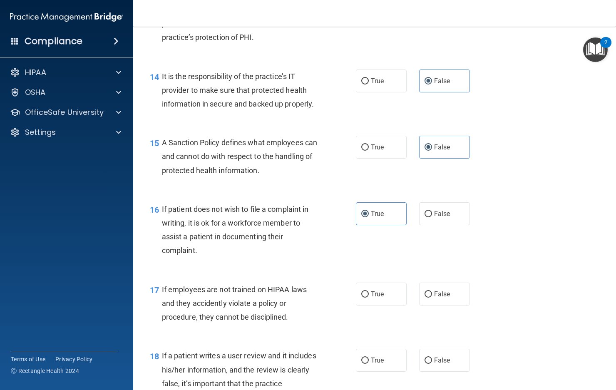
scroll to position [1165, 0]
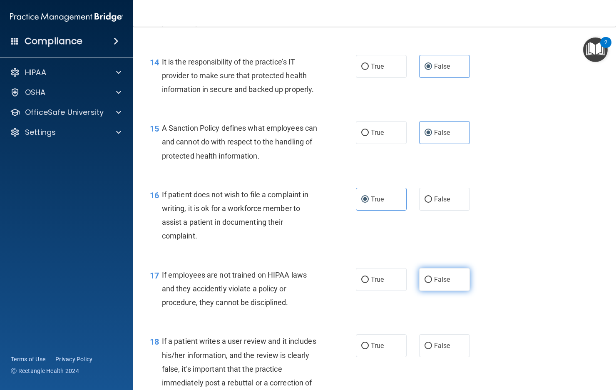
click at [438, 283] on span "False" at bounding box center [442, 279] width 16 height 8
click at [432, 283] on input "False" at bounding box center [427, 280] width 7 height 6
radio input "true"
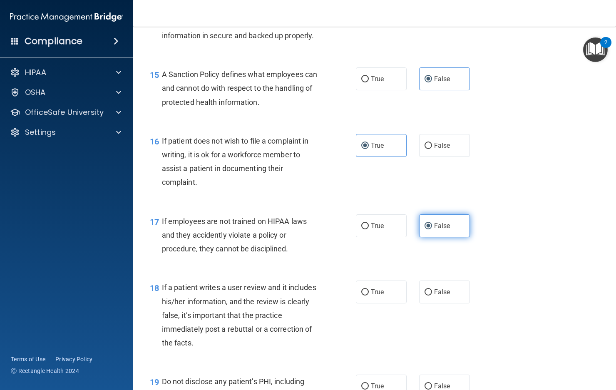
scroll to position [1248, 0]
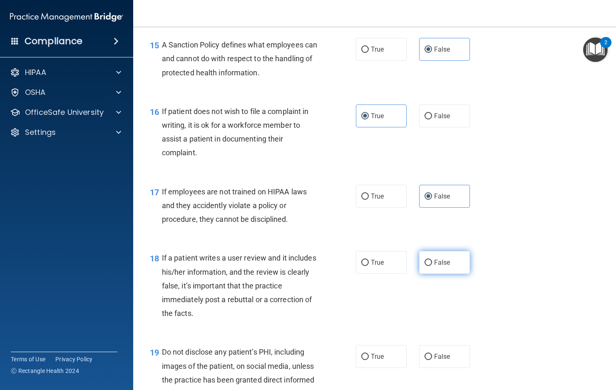
click at [434, 266] on span "False" at bounding box center [442, 262] width 16 height 8
click at [432, 266] on input "False" at bounding box center [427, 263] width 7 height 6
radio input "true"
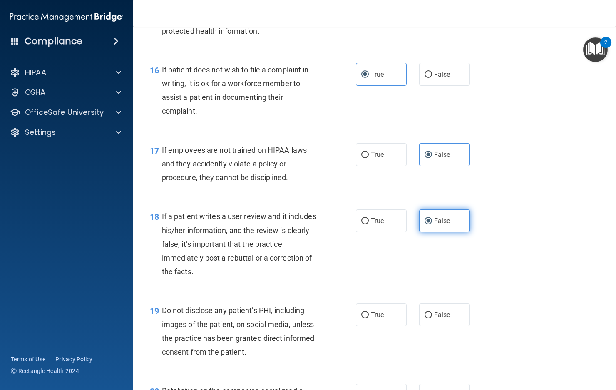
scroll to position [1331, 0]
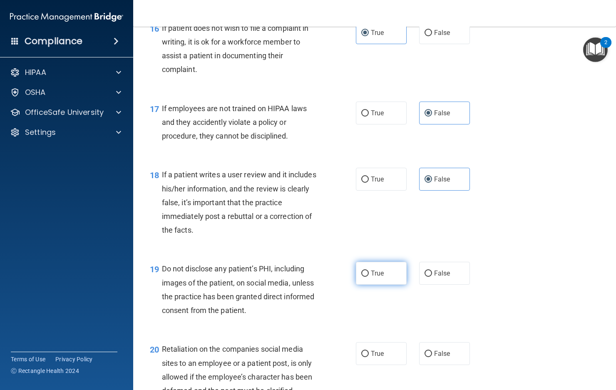
click at [376, 277] on span "True" at bounding box center [377, 273] width 13 height 8
click at [369, 277] on input "True" at bounding box center [364, 273] width 7 height 6
radio input "true"
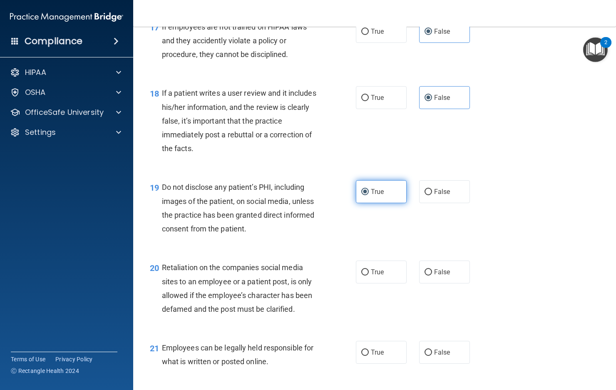
scroll to position [1415, 0]
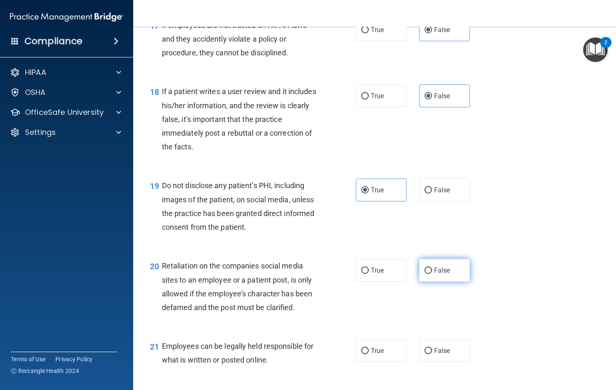
click at [426, 274] on input "False" at bounding box center [427, 271] width 7 height 6
radio input "true"
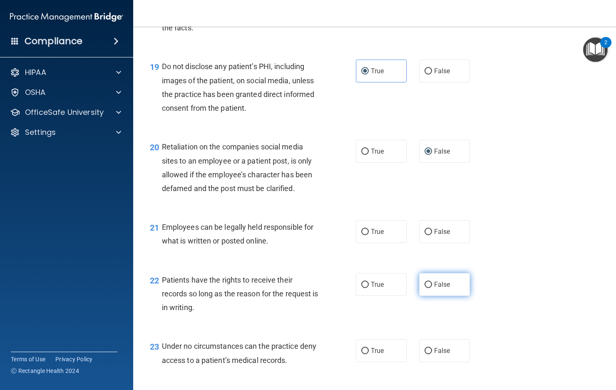
scroll to position [1539, 0]
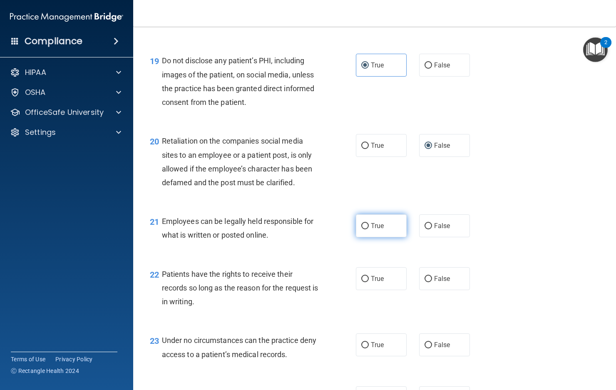
click at [378, 230] on span "True" at bounding box center [377, 226] width 13 height 8
click at [369, 229] on input "True" at bounding box center [364, 226] width 7 height 6
radio input "true"
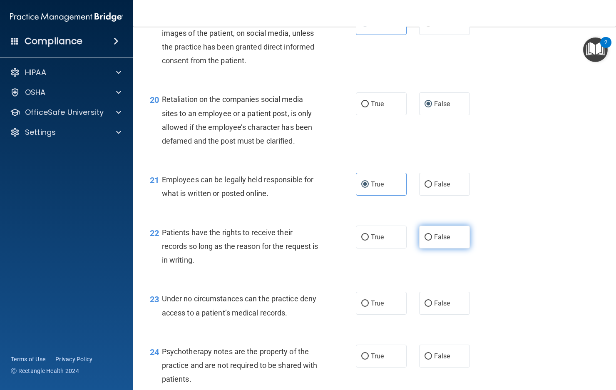
click at [437, 248] on label "False" at bounding box center [444, 237] width 51 height 23
click at [432, 240] on input "False" at bounding box center [427, 237] width 7 height 6
radio input "true"
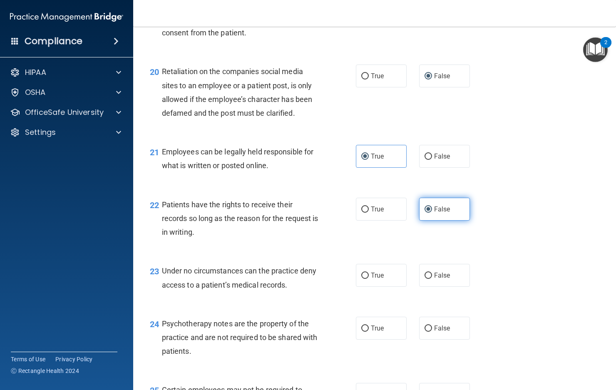
scroll to position [1706, 0]
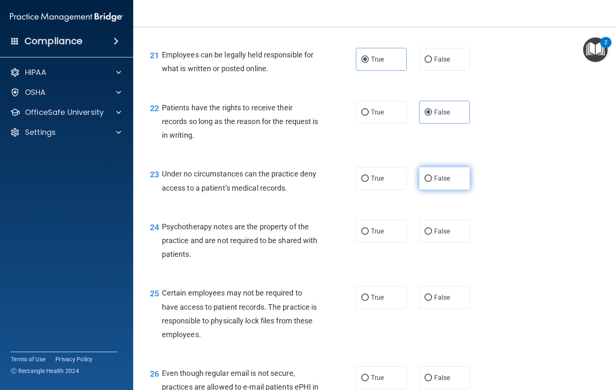
click at [435, 190] on label "False" at bounding box center [444, 178] width 51 height 23
click at [432, 182] on input "False" at bounding box center [427, 179] width 7 height 6
radio input "true"
click at [381, 243] on label "True" at bounding box center [381, 231] width 51 height 23
click at [369, 235] on input "True" at bounding box center [364, 231] width 7 height 6
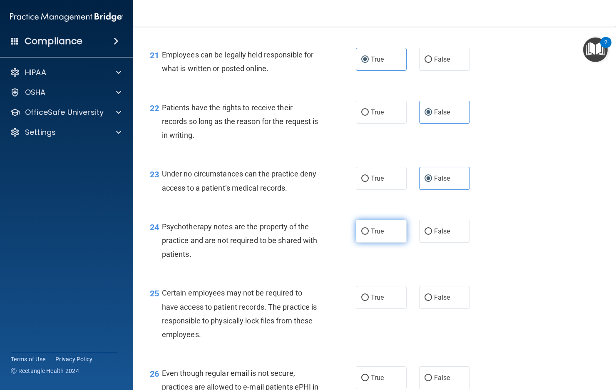
radio input "true"
click at [382, 309] on label "True" at bounding box center [381, 297] width 51 height 23
click at [369, 301] on input "True" at bounding box center [364, 298] width 7 height 6
radio input "true"
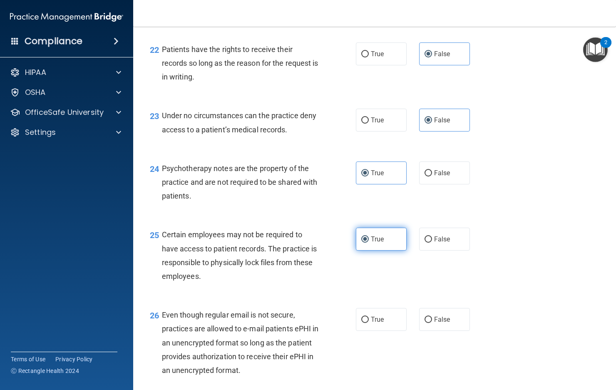
scroll to position [1789, 0]
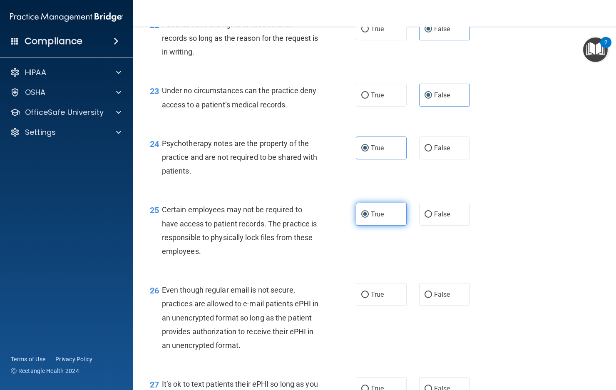
click at [382, 306] on label "True" at bounding box center [381, 294] width 51 height 23
click at [369, 298] on input "True" at bounding box center [364, 295] width 7 height 6
radio input "true"
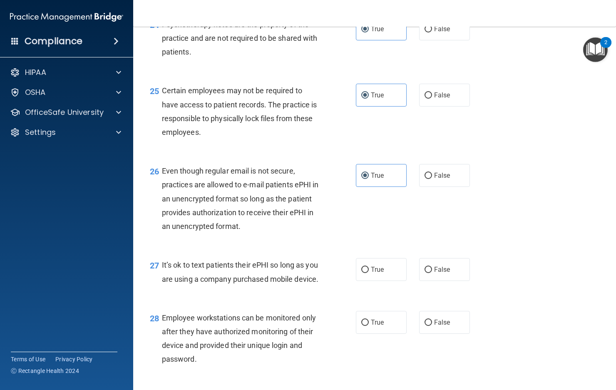
scroll to position [1914, 0]
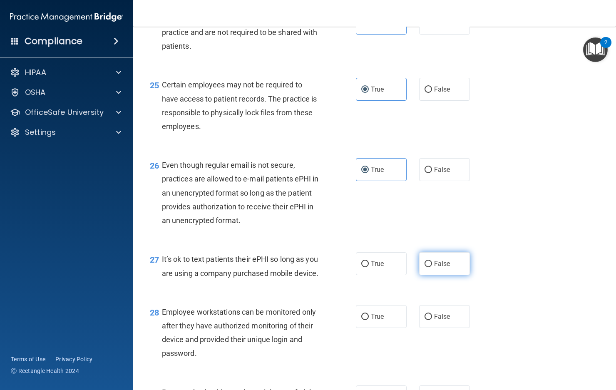
click at [434, 275] on label "False" at bounding box center [444, 263] width 51 height 23
click at [432, 267] on input "False" at bounding box center [427, 264] width 7 height 6
radio input "true"
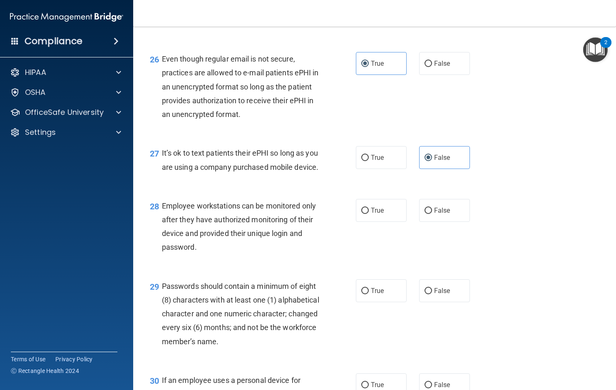
scroll to position [2039, 0]
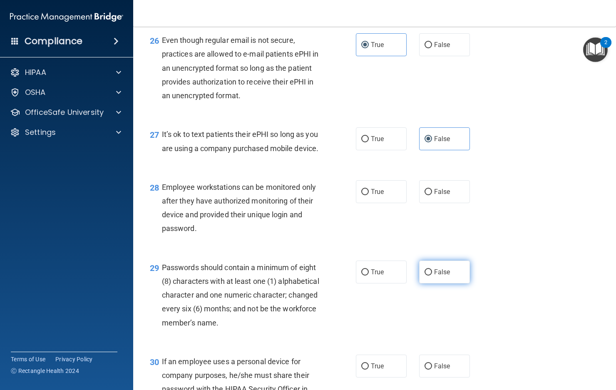
click at [435, 276] on span "False" at bounding box center [442, 272] width 16 height 8
click at [432, 275] on input "False" at bounding box center [427, 272] width 7 height 6
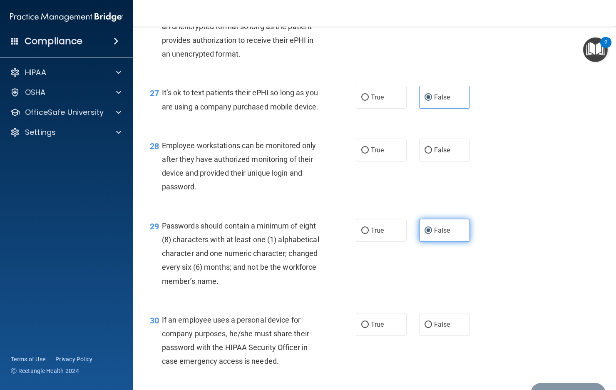
scroll to position [2122, 0]
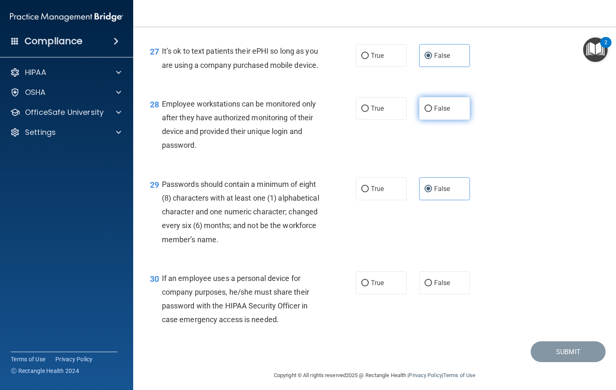
click at [434, 112] on span "False" at bounding box center [442, 108] width 16 height 8
click at [430, 112] on input "False" at bounding box center [427, 109] width 7 height 6
click at [374, 193] on span "True" at bounding box center [377, 189] width 13 height 8
click at [369, 192] on input "True" at bounding box center [364, 189] width 7 height 6
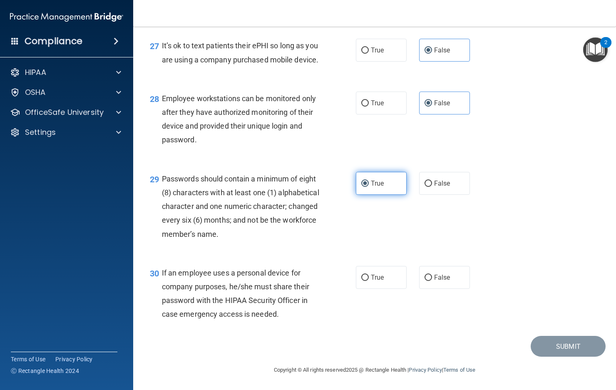
scroll to position [2183, 0]
click at [464, 268] on label "False" at bounding box center [444, 277] width 51 height 23
click at [432, 275] on input "False" at bounding box center [427, 278] width 7 height 6
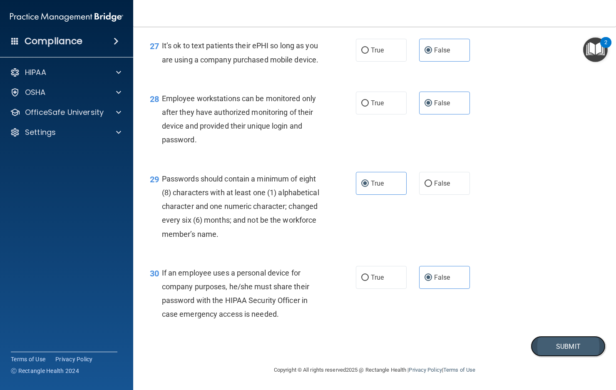
click at [576, 342] on button "Submit" at bounding box center [567, 346] width 75 height 21
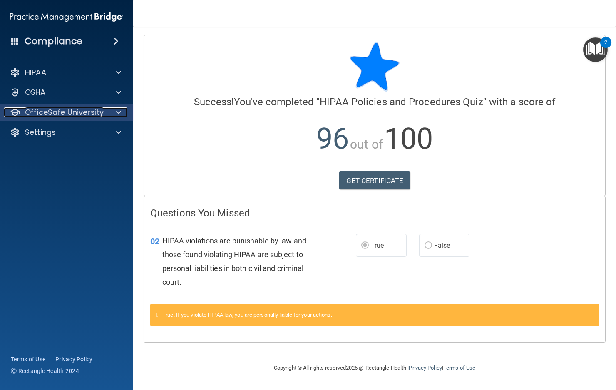
click at [108, 113] on div at bounding box center [117, 112] width 21 height 10
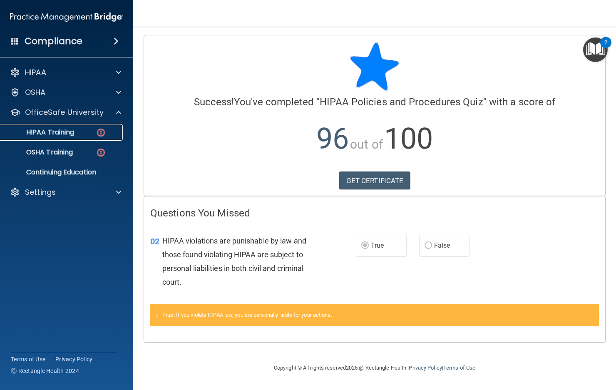
click at [105, 131] on img at bounding box center [101, 132] width 10 height 10
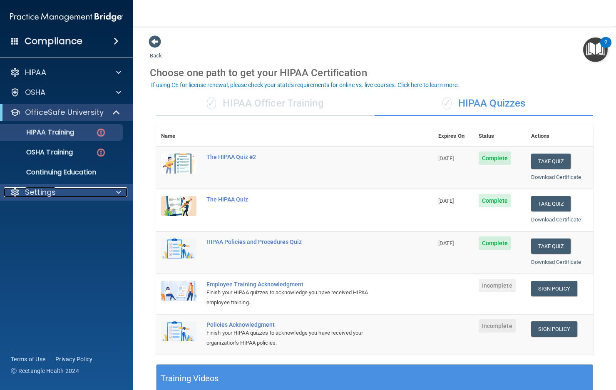
click at [110, 191] on div at bounding box center [117, 192] width 21 height 10
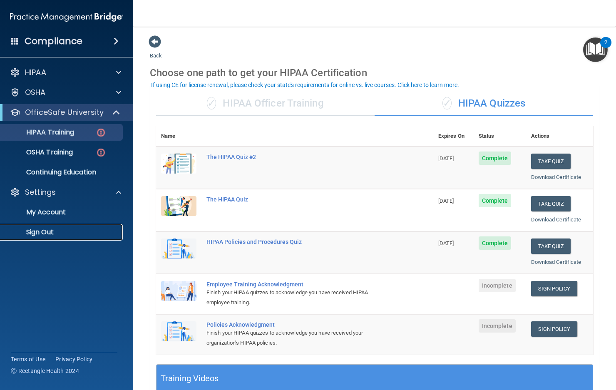
click at [38, 228] on p "Sign Out" at bounding box center [62, 232] width 114 height 8
